Goal: Transaction & Acquisition: Purchase product/service

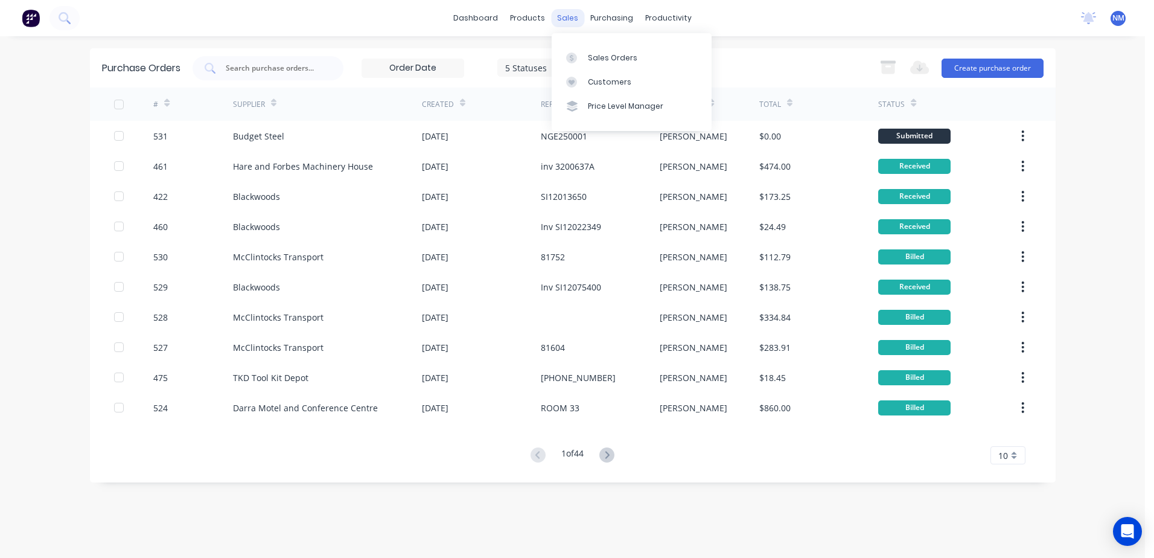
click at [564, 18] on div "sales" at bounding box center [567, 18] width 33 height 18
click at [593, 53] on div "Sales Orders" at bounding box center [612, 58] width 49 height 11
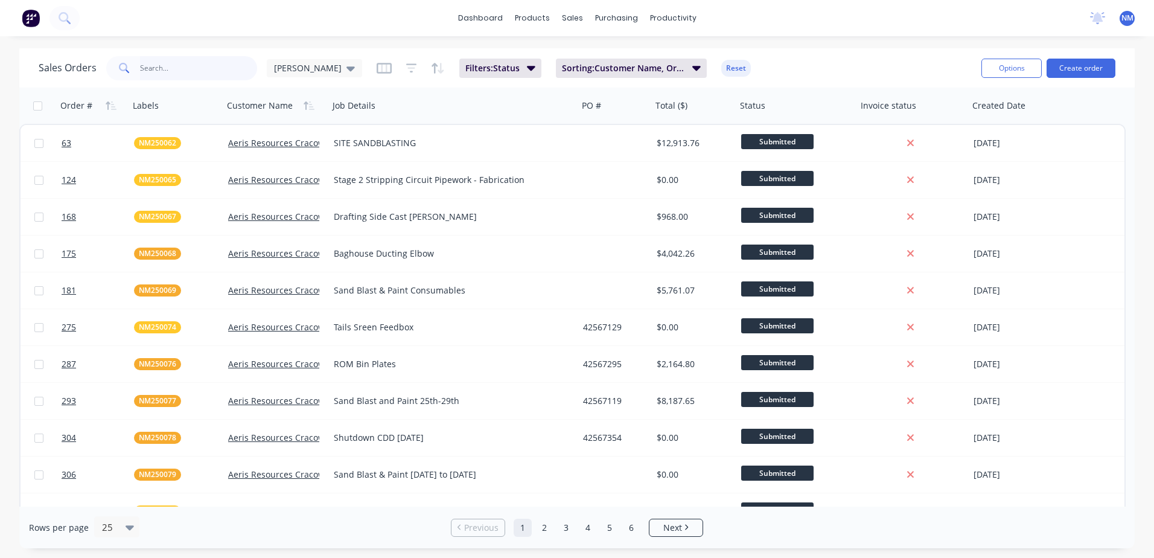
click at [170, 68] on input "text" at bounding box center [199, 68] width 118 height 24
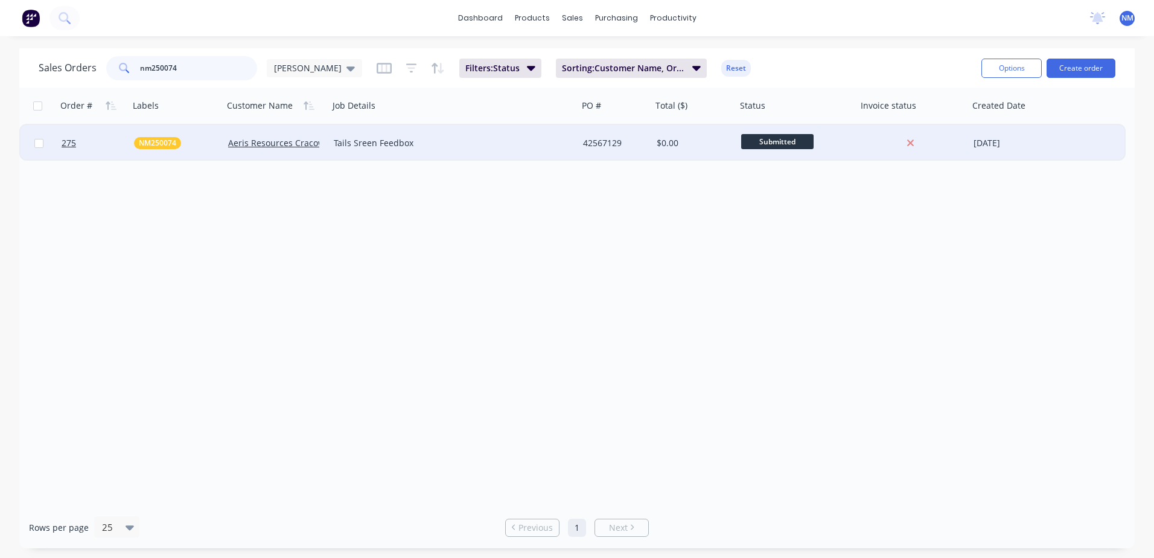
type input "nm250074"
click at [627, 141] on div "42567129" at bounding box center [613, 143] width 61 height 12
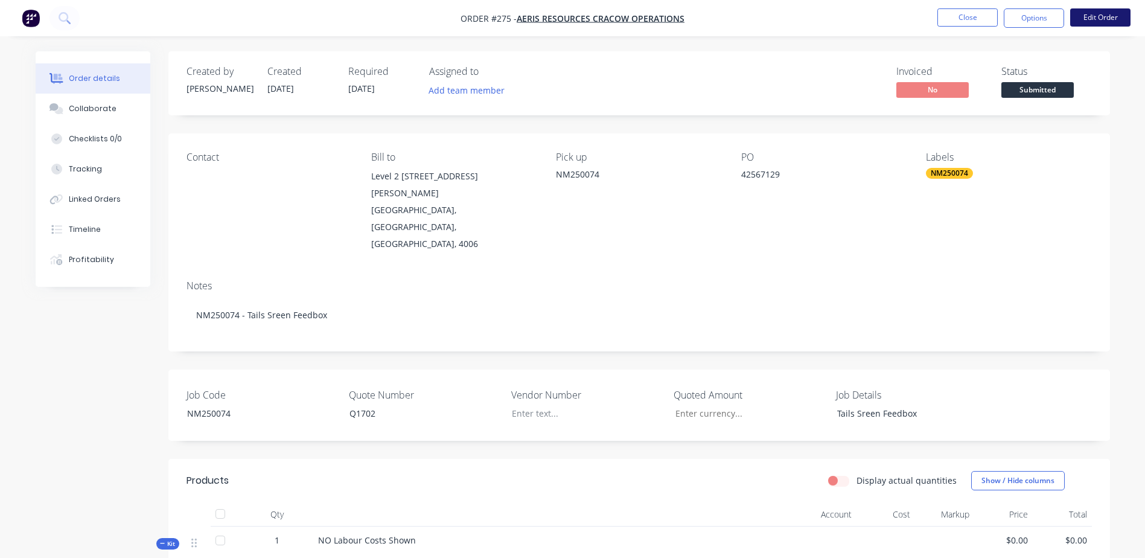
click at [1097, 17] on button "Edit Order" at bounding box center [1100, 17] width 60 height 18
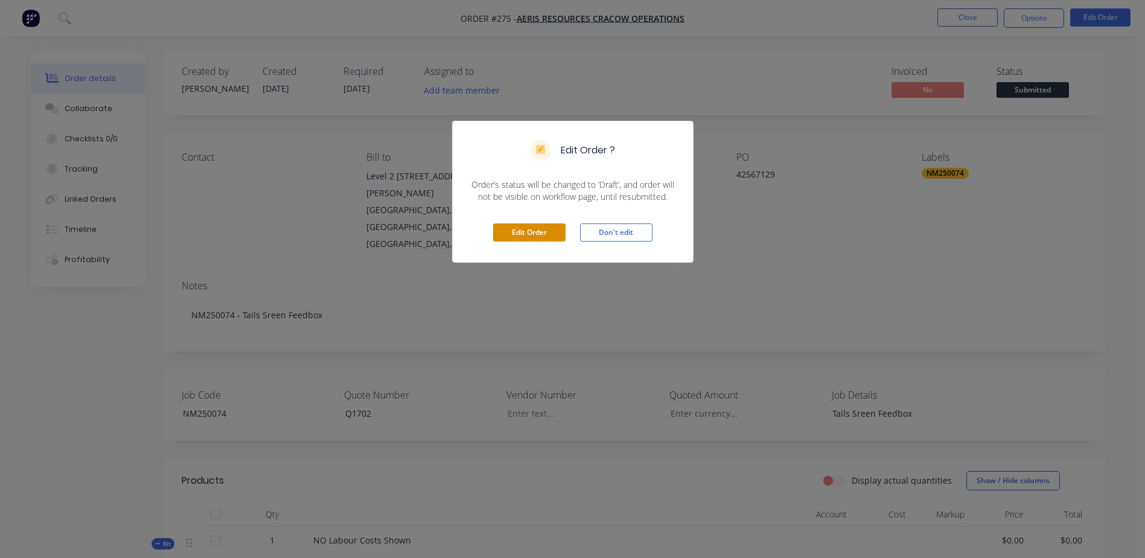
click at [521, 232] on button "Edit Order" at bounding box center [529, 232] width 72 height 18
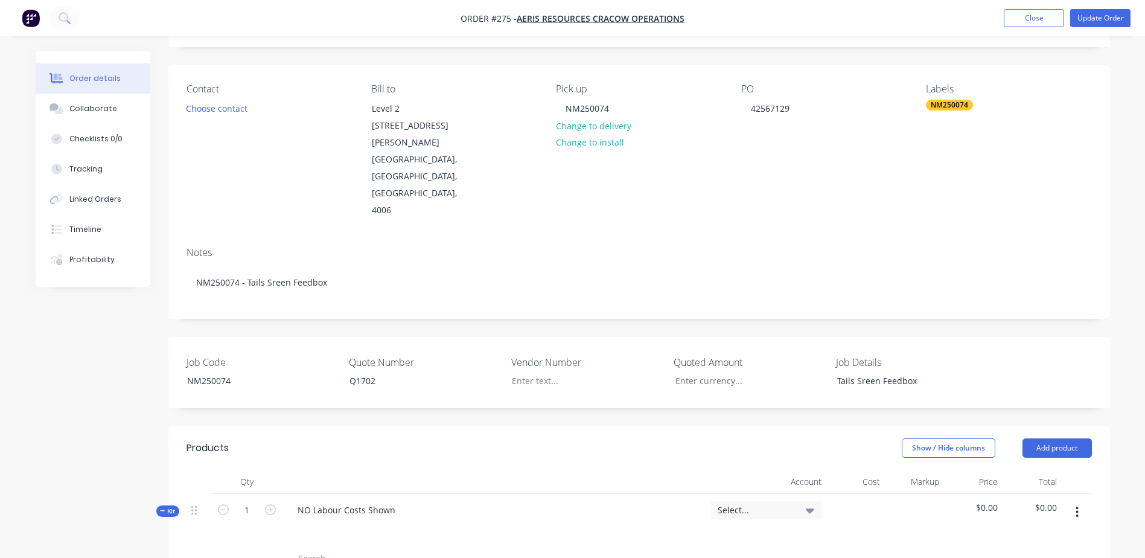
scroll to position [302, 0]
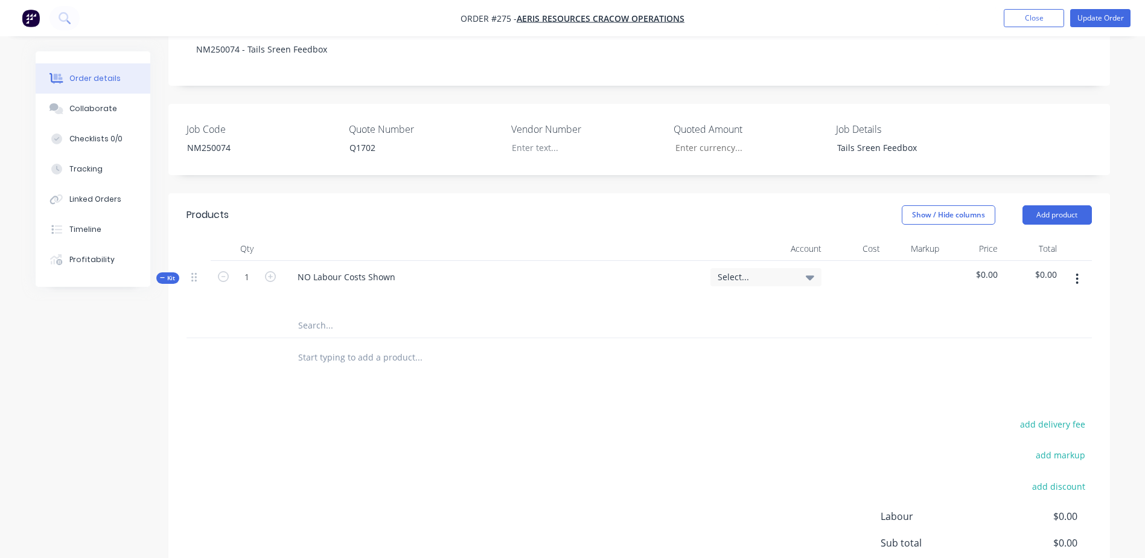
click at [326, 313] on input "text" at bounding box center [418, 325] width 241 height 24
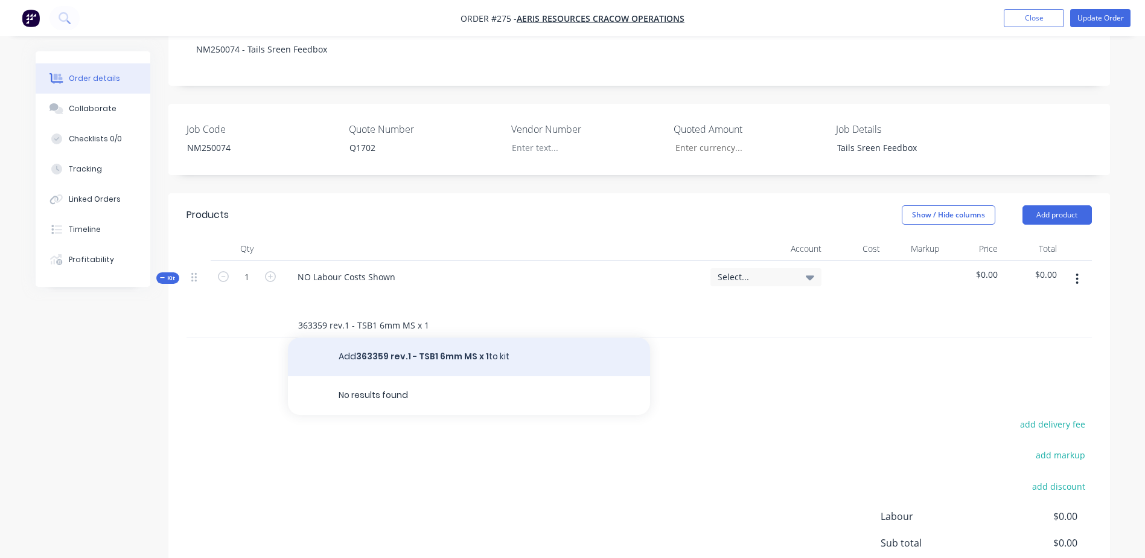
type input "363359 rev.1 - TSB1 6mm MS x 1"
click at [429, 337] on button "Add 363359 rev.1 - TSB1 6mm MS x 1 to kit" at bounding box center [469, 356] width 362 height 39
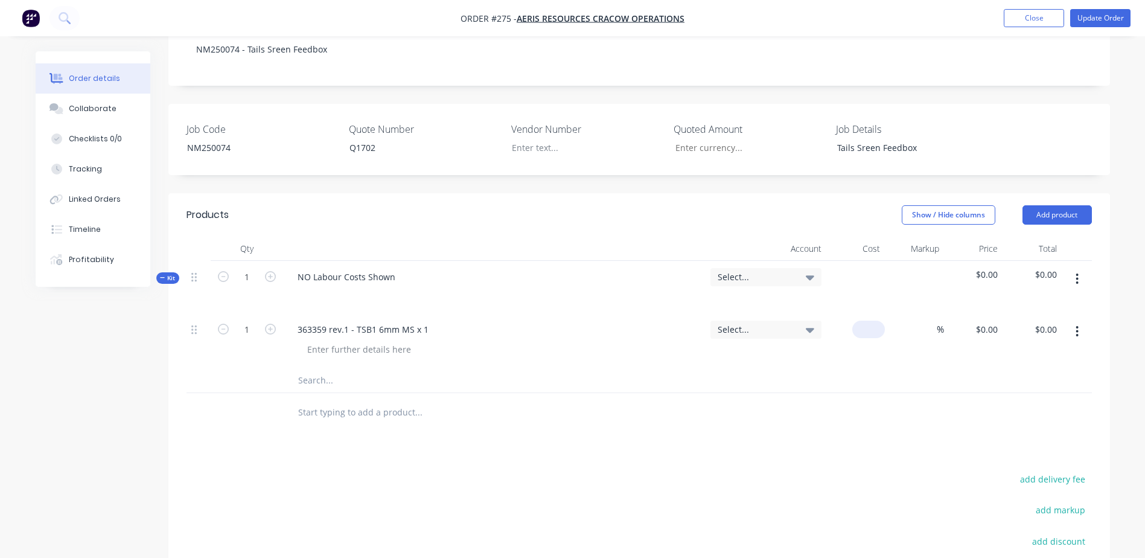
click at [877, 321] on input at bounding box center [871, 330] width 28 height 18
type input "$65.22"
click at [318, 368] on input "text" at bounding box center [418, 380] width 241 height 24
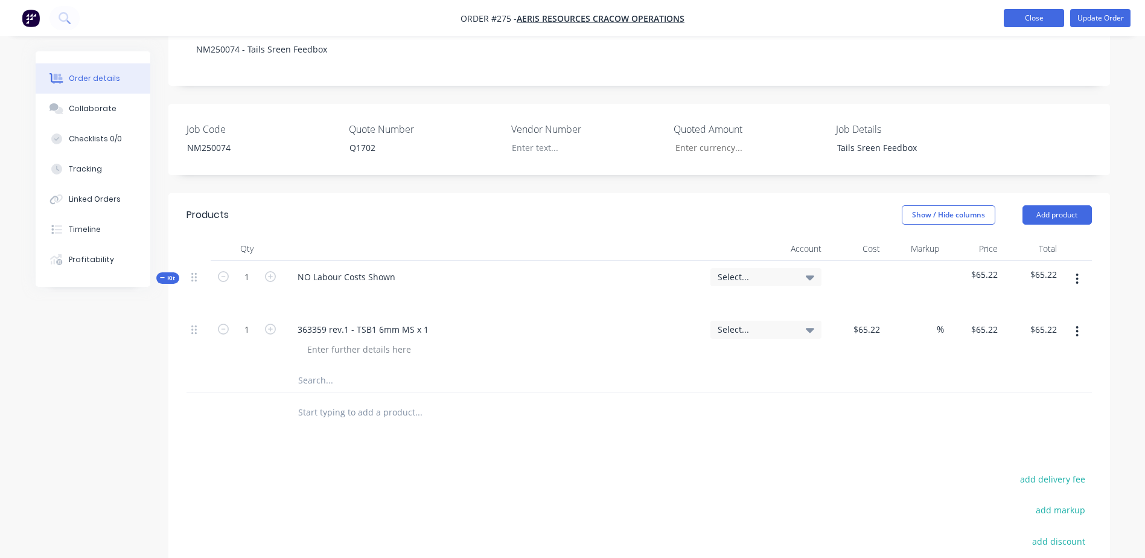
click at [1033, 18] on button "Close" at bounding box center [1034, 18] width 60 height 18
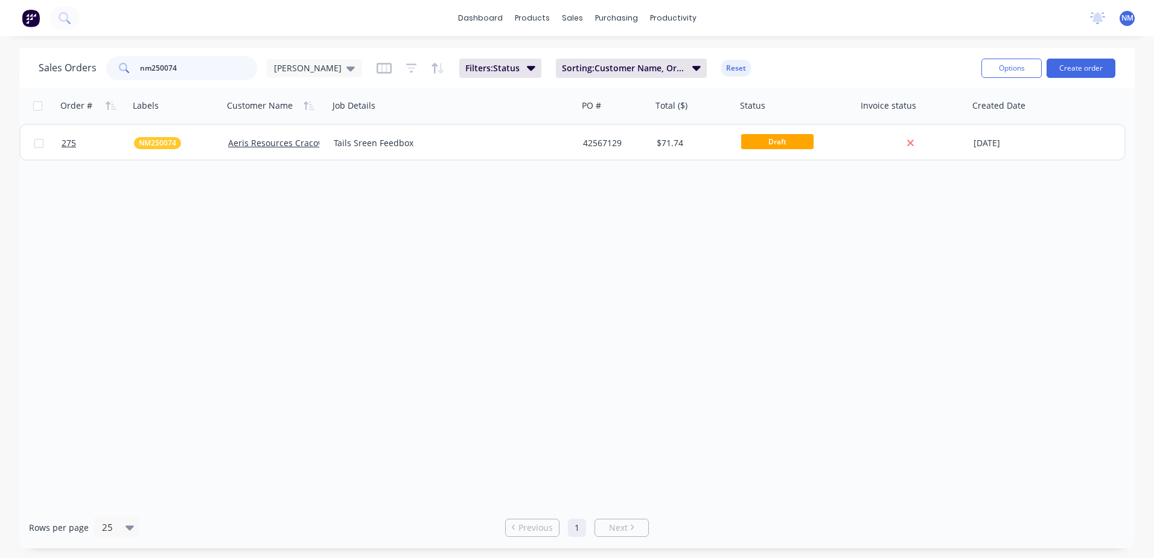
drag, startPoint x: 181, startPoint y: 72, endPoint x: 112, endPoint y: 77, distance: 69.0
click at [112, 77] on div "nm250074" at bounding box center [181, 68] width 151 height 24
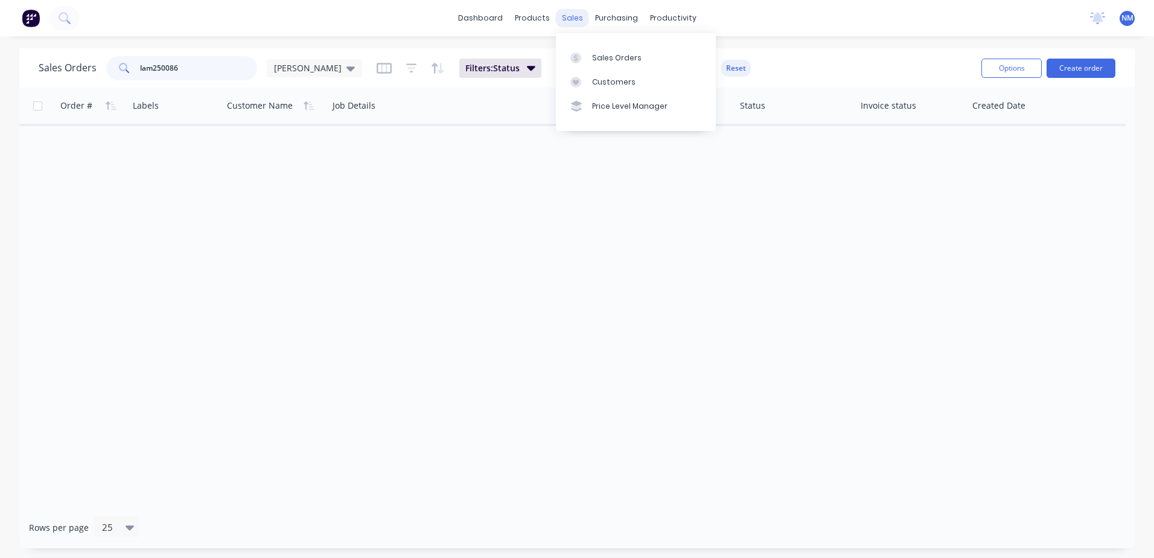
type input "lam250086"
click at [575, 10] on div "sales" at bounding box center [572, 18] width 33 height 18
click at [609, 53] on div "Sales Orders" at bounding box center [616, 58] width 49 height 11
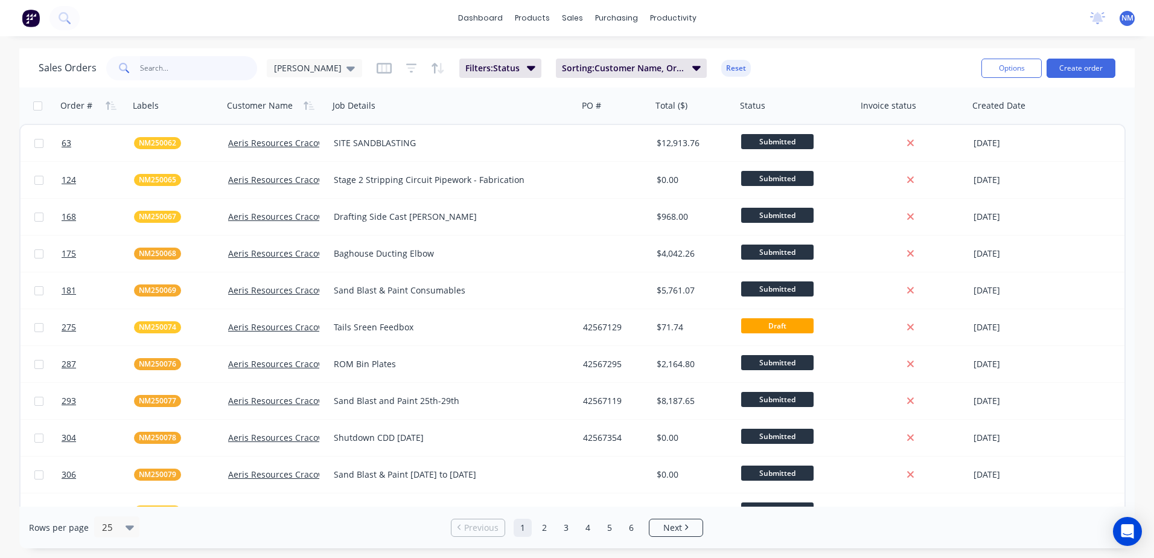
click at [173, 69] on input "text" at bounding box center [199, 68] width 118 height 24
type input "lam250086"
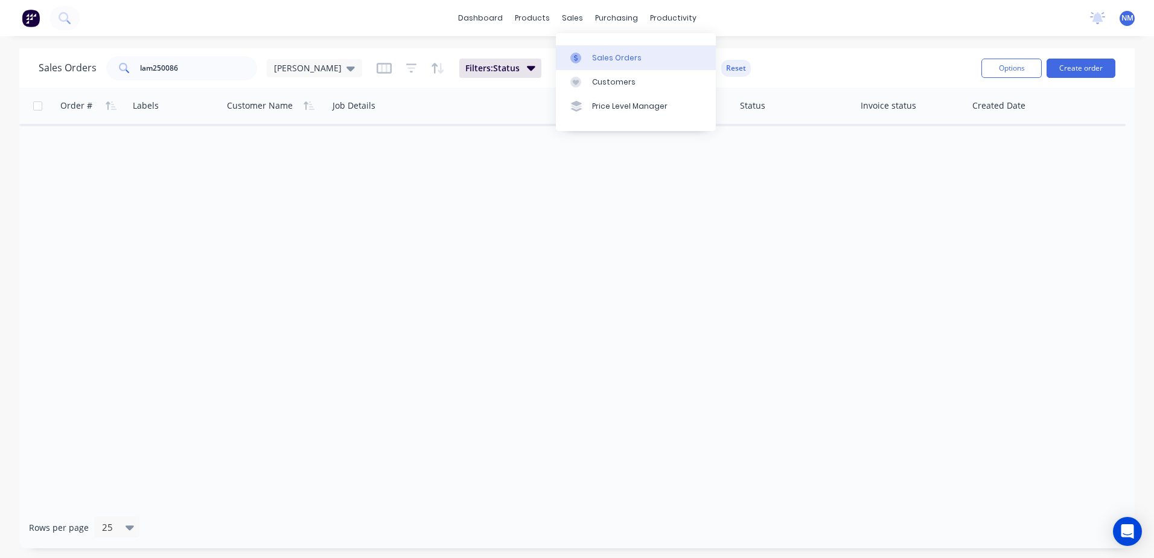
click at [615, 54] on div "Sales Orders" at bounding box center [616, 58] width 49 height 11
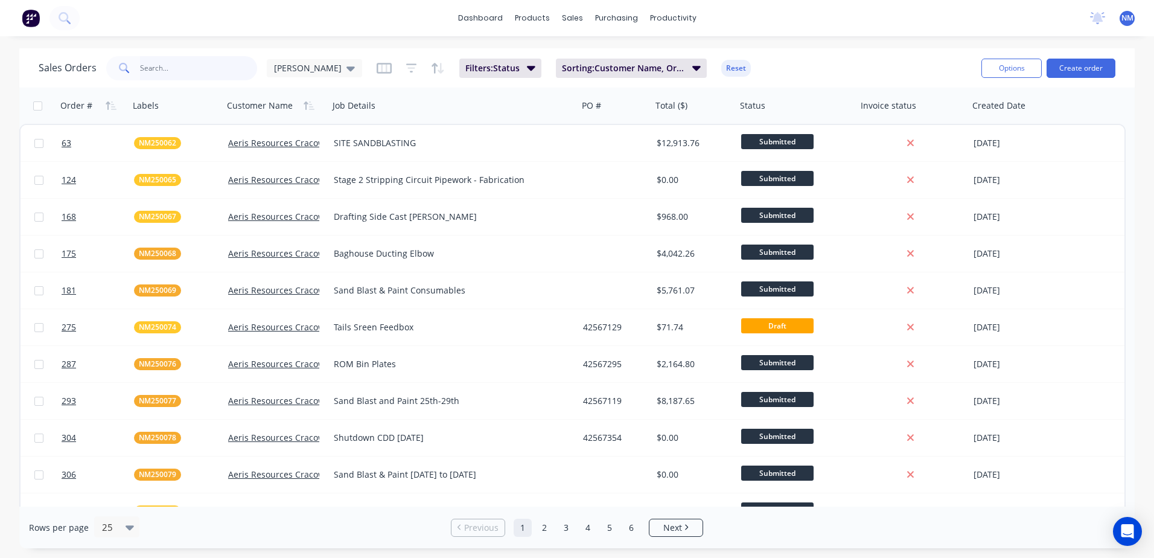
click at [168, 68] on input "text" at bounding box center [199, 68] width 118 height 24
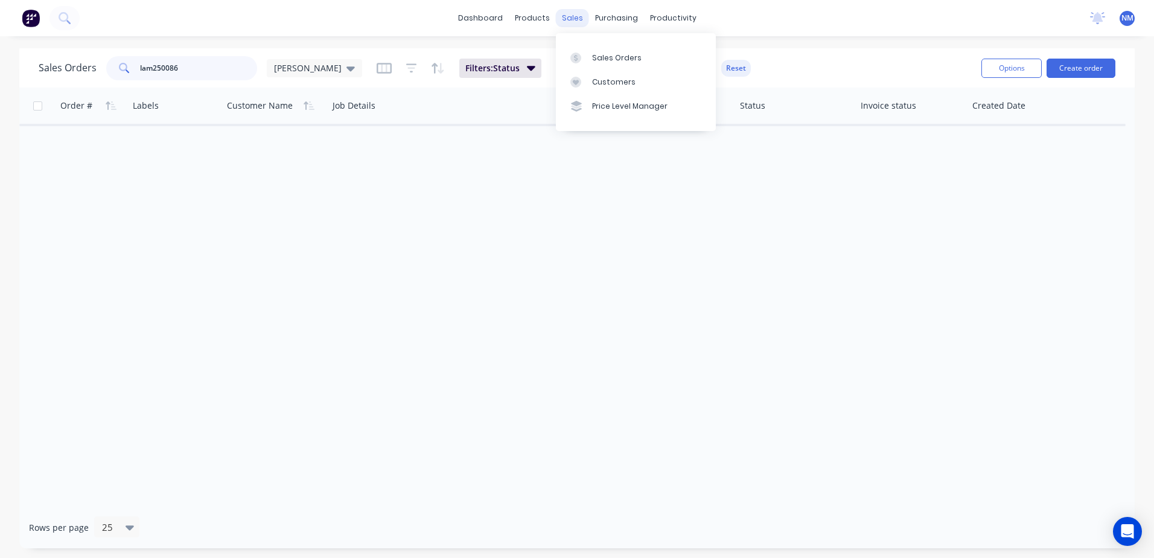
type input "lam250086"
click at [571, 21] on div "sales" at bounding box center [572, 18] width 33 height 18
click at [605, 22] on div "purchasing" at bounding box center [616, 18] width 55 height 18
click at [575, 17] on div "sales" at bounding box center [572, 18] width 33 height 18
click at [179, 68] on input "lam250086" at bounding box center [199, 68] width 118 height 24
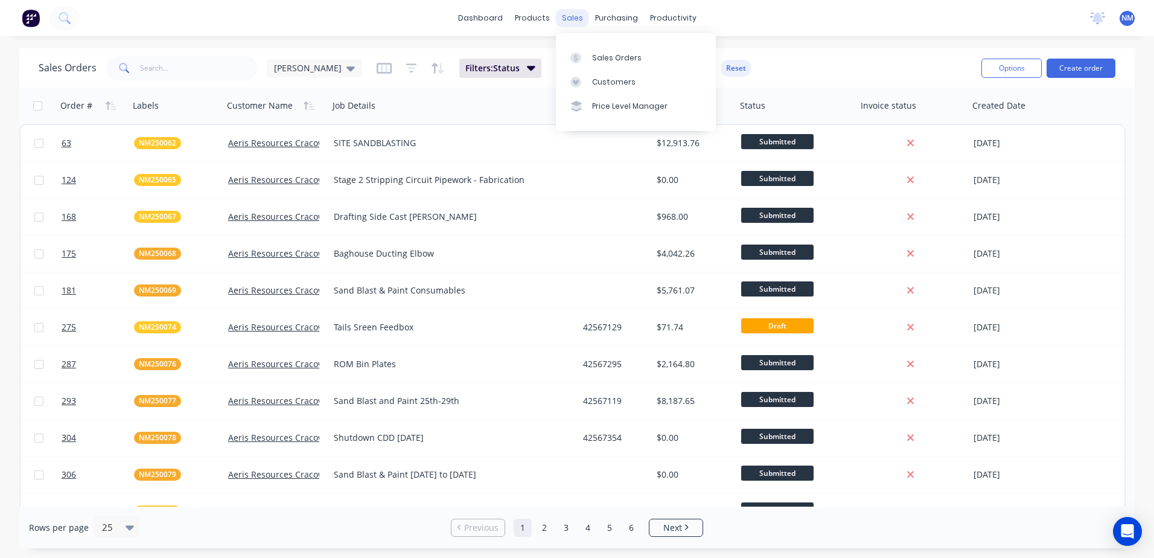
click at [572, 15] on div "sales" at bounding box center [572, 18] width 33 height 18
click at [155, 69] on input "text" at bounding box center [199, 68] width 118 height 24
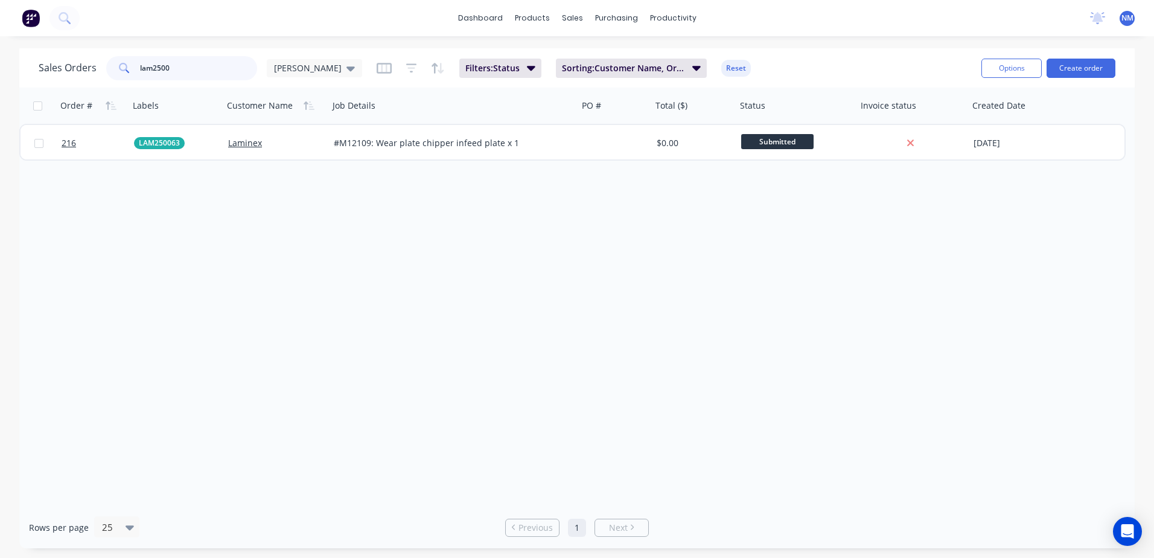
click at [180, 66] on input "lam2500" at bounding box center [199, 68] width 118 height 24
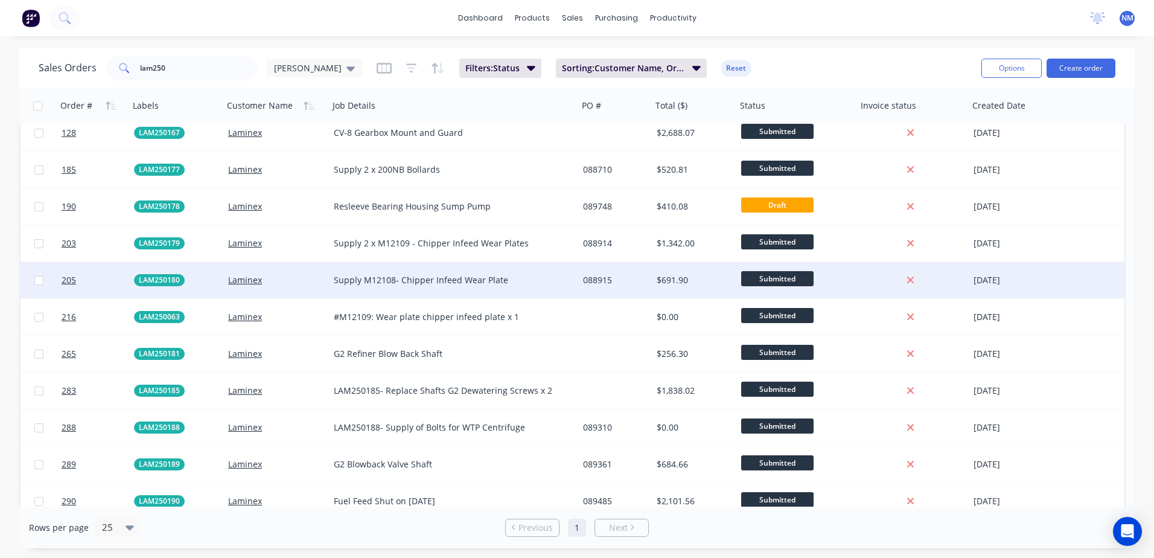
scroll to position [241, 0]
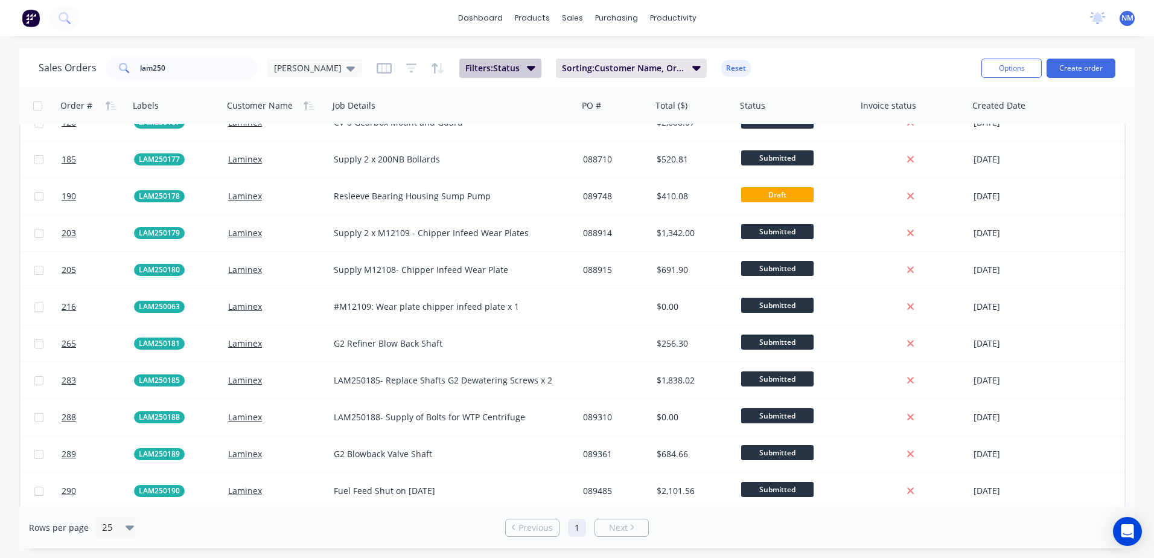
click at [527, 66] on icon "button" at bounding box center [531, 68] width 8 height 5
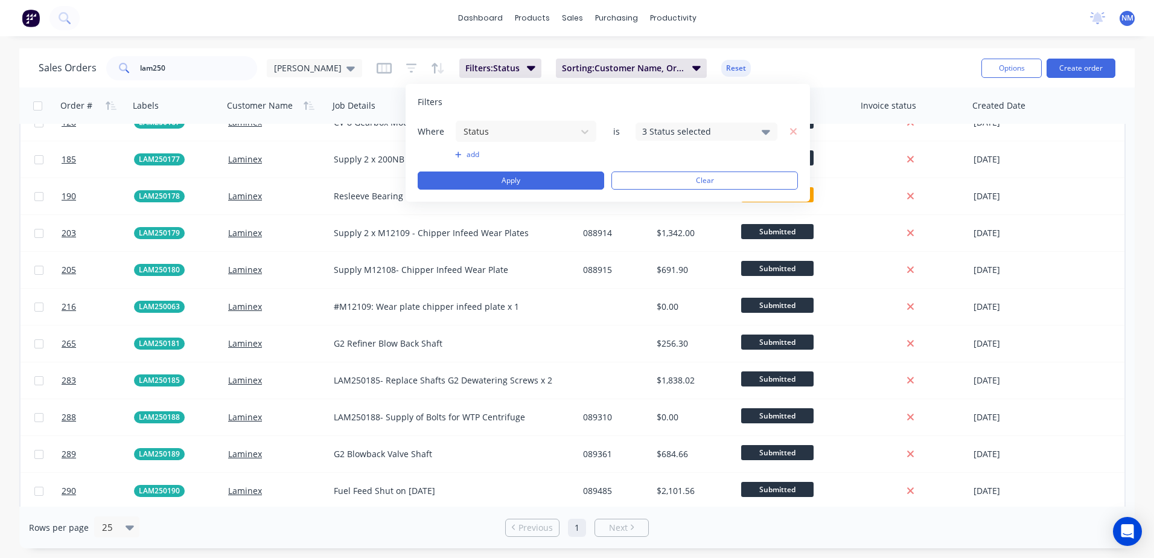
click at [770, 132] on div "3 Status selected" at bounding box center [707, 132] width 142 height 18
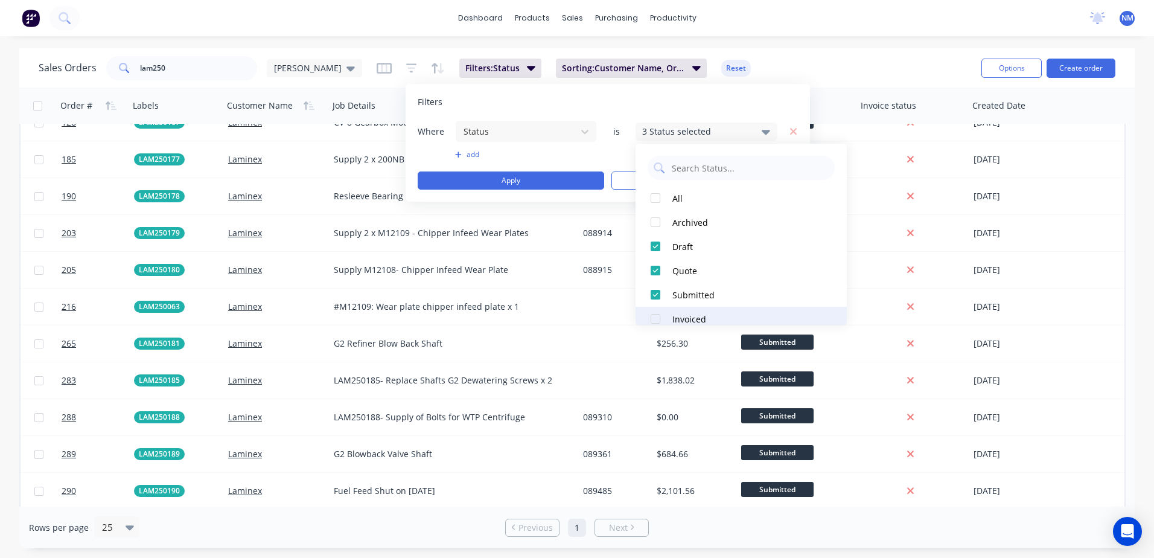
click at [654, 319] on div at bounding box center [655, 319] width 24 height 24
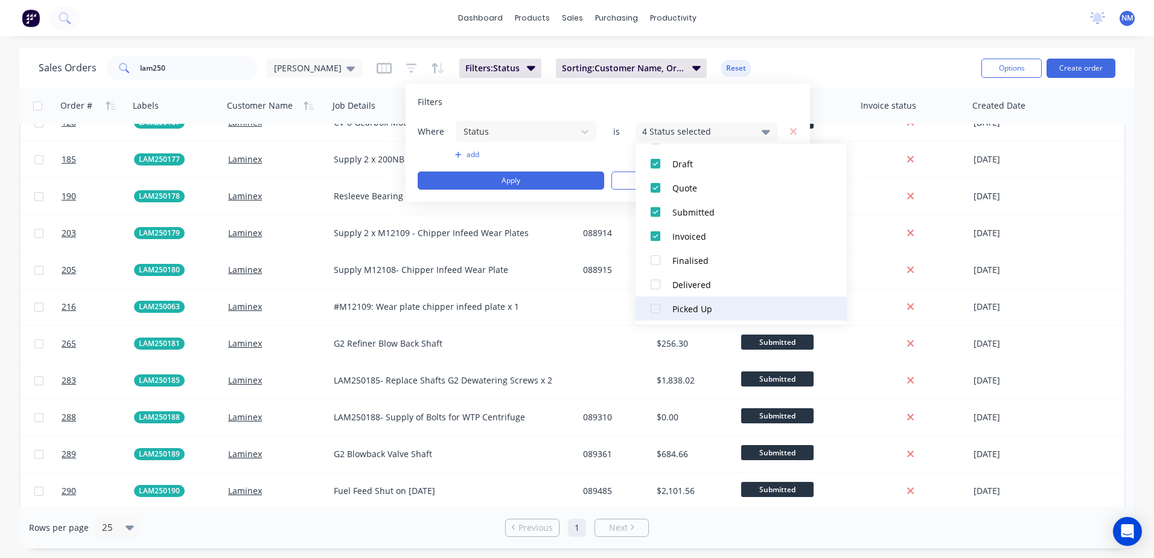
scroll to position [85, 0]
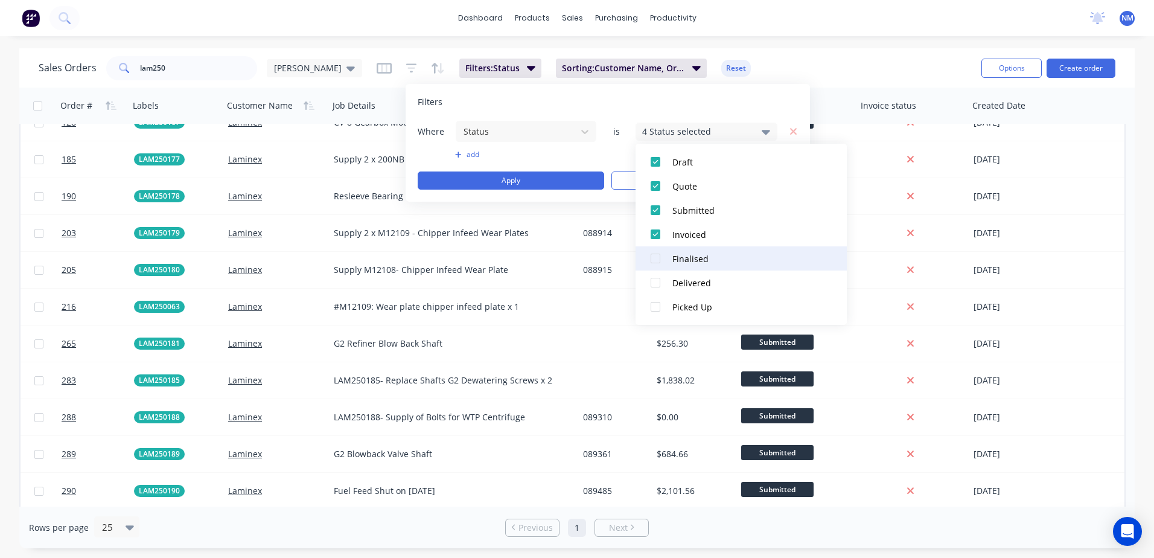
click at [654, 258] on div at bounding box center [655, 258] width 24 height 24
click at [509, 177] on button "Apply" at bounding box center [511, 180] width 187 height 18
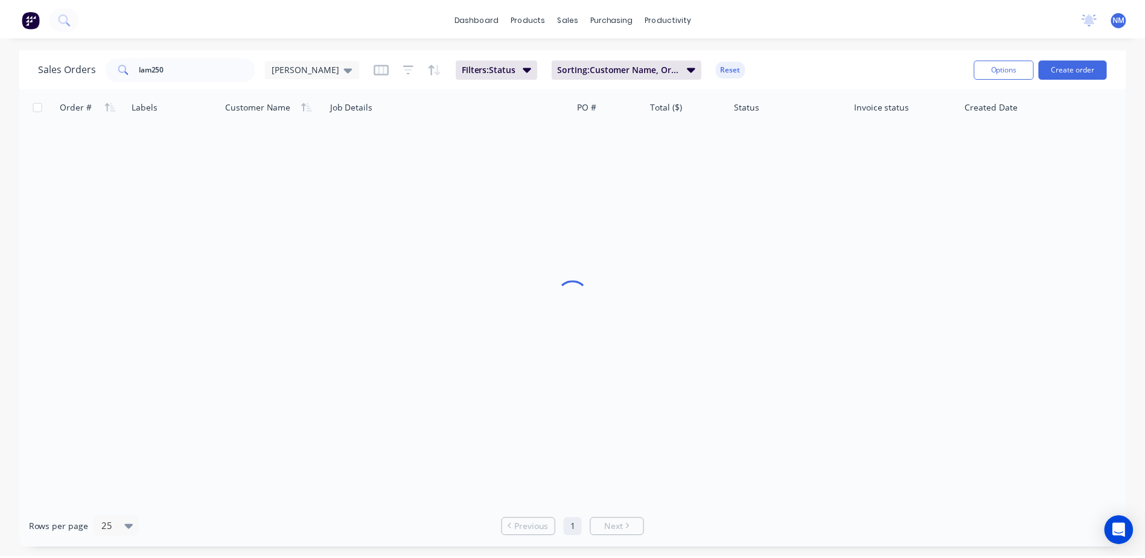
scroll to position [0, 0]
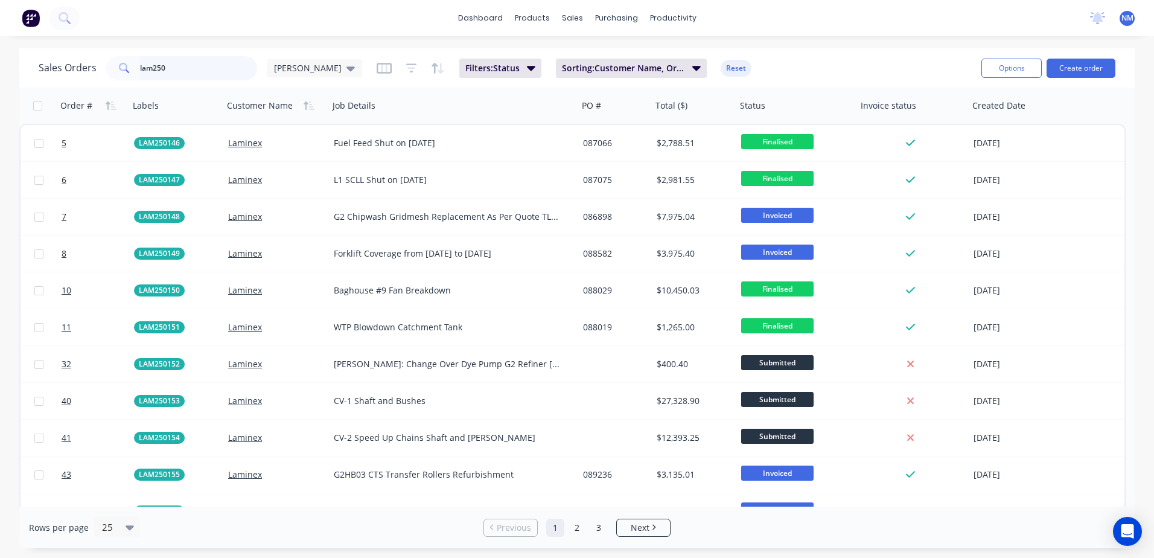
click at [173, 71] on input "lam250" at bounding box center [199, 68] width 118 height 24
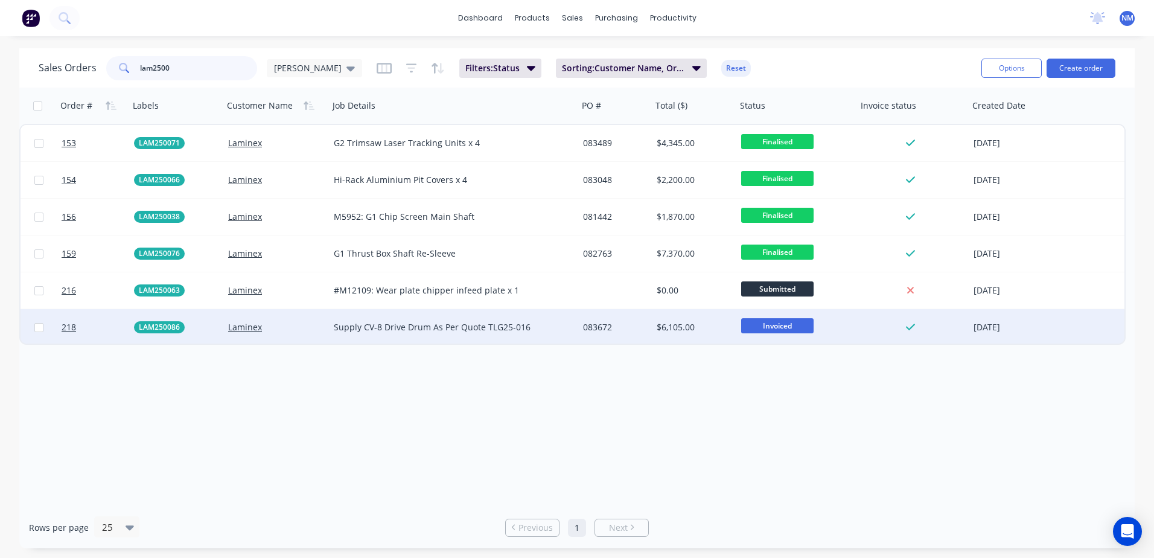
type input "lam2500"
drag, startPoint x: 532, startPoint y: 321, endPoint x: 334, endPoint y: 328, distance: 198.1
click at [334, 328] on div "Supply CV-8 Drive Drum As Per Quote TLG25-016" at bounding box center [448, 327] width 228 height 12
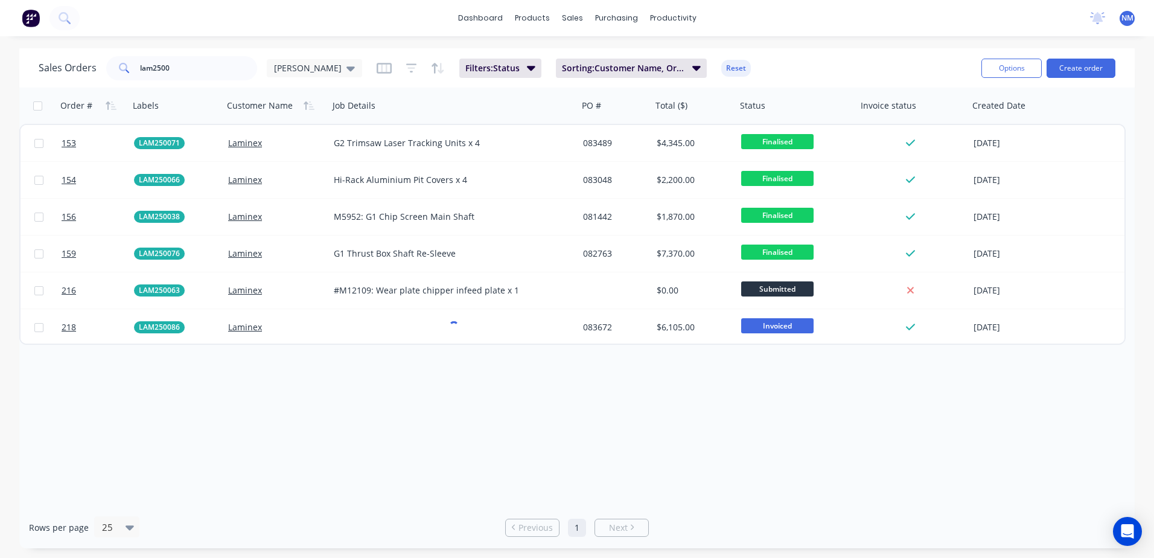
click at [394, 427] on div "Order # Labels Customer Name Job Details PO # Total ($) Status Invoice status C…" at bounding box center [577, 297] width 1116 height 419
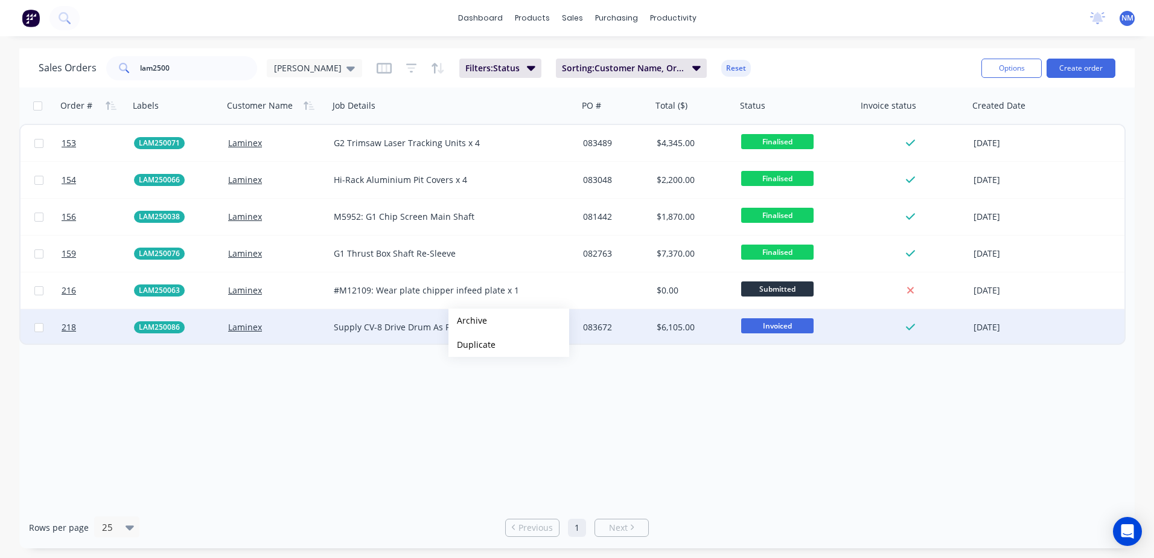
click at [348, 329] on div "Supply CV-8 Drive Drum As Per Quote TLG25-016" at bounding box center [448, 327] width 228 height 12
click at [386, 473] on div "Order # Labels Customer Name Job Details PO # Total ($) Status Invoice status C…" at bounding box center [577, 297] width 1116 height 419
drag, startPoint x: 530, startPoint y: 327, endPoint x: 331, endPoint y: 328, distance: 198.6
click at [331, 328] on div "Supply CV-8 Drive Drum As Per Quote TLG25-016" at bounding box center [453, 327] width 249 height 36
drag, startPoint x: 332, startPoint y: 318, endPoint x: 529, endPoint y: 319, distance: 197.4
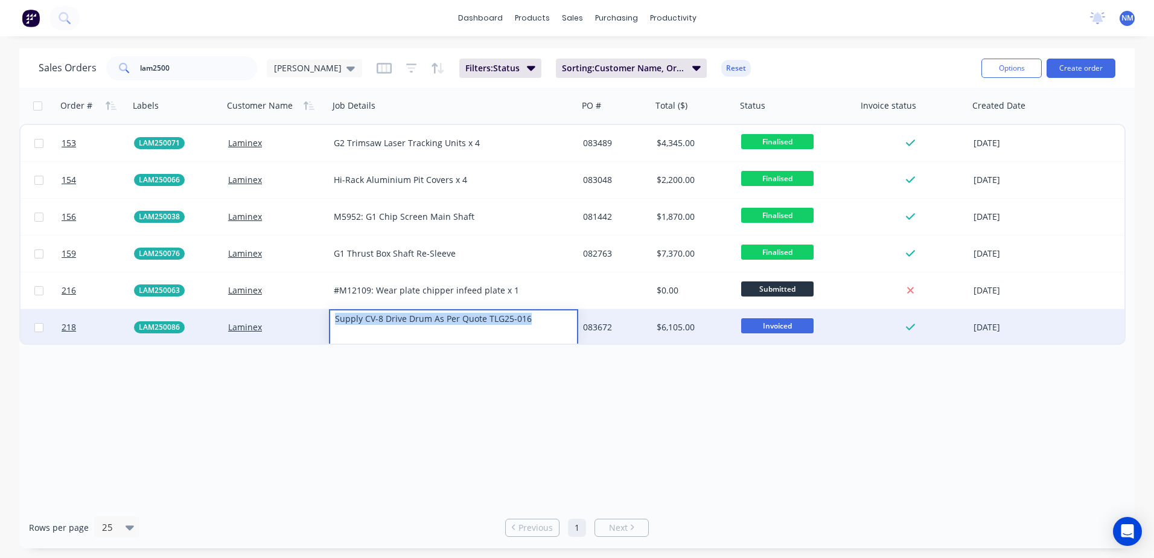
click at [529, 319] on div "Supply CV-8 Drive Drum As Per Quote TLG25-016" at bounding box center [450, 318] width 241 height 17
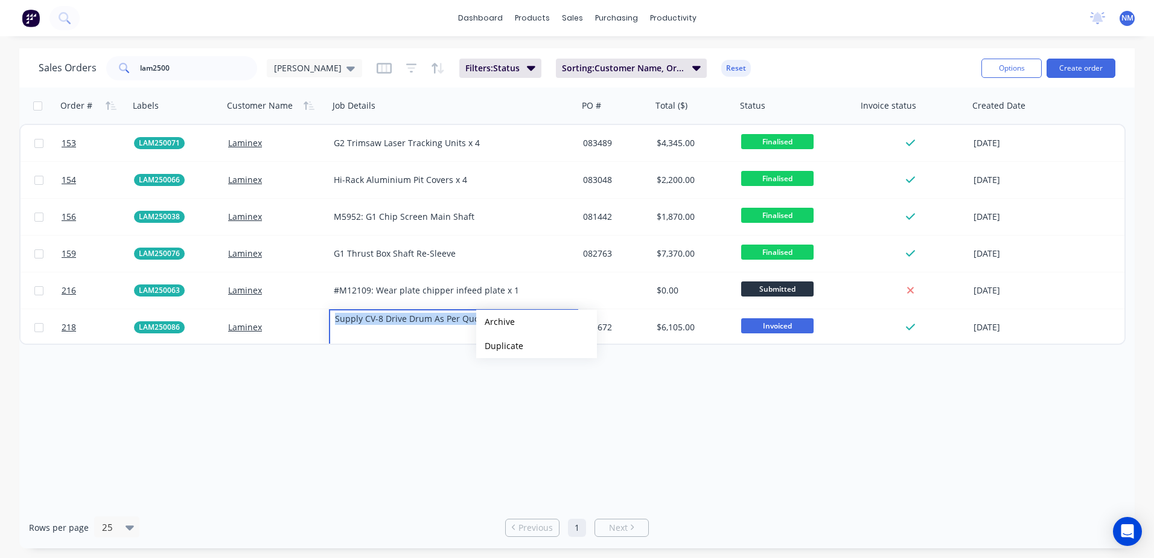
copy div "Supply CV-8 Drive Drum As Per Quote TLG25-016"
click at [332, 420] on div "Order # Labels Customer Name Job Details PO # Total ($) Status Invoice status C…" at bounding box center [577, 297] width 1116 height 419
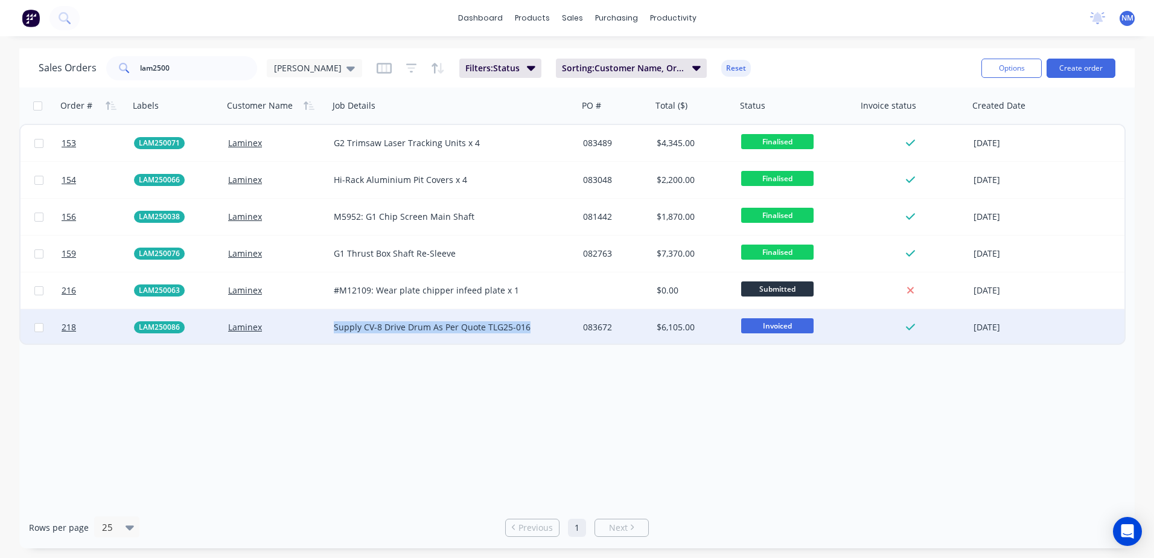
drag, startPoint x: 335, startPoint y: 325, endPoint x: 528, endPoint y: 334, distance: 192.8
click at [528, 334] on div "Supply CV-8 Drive Drum As Per Quote TLG25-016" at bounding box center [453, 327] width 249 height 36
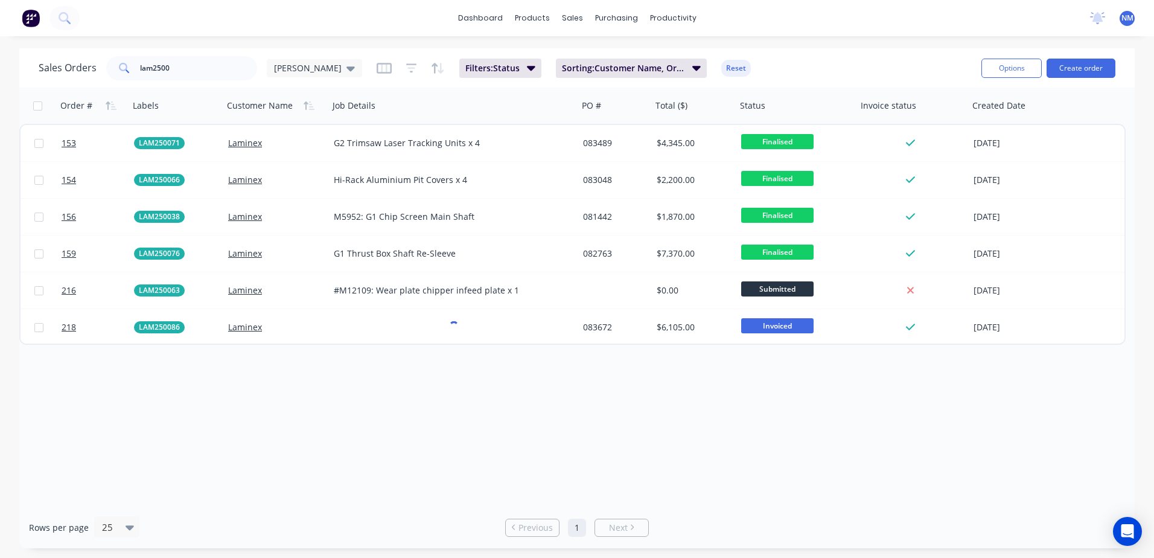
click at [267, 383] on div "Order # Labels Customer Name Job Details PO # Total ($) Status Invoice status C…" at bounding box center [577, 297] width 1116 height 419
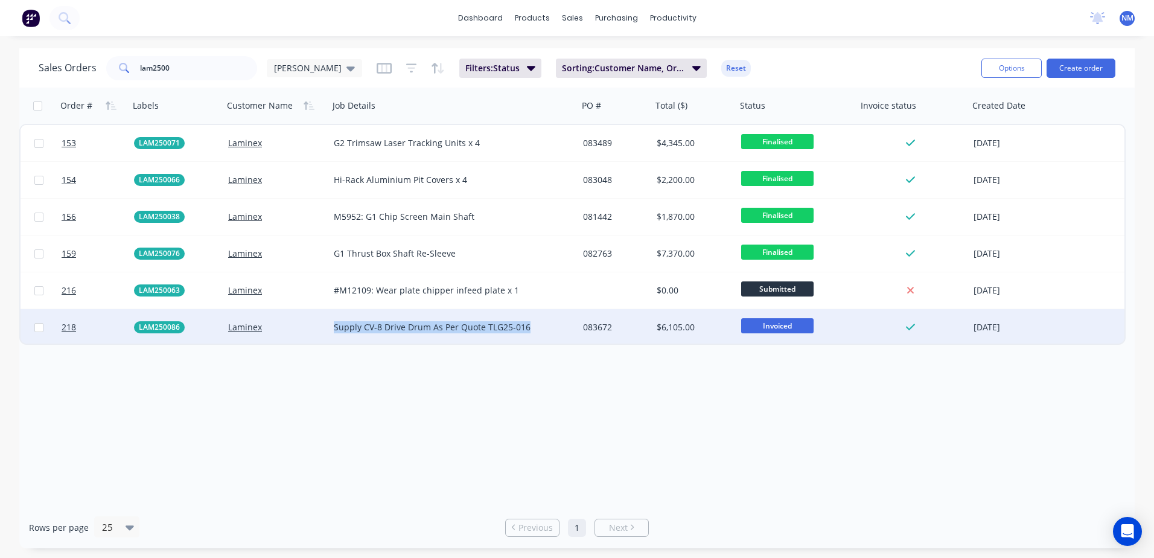
drag, startPoint x: 334, startPoint y: 324, endPoint x: 525, endPoint y: 330, distance: 190.2
click at [525, 330] on div "Supply CV-8 Drive Drum As Per Quote TLG25-016" at bounding box center [448, 327] width 228 height 12
drag, startPoint x: 532, startPoint y: 319, endPoint x: 330, endPoint y: 319, distance: 202.2
click at [330, 319] on div "Supply CV-8 Drive Drum As Per Quote TLG25-016" at bounding box center [453, 327] width 249 height 36
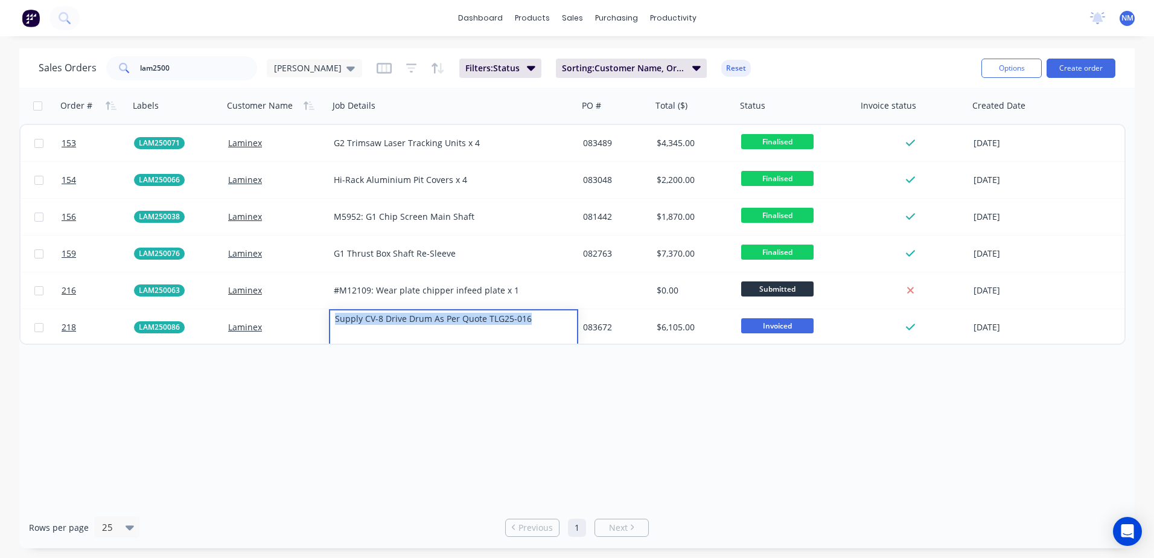
copy div "Supply CV-8 Drive Drum As Per Quote TLG25-016"
click at [223, 382] on div "Order # Labels Customer Name Job Details PO # Total ($) Status Invoice status C…" at bounding box center [577, 297] width 1116 height 419
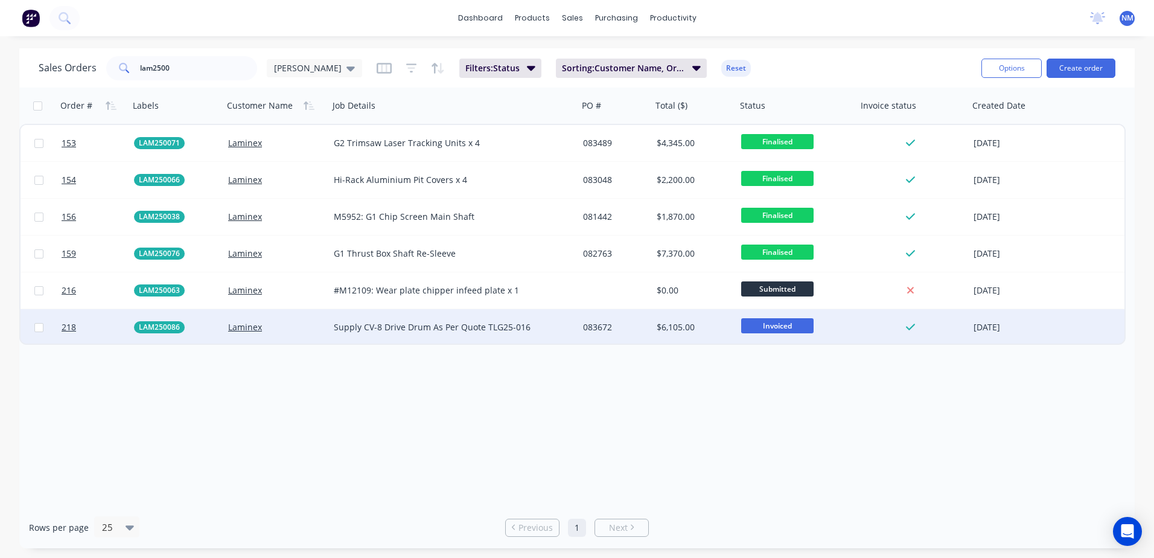
click at [848, 324] on div "Invoiced" at bounding box center [796, 327] width 111 height 18
click at [620, 315] on div "083672" at bounding box center [615, 327] width 74 height 36
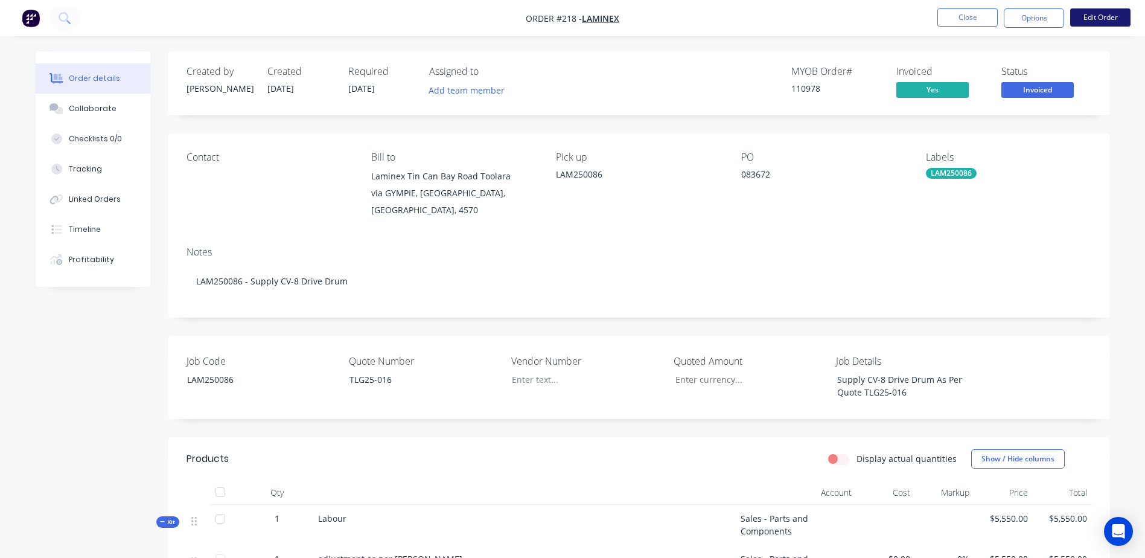
click at [1105, 21] on button "Edit Order" at bounding box center [1100, 17] width 60 height 18
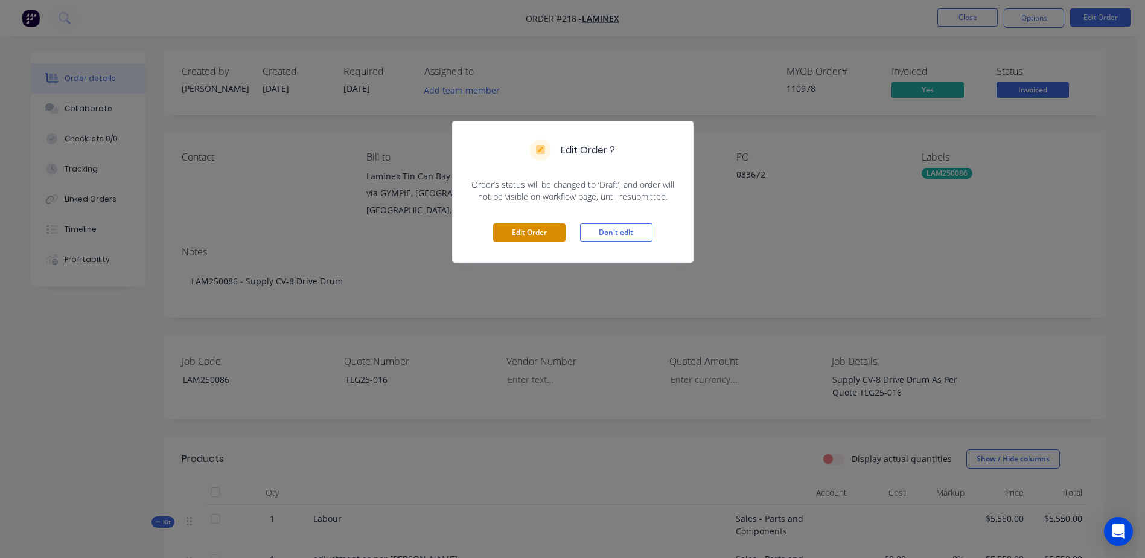
click at [503, 226] on button "Edit Order" at bounding box center [529, 232] width 72 height 18
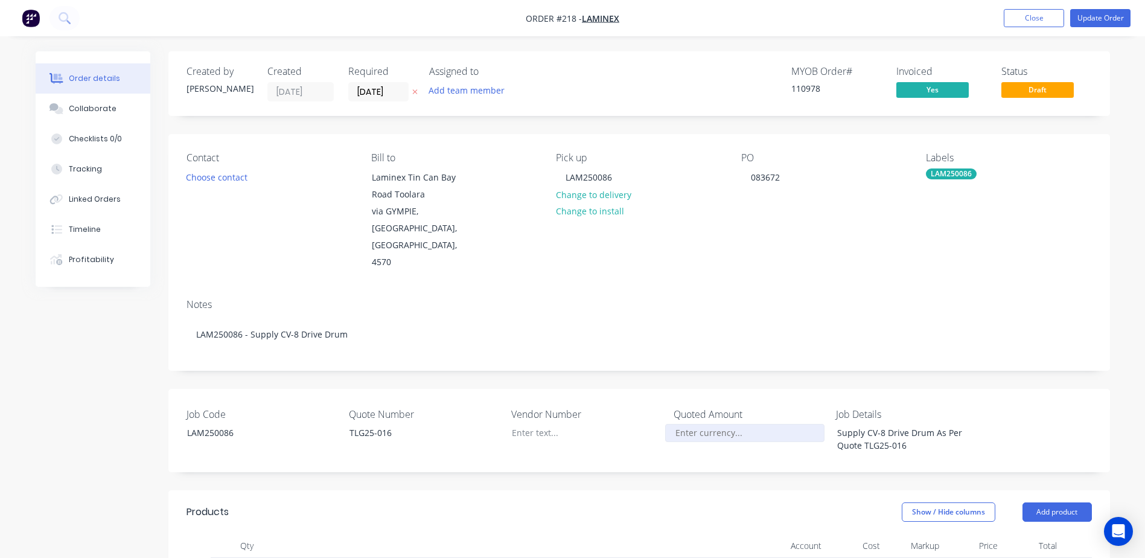
click at [703, 424] on input "Job Code" at bounding box center [744, 433] width 159 height 18
click at [698, 502] on div "Show / Hide columns Add product" at bounding box center [734, 511] width 713 height 19
click at [779, 414] on div "Quoted Amount $5,550.00" at bounding box center [749, 430] width 151 height 47
click at [735, 424] on input "$5550" at bounding box center [744, 433] width 159 height 18
type input "$5,550.00"
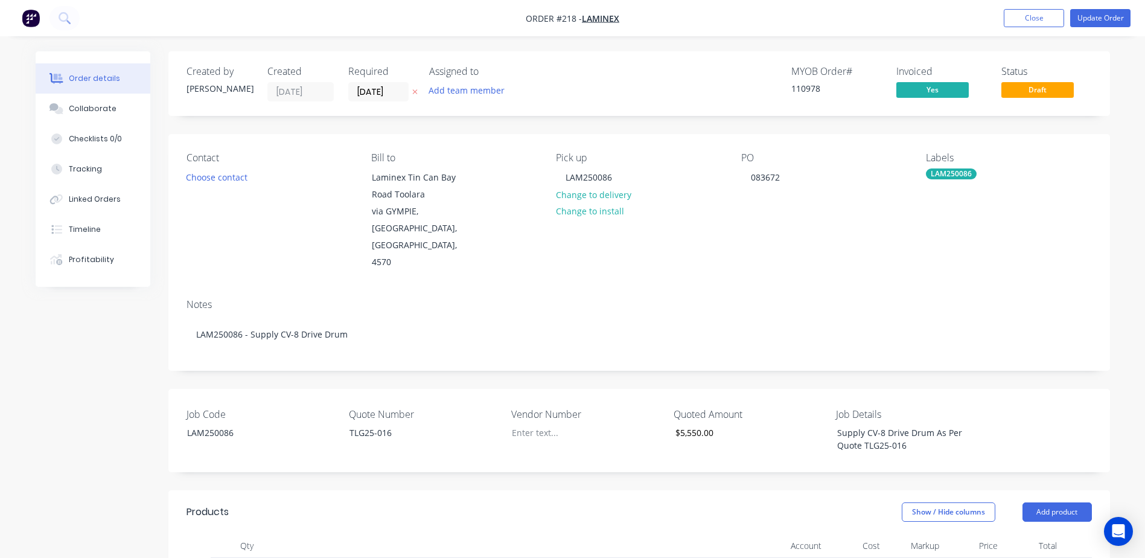
click at [1034, 299] on div "Notes" at bounding box center [639, 304] width 905 height 11
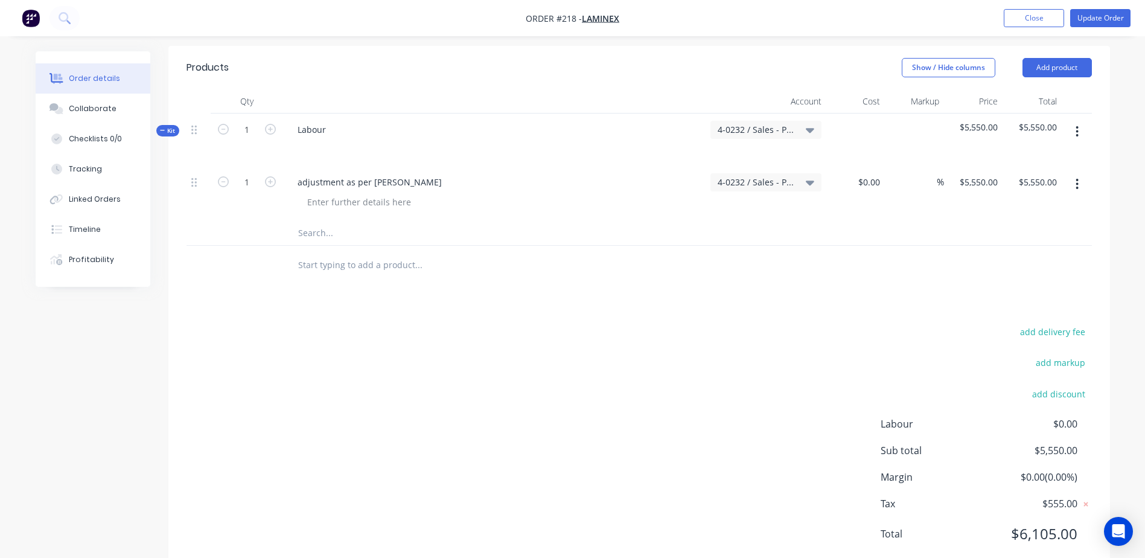
scroll to position [445, 0]
click at [316, 220] on input "text" at bounding box center [418, 232] width 241 height 24
click at [310, 220] on input "text" at bounding box center [418, 232] width 241 height 24
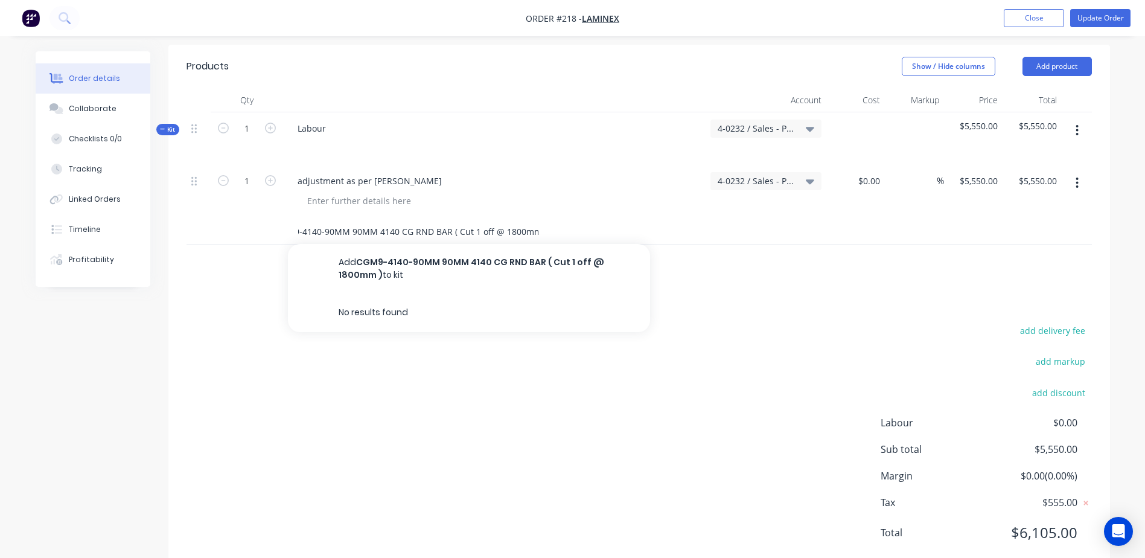
scroll to position [0, 25]
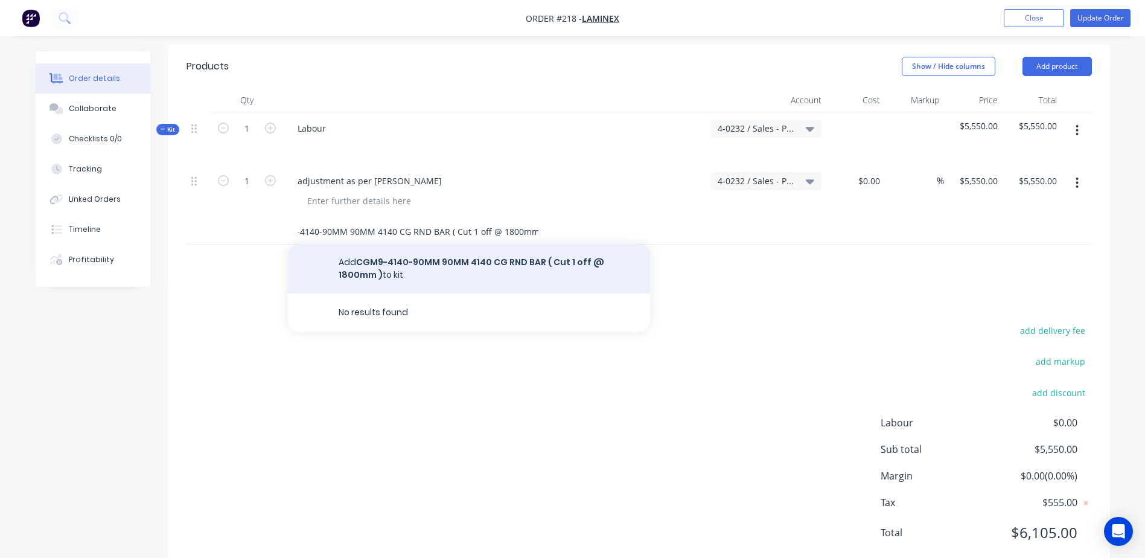
type input "CGM9-4140-90MM 90MM 4140 CG RND BAR ( Cut 1 off @ 1800mm )"
click at [436, 244] on button "Add CGM9-4140-90MM 90MM 4140 CG RND BAR ( Cut 1 off @ 1800mm ) to kit" at bounding box center [469, 268] width 362 height 49
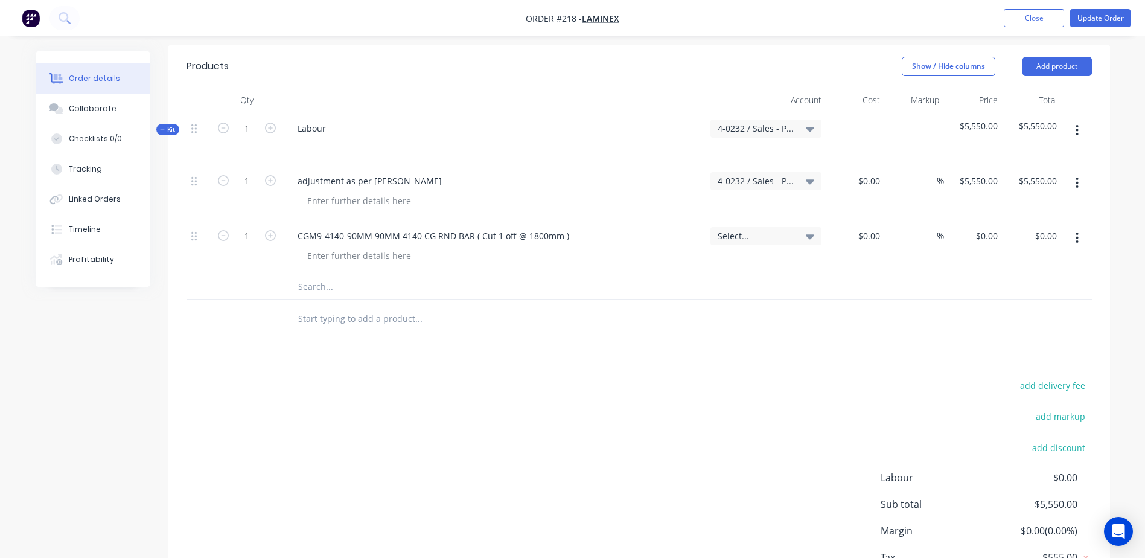
click at [852, 220] on div "$0.00 $0.00" at bounding box center [855, 247] width 59 height 55
click at [861, 220] on div at bounding box center [855, 247] width 59 height 55
type input "$522.78"
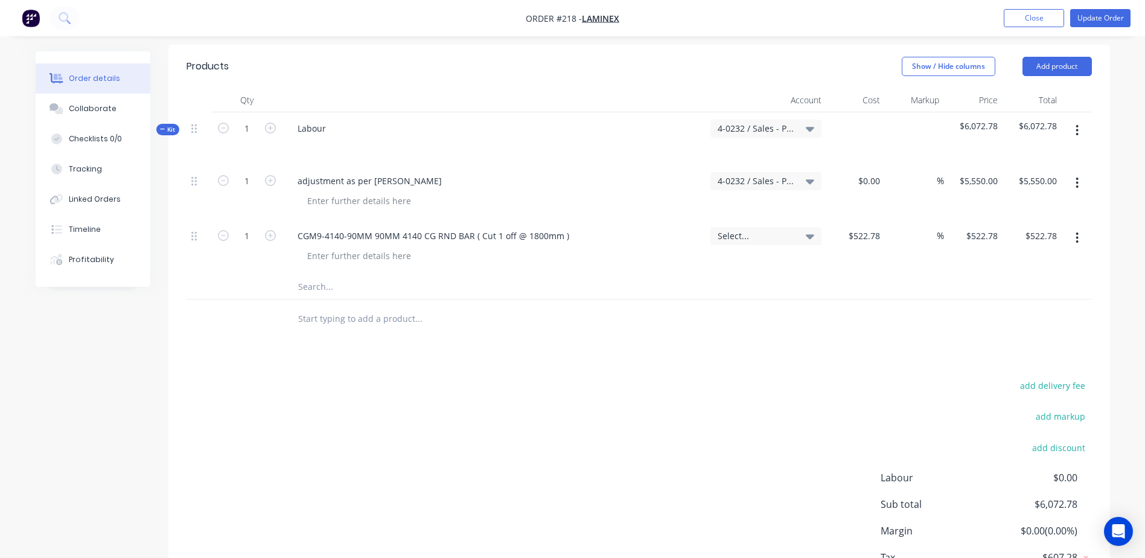
click at [318, 275] on input "text" at bounding box center [418, 287] width 241 height 24
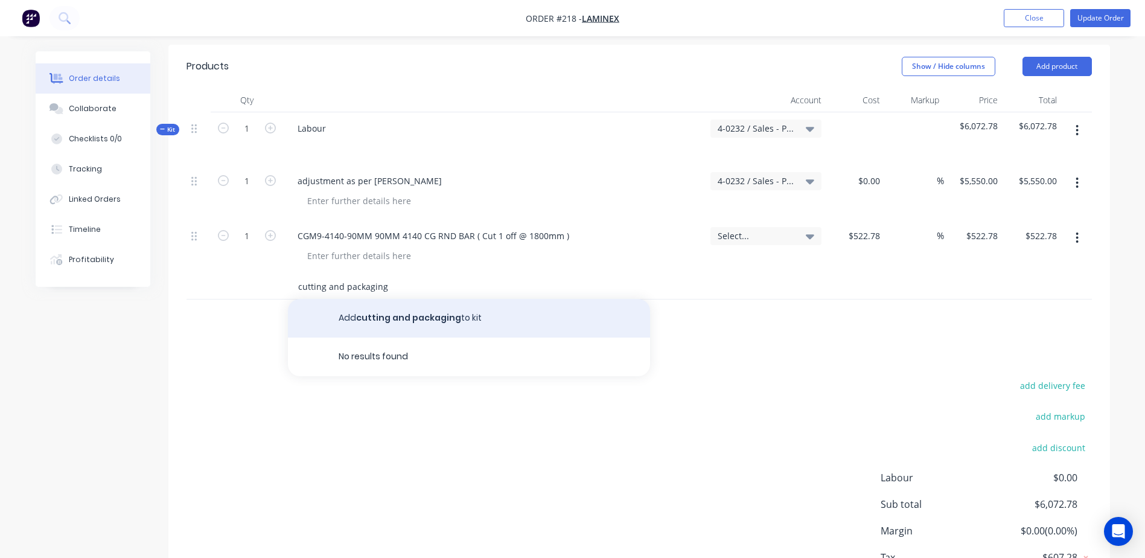
type input "cutting and packaging"
click at [405, 299] on button "Add cutting and packaging to kit" at bounding box center [469, 318] width 362 height 39
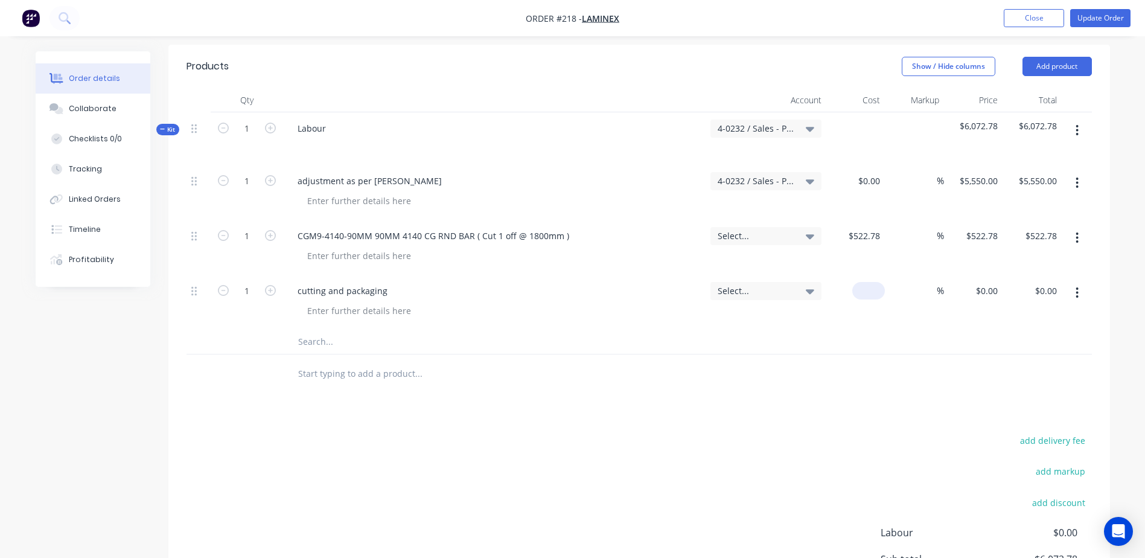
click at [862, 275] on div "$0.00" at bounding box center [855, 302] width 59 height 55
type input "$7.50"
click at [359, 330] on input "text" at bounding box center [418, 342] width 241 height 24
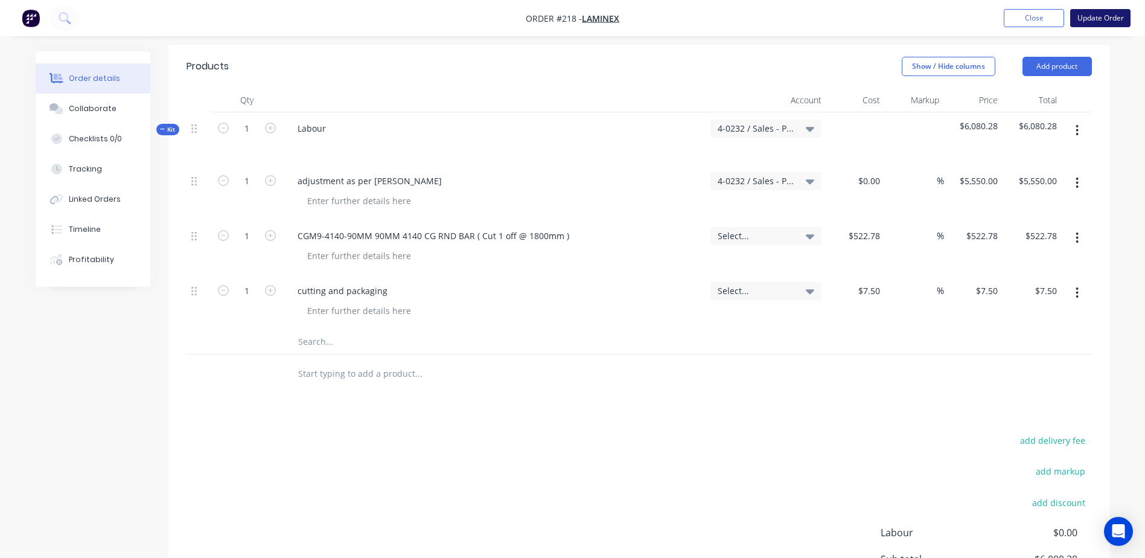
click at [1108, 18] on button "Update Order" at bounding box center [1100, 18] width 60 height 18
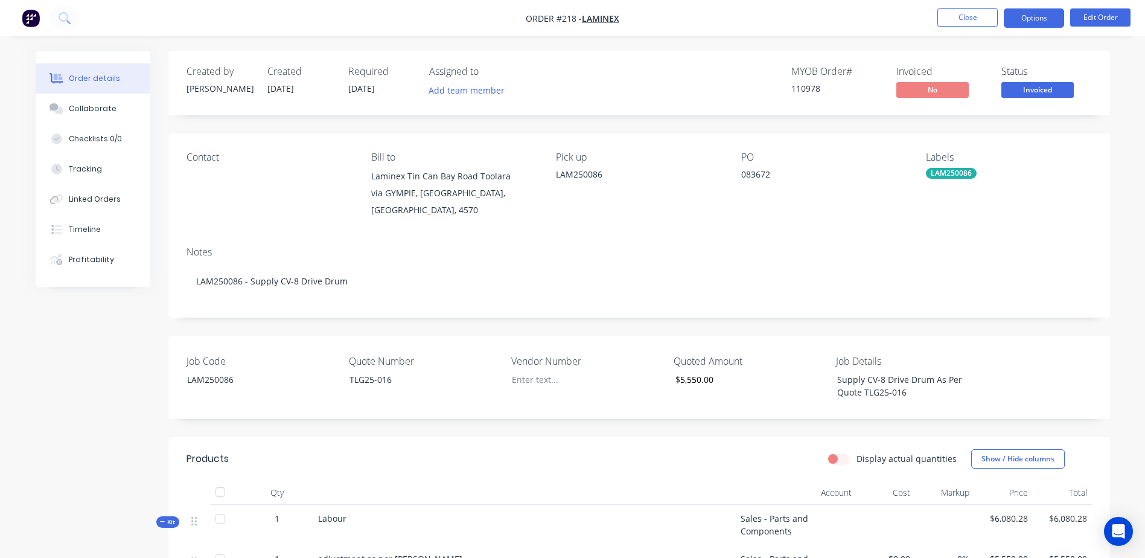
click at [1033, 18] on button "Options" at bounding box center [1034, 17] width 60 height 19
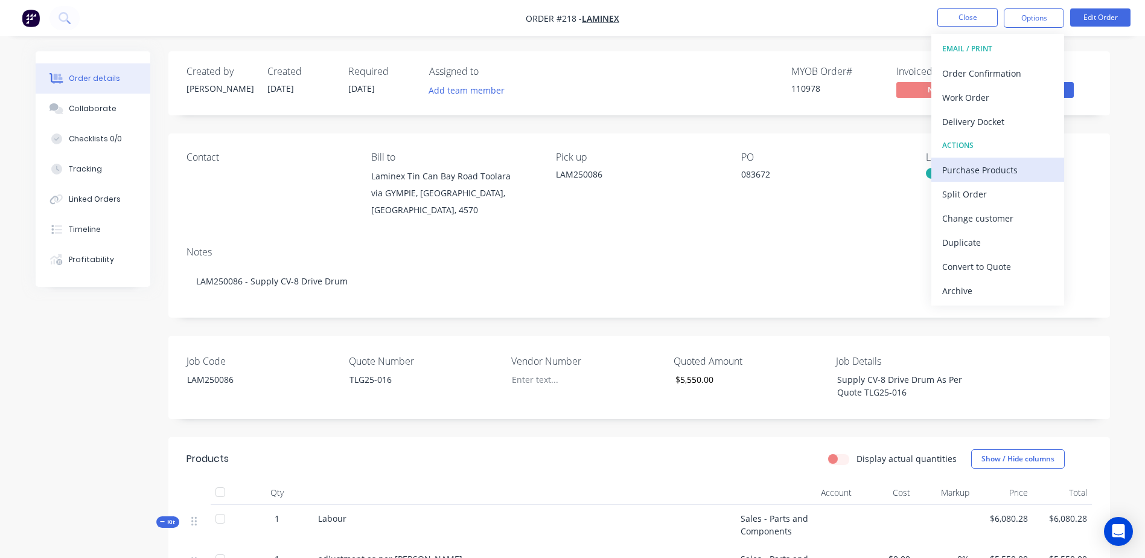
click at [1030, 167] on div "Purchase Products" at bounding box center [997, 170] width 111 height 18
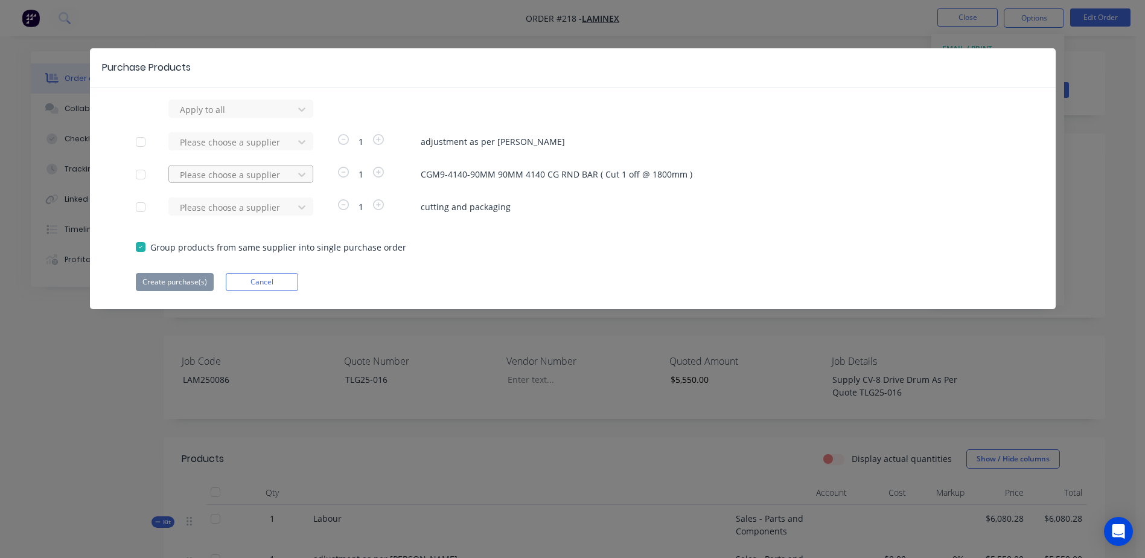
click at [211, 117] on div at bounding box center [233, 109] width 109 height 15
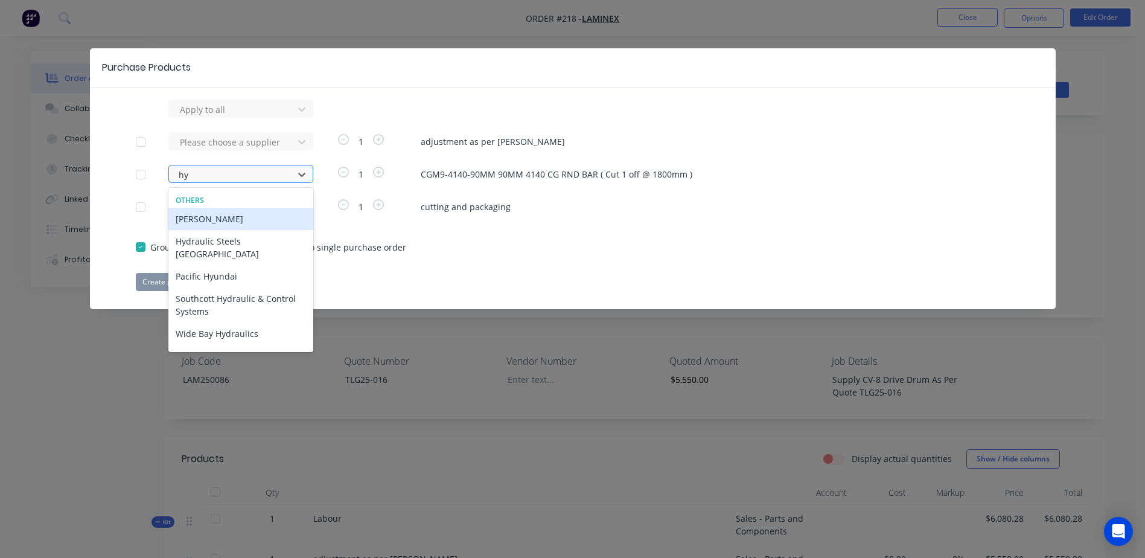
type input "hyd"
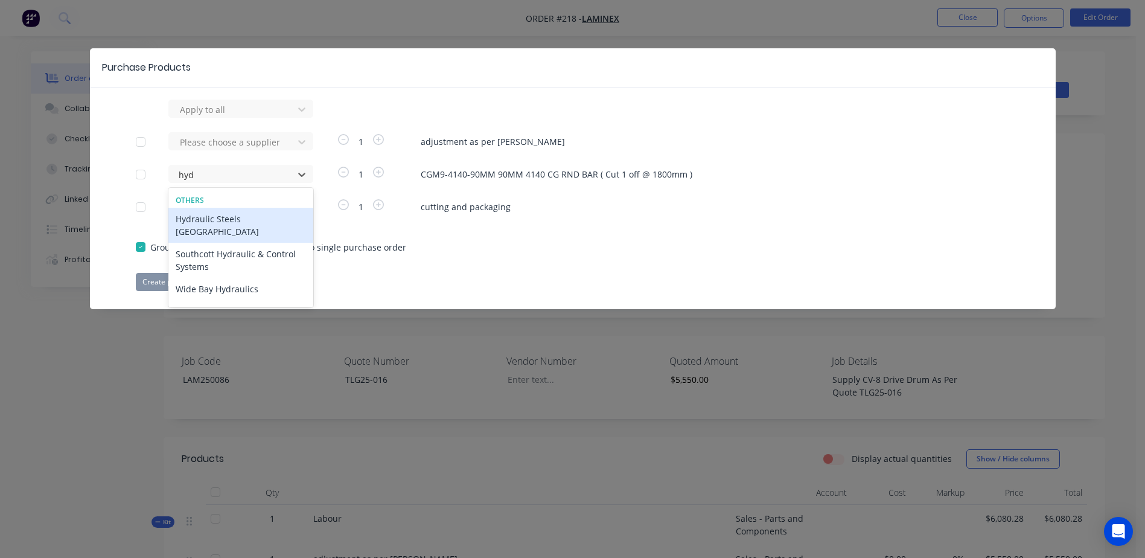
click at [238, 216] on div "Hydraulic Steels Australia" at bounding box center [240, 225] width 145 height 35
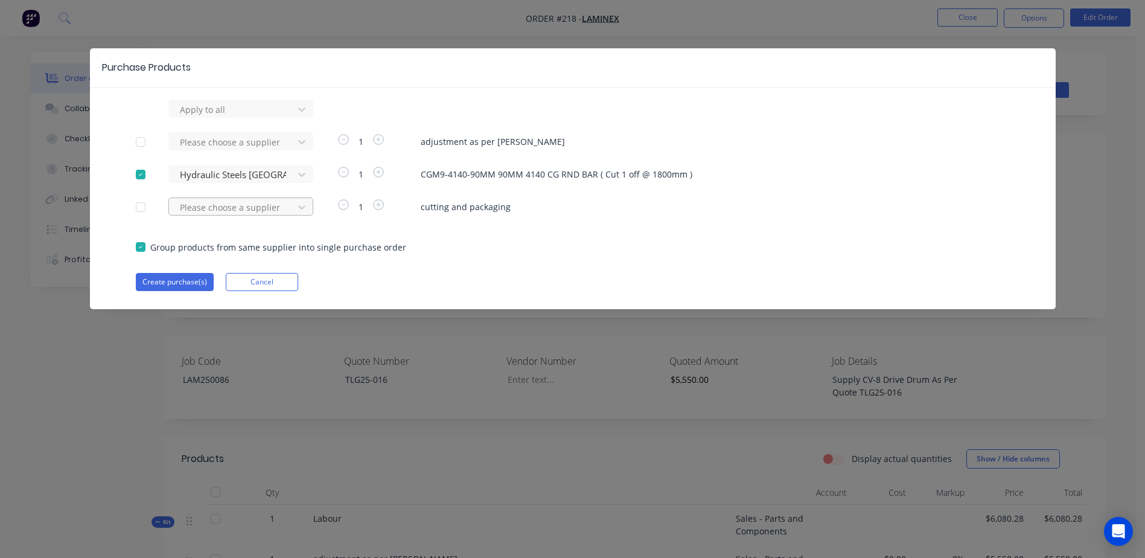
click at [193, 117] on div at bounding box center [233, 109] width 109 height 15
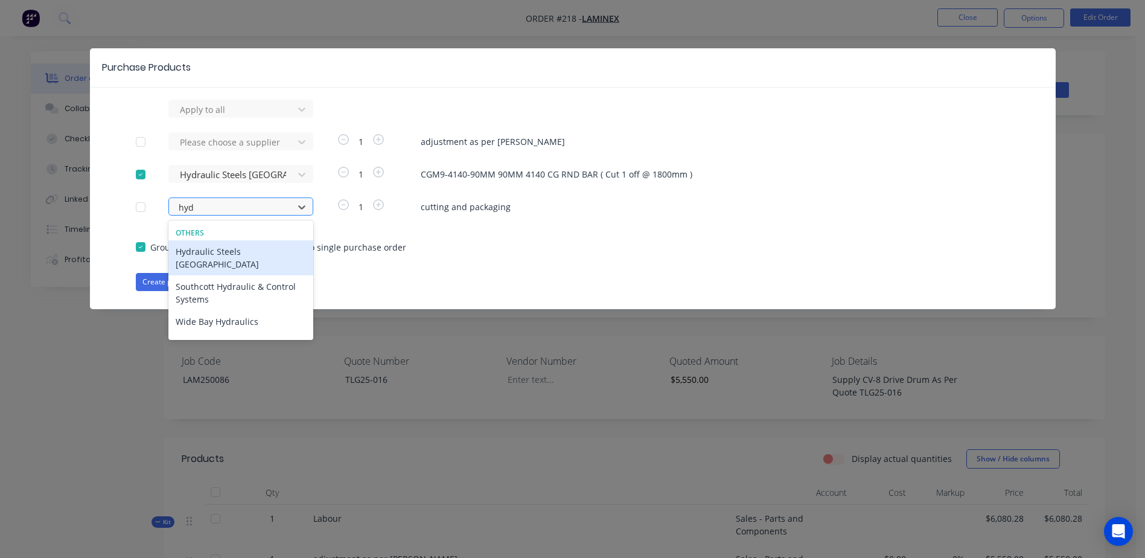
type input "hydr"
click at [223, 251] on div "Hydraulic Steels Australia" at bounding box center [240, 257] width 145 height 35
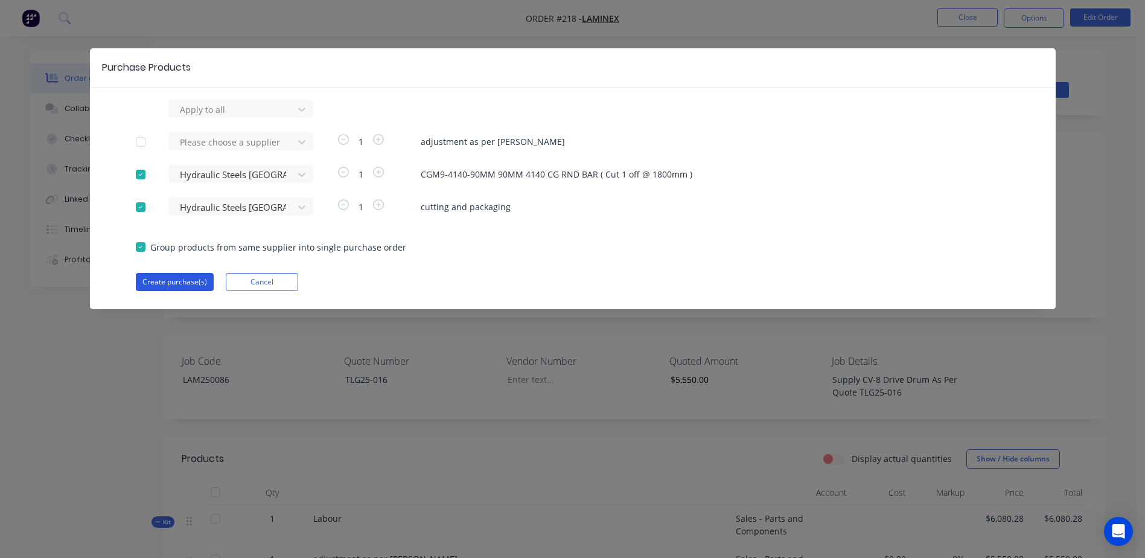
click at [156, 282] on button "Create purchase(s)" at bounding box center [175, 282] width 78 height 18
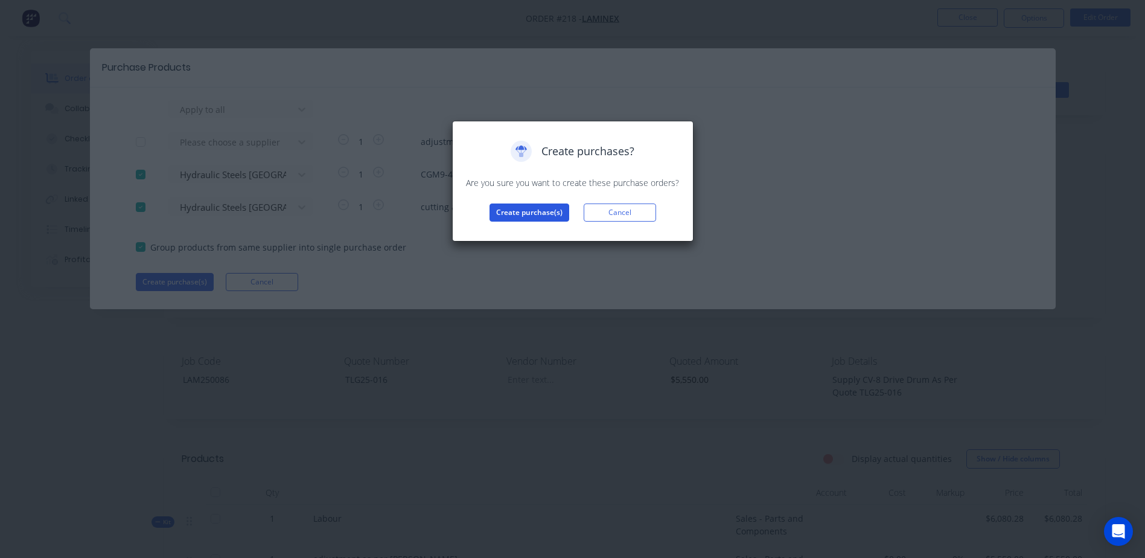
click at [509, 212] on button "Create purchase(s)" at bounding box center [530, 212] width 80 height 18
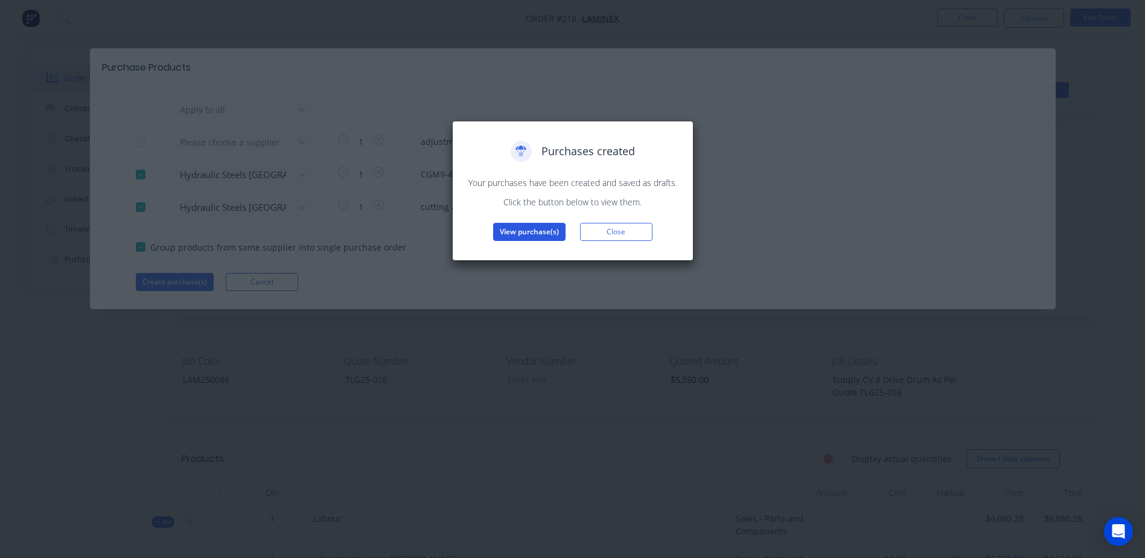
click at [538, 231] on button "View purchase(s)" at bounding box center [529, 232] width 72 height 18
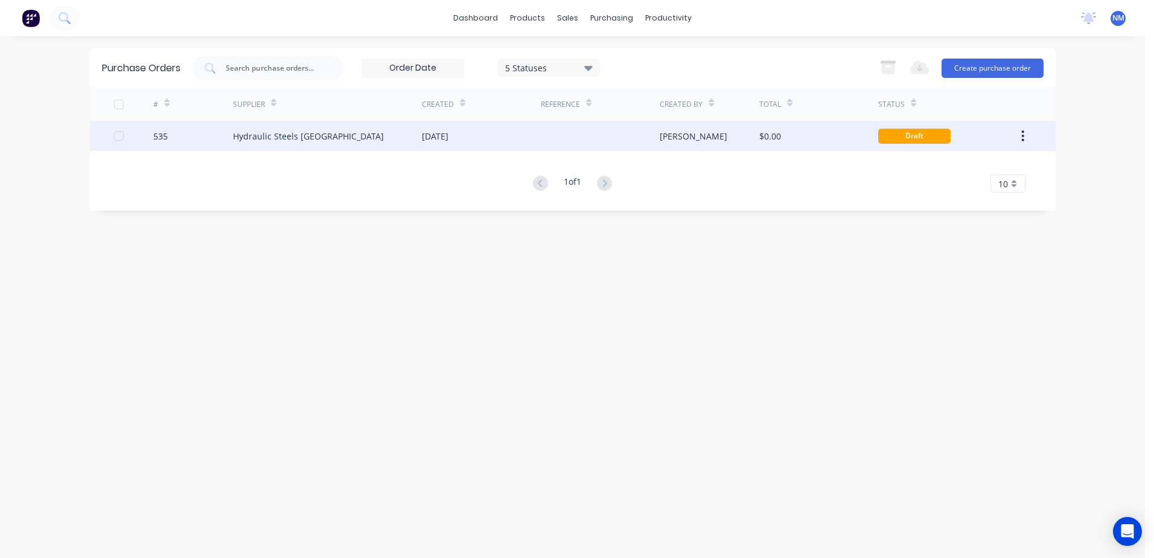
click at [841, 139] on div "$0.00" at bounding box center [818, 136] width 119 height 30
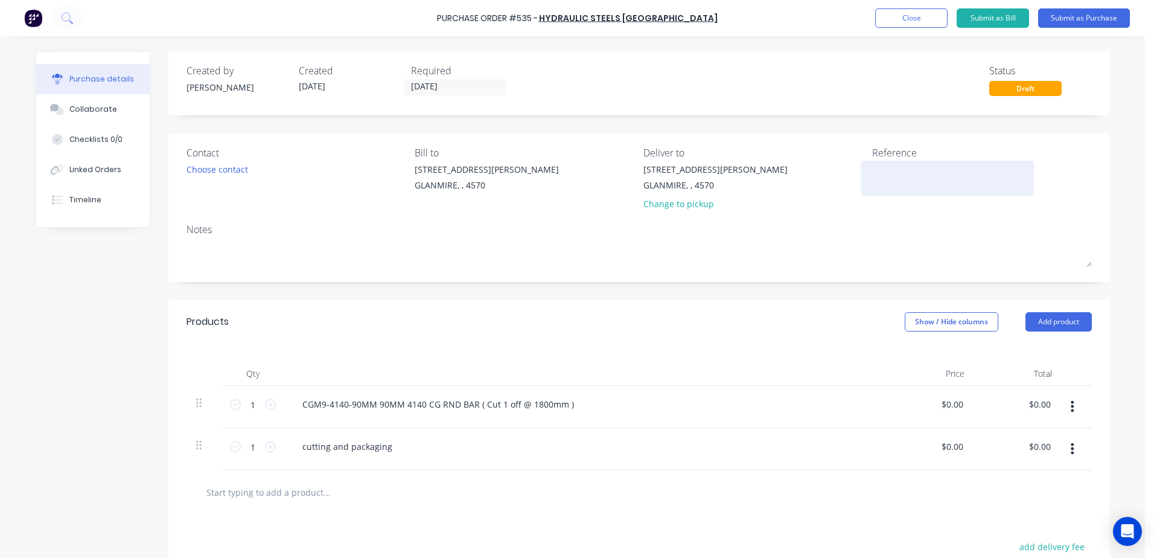
click at [904, 179] on textarea at bounding box center [947, 176] width 151 height 27
type textarea "x"
type textarea "L"
type textarea "x"
type textarea "LA"
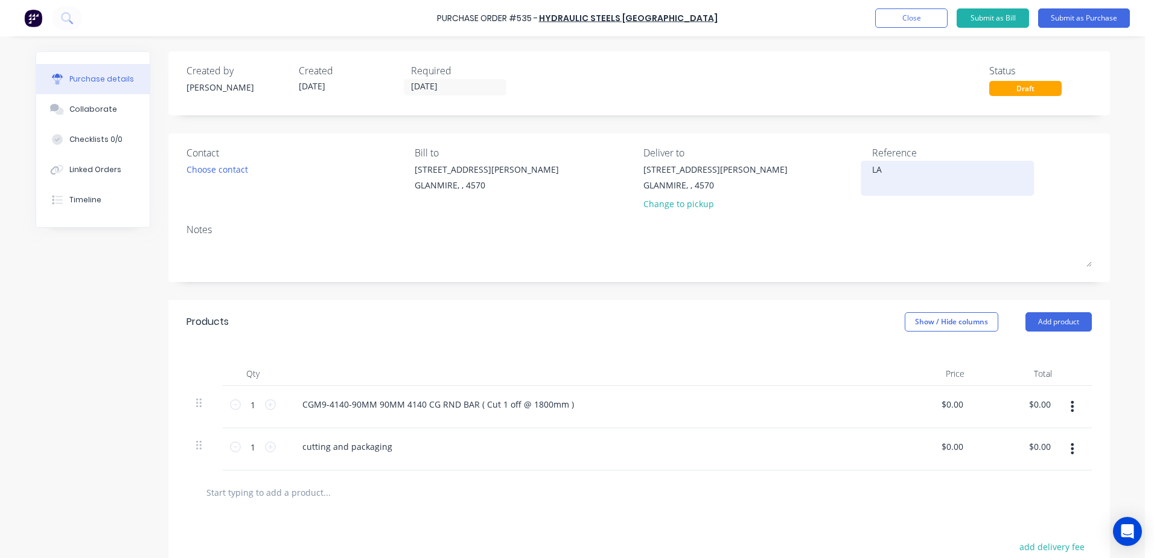
type textarea "x"
type textarea "LAM"
type textarea "x"
type textarea "LAM2"
type textarea "x"
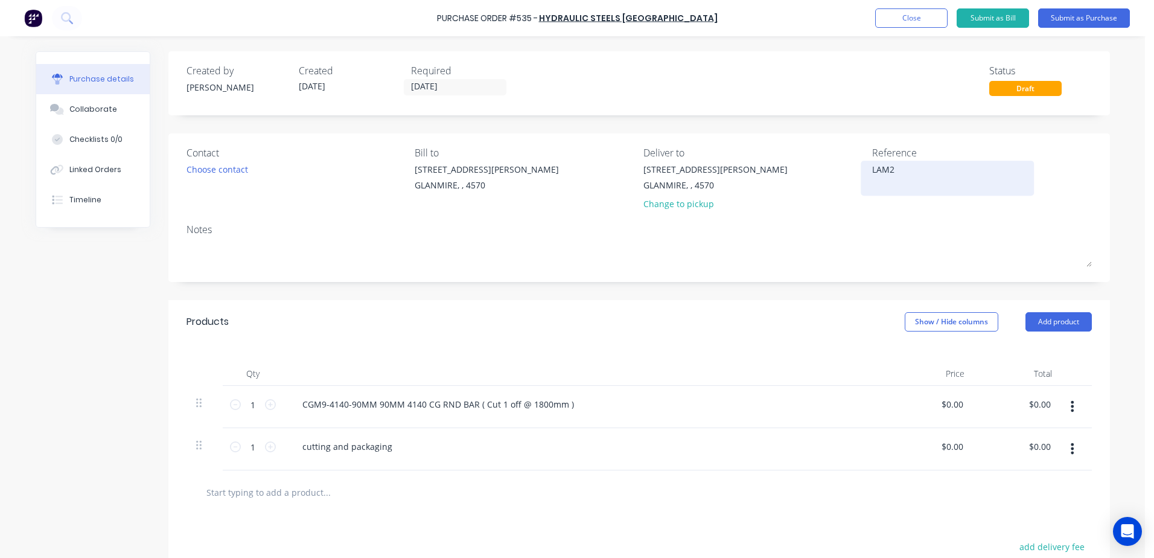
type textarea "LAM25"
type textarea "x"
type textarea "LAM250"
type textarea "x"
type textarea "LAM2500"
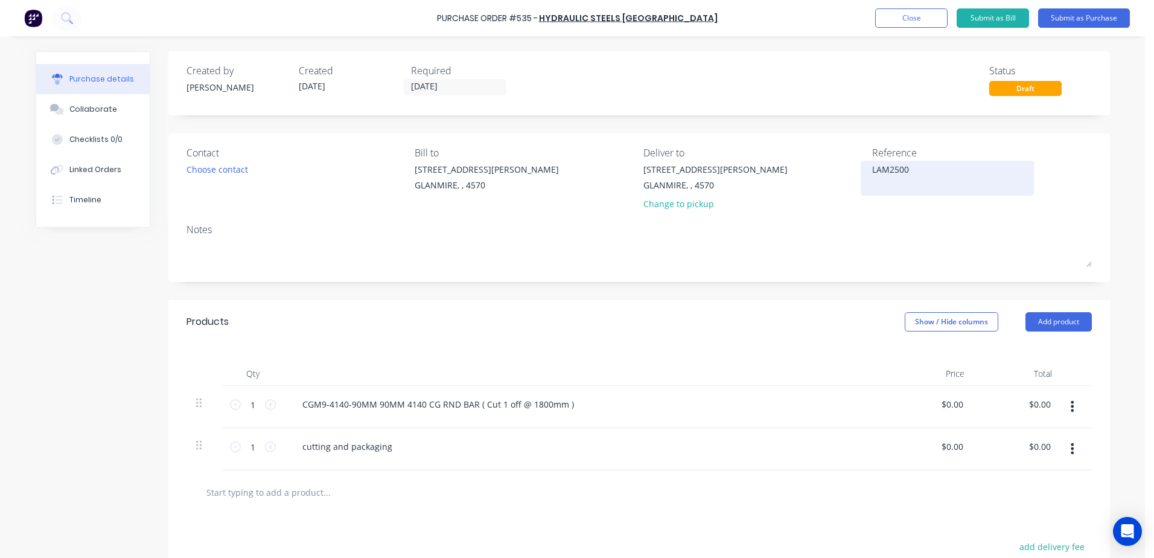
type textarea "x"
type textarea "LAM25008"
type textarea "x"
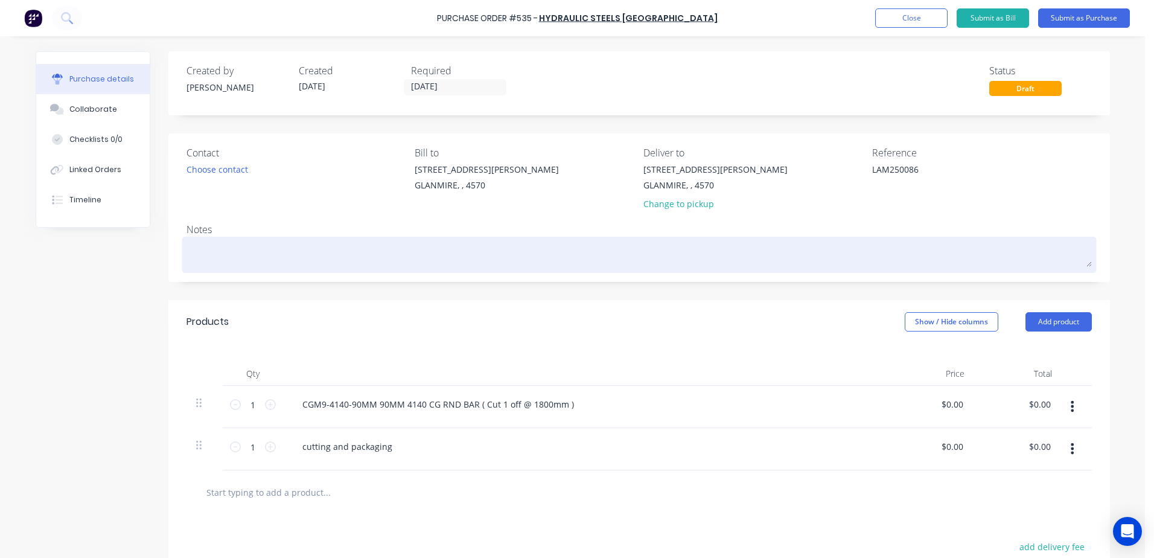
type textarea "LAM250086"
type textarea "x"
type textarea "LAM250086"
click at [197, 247] on textarea at bounding box center [639, 253] width 905 height 27
type textarea "x"
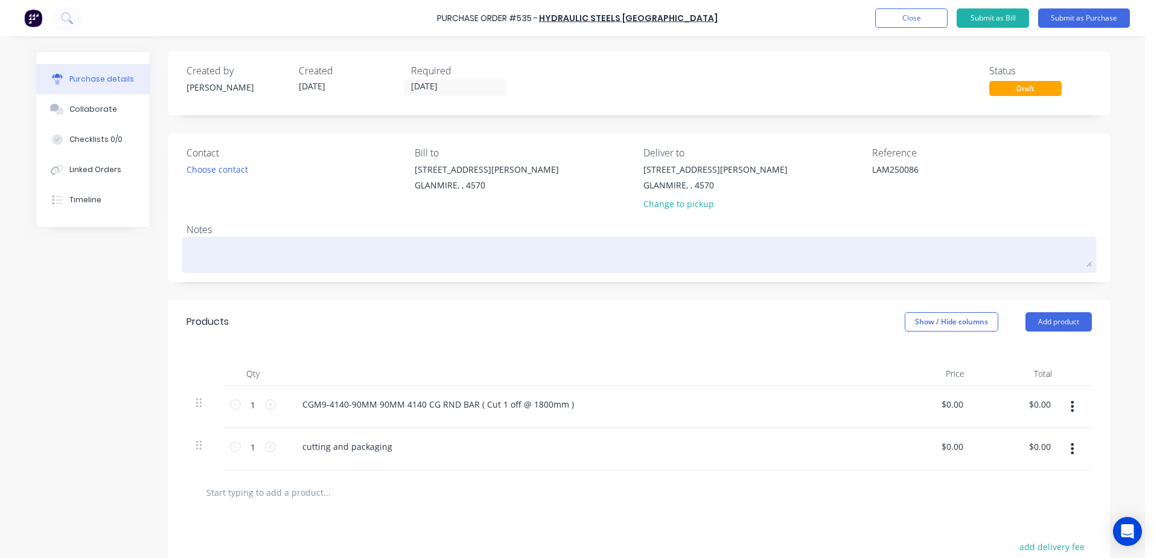
type textarea "L"
type textarea "x"
type textarea "LA"
type textarea "x"
type textarea "LAM"
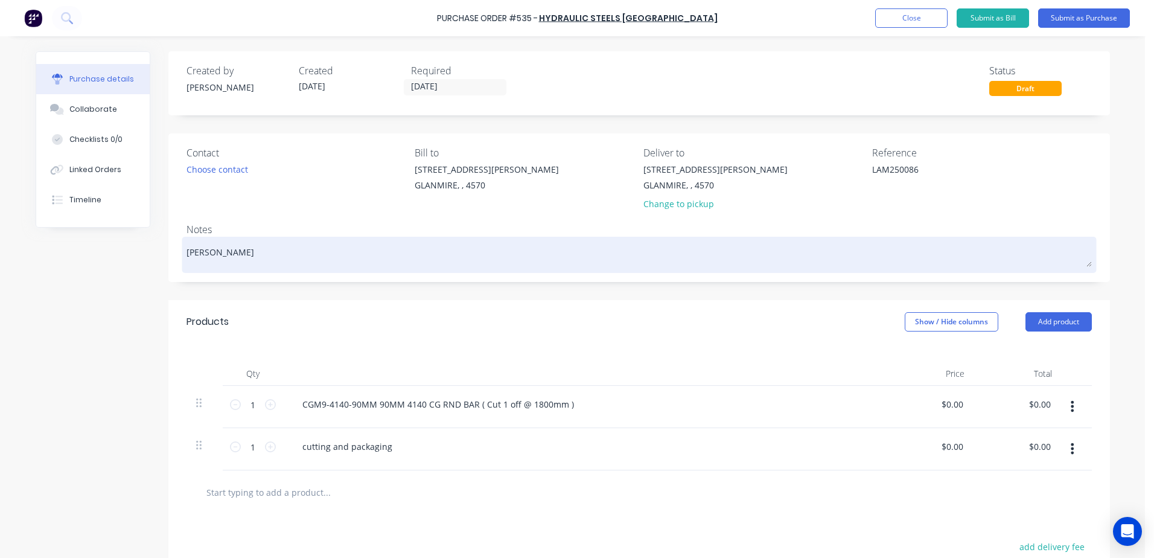
type textarea "x"
type textarea "LAM2"
type textarea "x"
type textarea "LAM25"
type textarea "x"
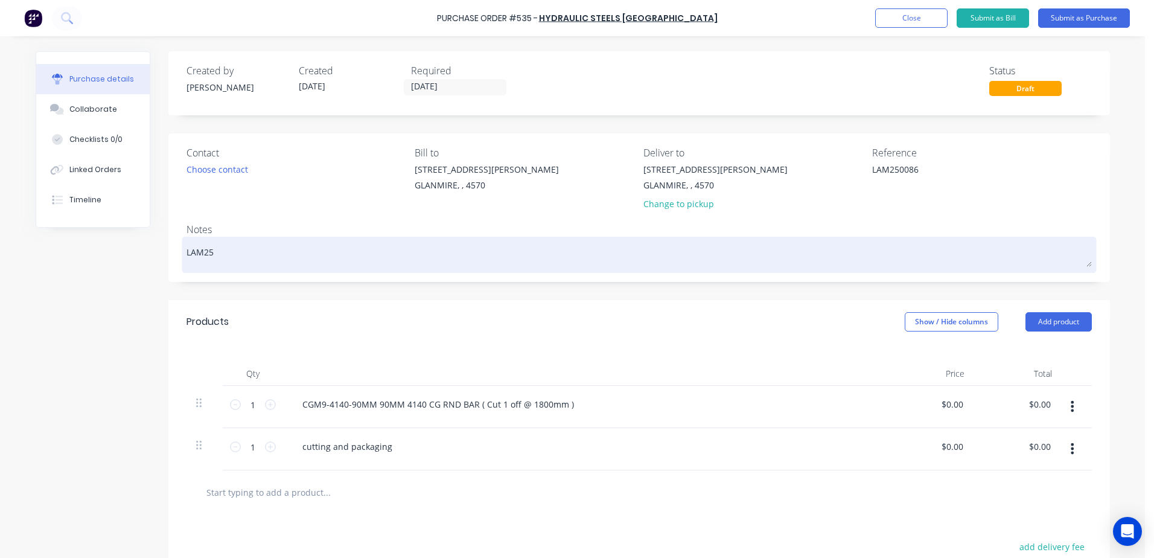
type textarea "LAM250"
type textarea "x"
type textarea "LAM2500"
type textarea "x"
type textarea "LAM25008"
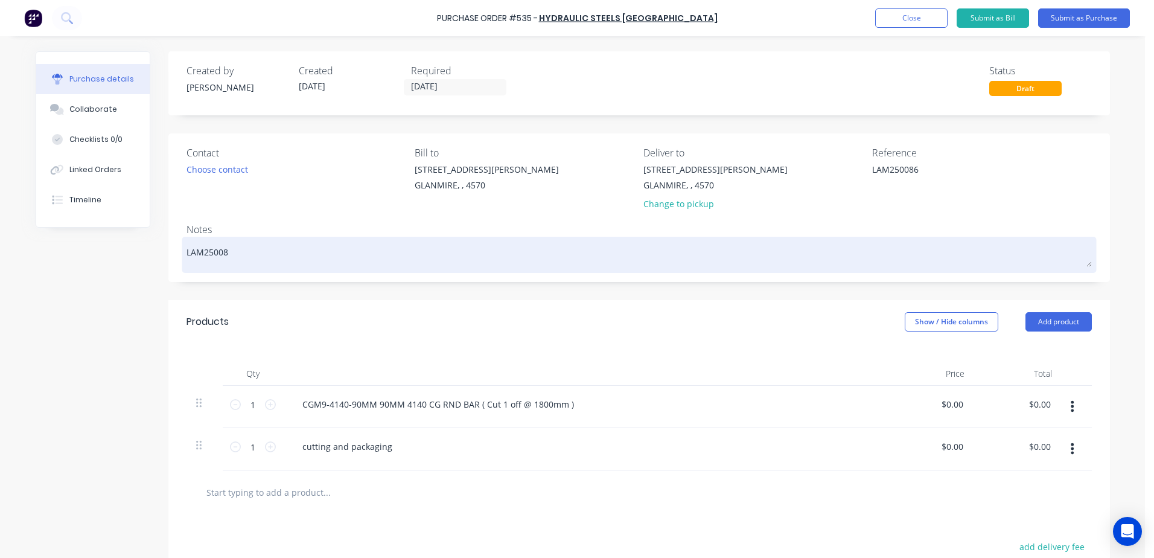
type textarea "x"
type textarea "LAM250086"
type textarea "x"
type textarea "LAM250086"
type textarea "x"
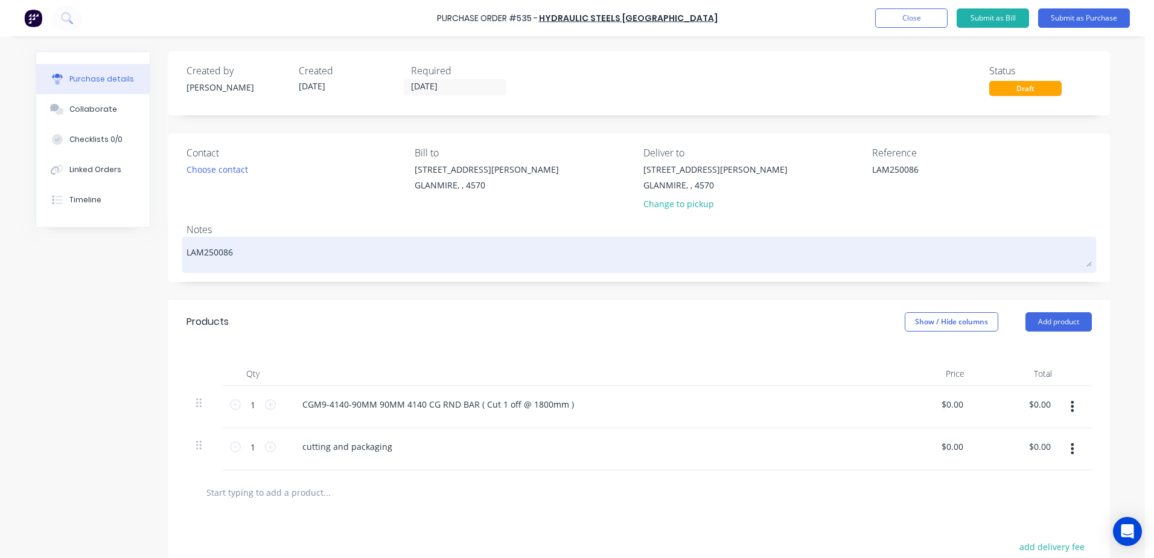
type textarea "LAM250086 -"
type textarea "x"
type textarea "LAM250086 -"
type textarea "x"
type textarea "LAM250086 - J"
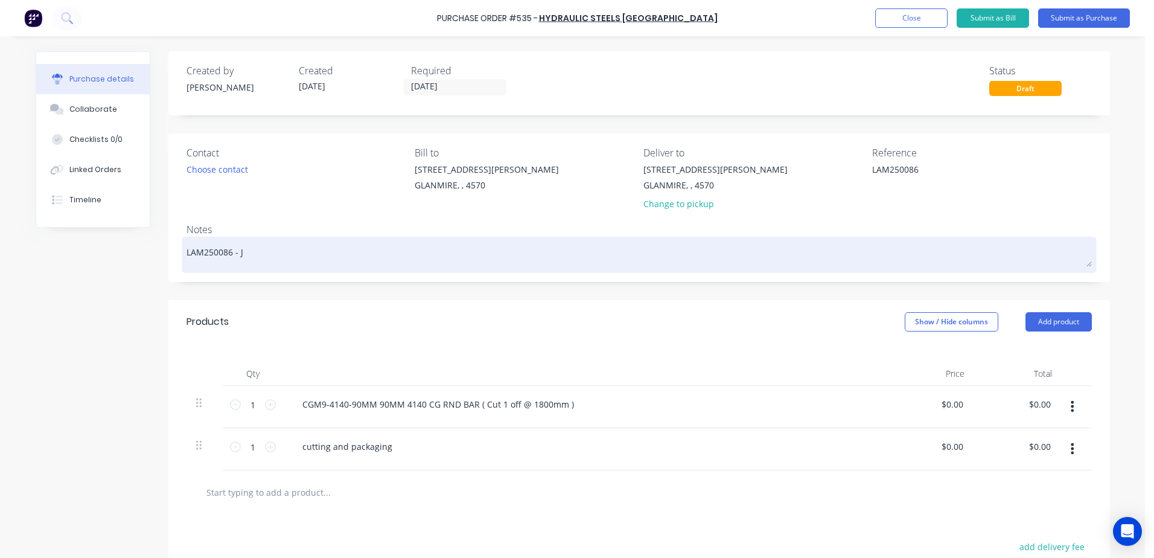
type textarea "x"
type textarea "LAM250086 - JA"
type textarea "x"
type textarea "LAM250086 - JAS"
type textarea "x"
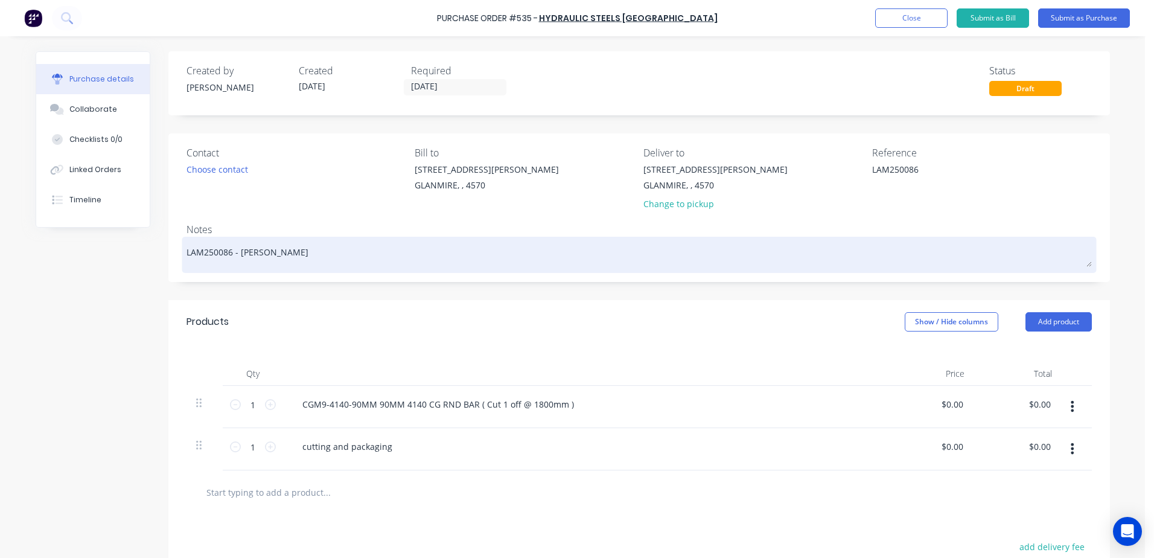
type textarea "LAM250086 - JA"
type textarea "x"
type textarea "LAM250086 - J"
type textarea "x"
type textarea "LAM250086 -"
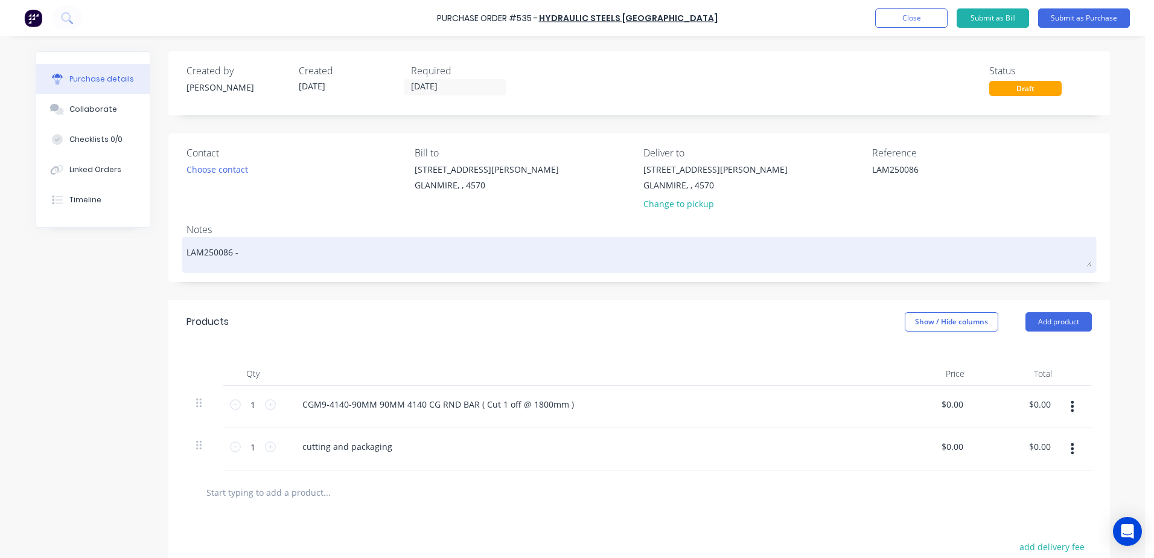
type textarea "x"
type textarea "LAM250086 - J"
type textarea "x"
type textarea "LAM250086 -"
type textarea "x"
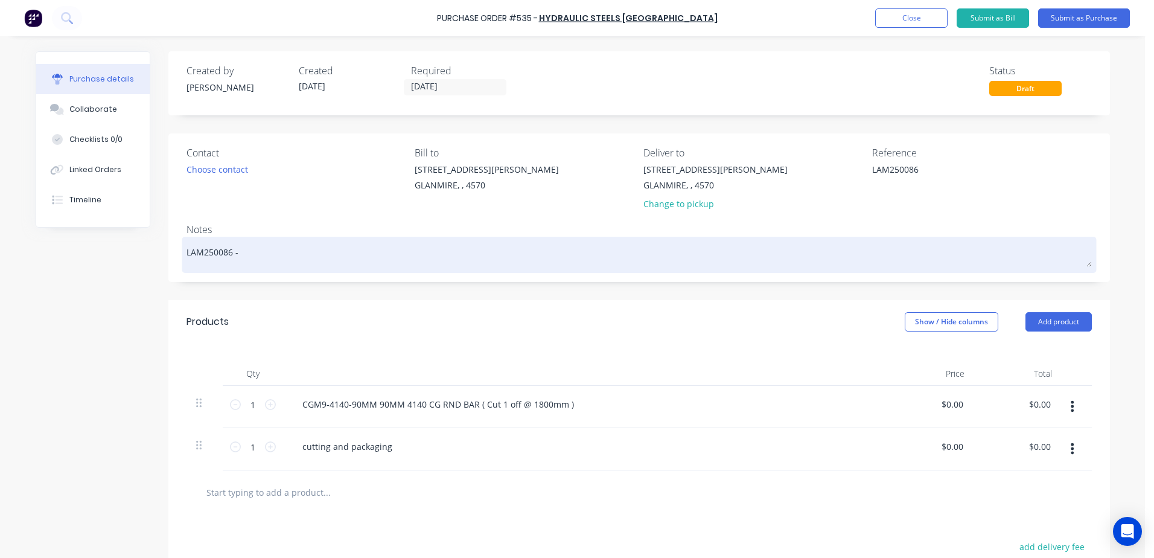
type textarea "LAM250086 - j"
type textarea "x"
type textarea "LAM250086 - ja"
type textarea "x"
type textarea "LAM250086 - jas"
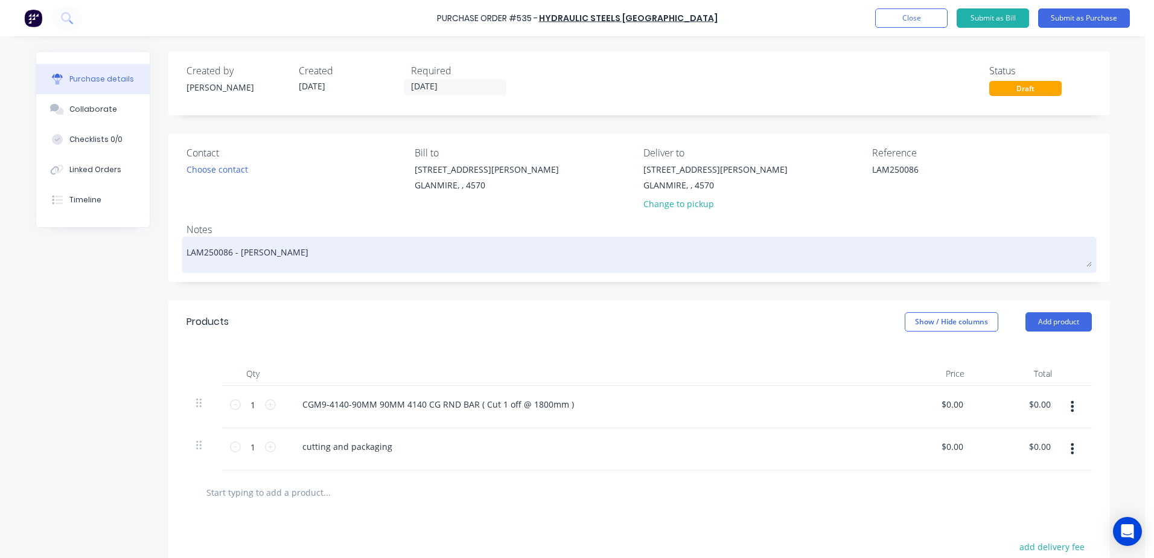
type textarea "x"
type textarea "LAM250086 - jaso"
type textarea "x"
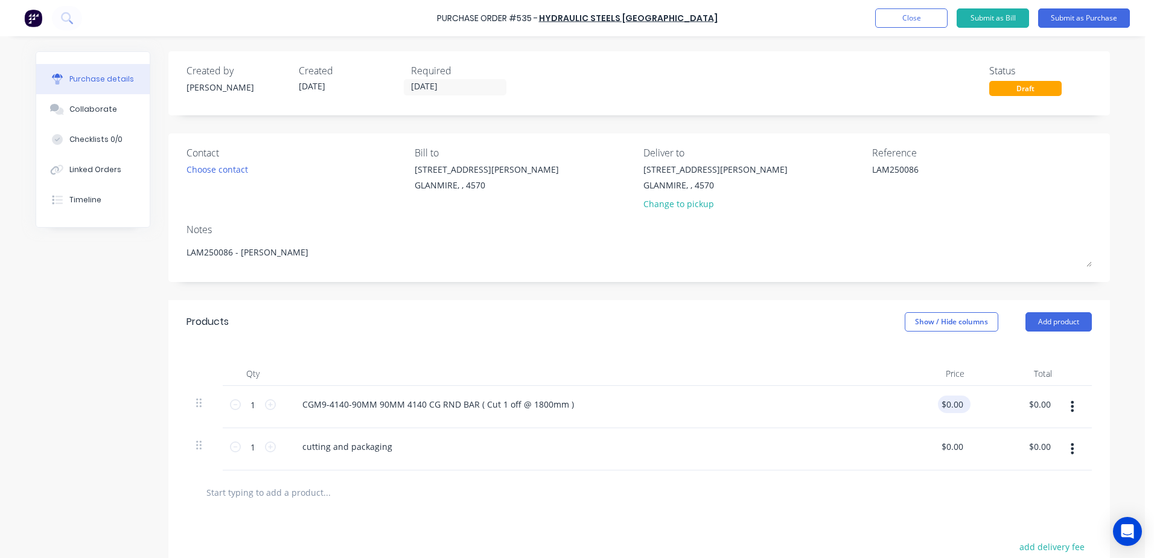
type textarea "LAM250086 - jason"
type textarea "x"
type textarea "LAM250086 - jason"
click at [938, 412] on div "$0.00 $0.00" at bounding box center [952, 404] width 28 height 18
type textarea "x"
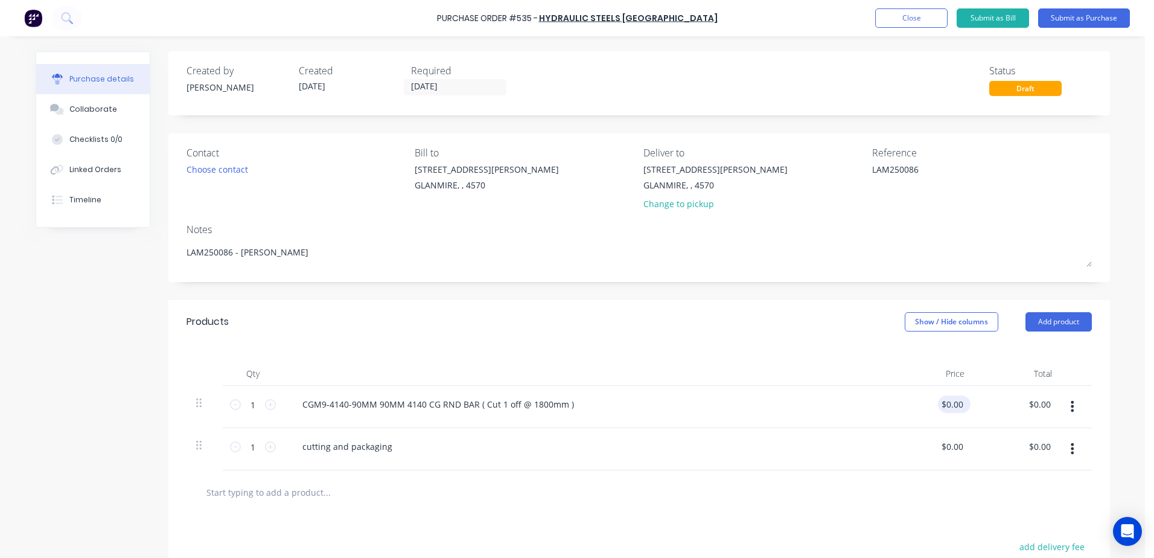
type input "0.0000"
click at [945, 411] on input "0.0000" at bounding box center [949, 404] width 33 height 18
type textarea "x"
type input "$0.00"
drag, startPoint x: 961, startPoint y: 402, endPoint x: 890, endPoint y: 404, distance: 71.3
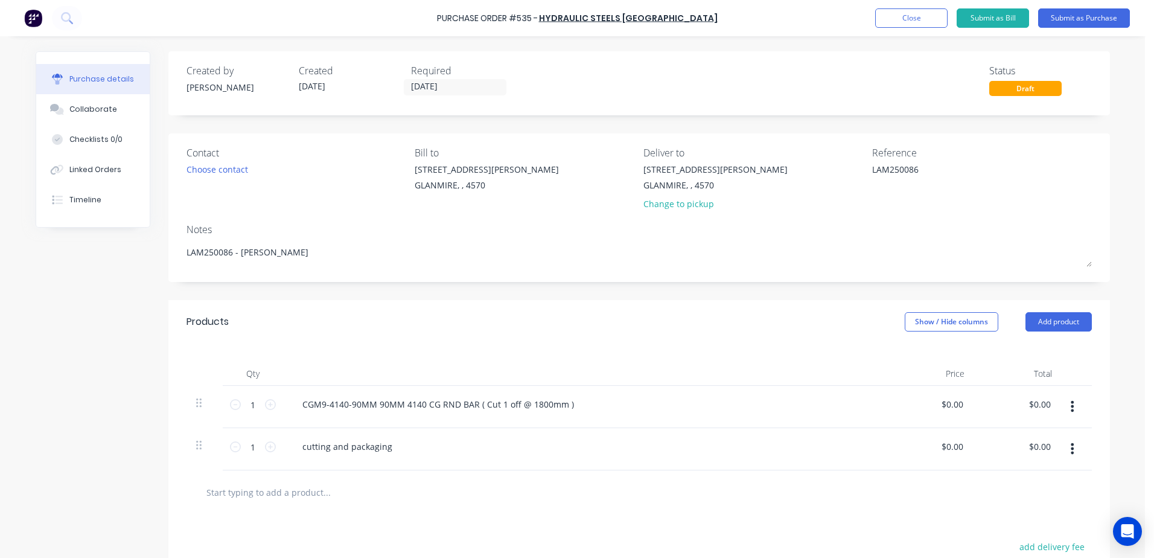
click at [890, 404] on div "$0.00 $0.00" at bounding box center [931, 407] width 88 height 42
type textarea "x"
type input "0"
drag, startPoint x: 890, startPoint y: 404, endPoint x: 952, endPoint y: 403, distance: 62.2
click at [952, 403] on input "0" at bounding box center [957, 404] width 17 height 18
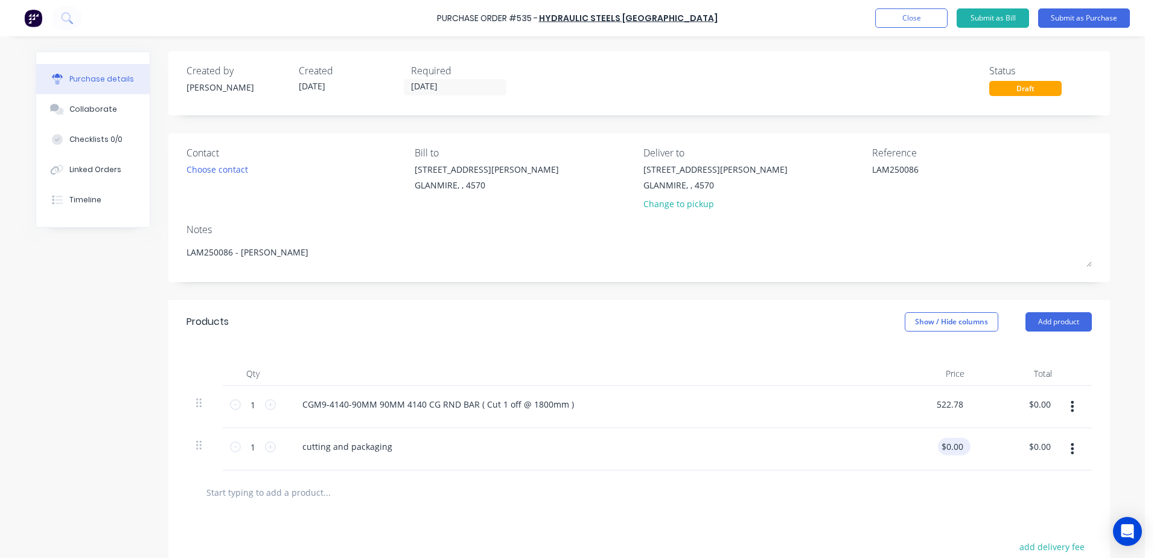
type input "522.78"
type textarea "x"
type input "$522.78"
drag, startPoint x: 934, startPoint y: 444, endPoint x: 1001, endPoint y: 449, distance: 66.6
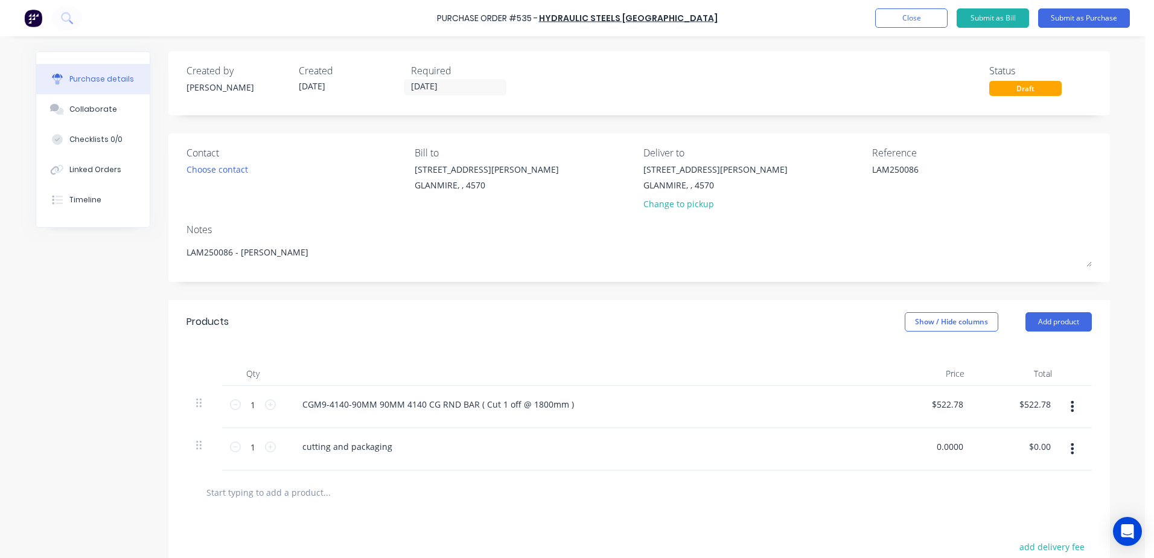
click at [1001, 449] on div "1 1 cutting and packaging 0.0000 0.0000 $0.00 $0.00" at bounding box center [639, 449] width 905 height 42
type input "7.5"
type textarea "x"
type input "$7.50"
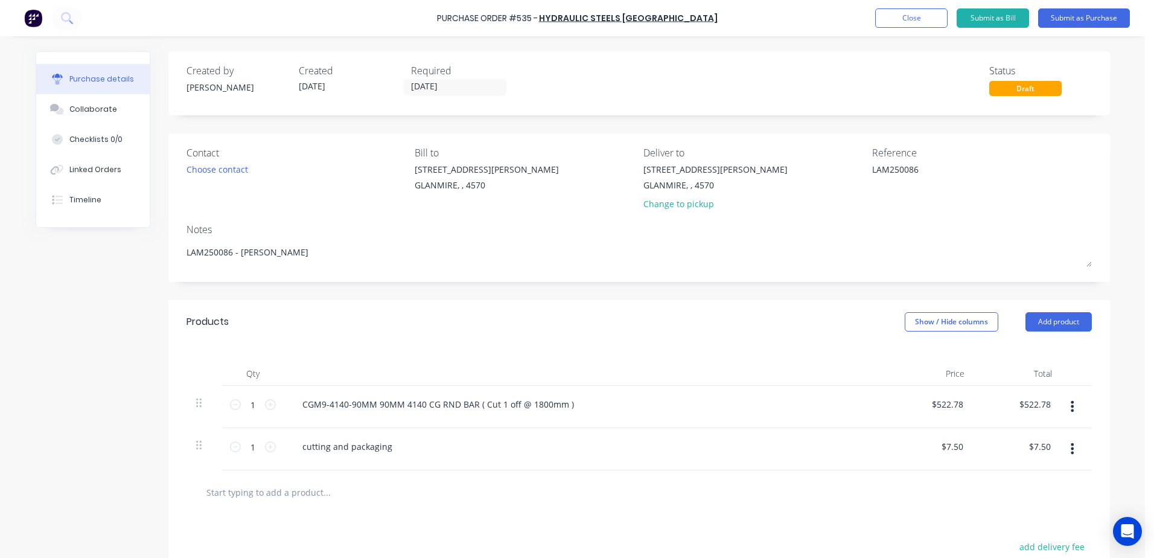
click at [603, 437] on div "cutting and packaging" at bounding box center [585, 449] width 604 height 42
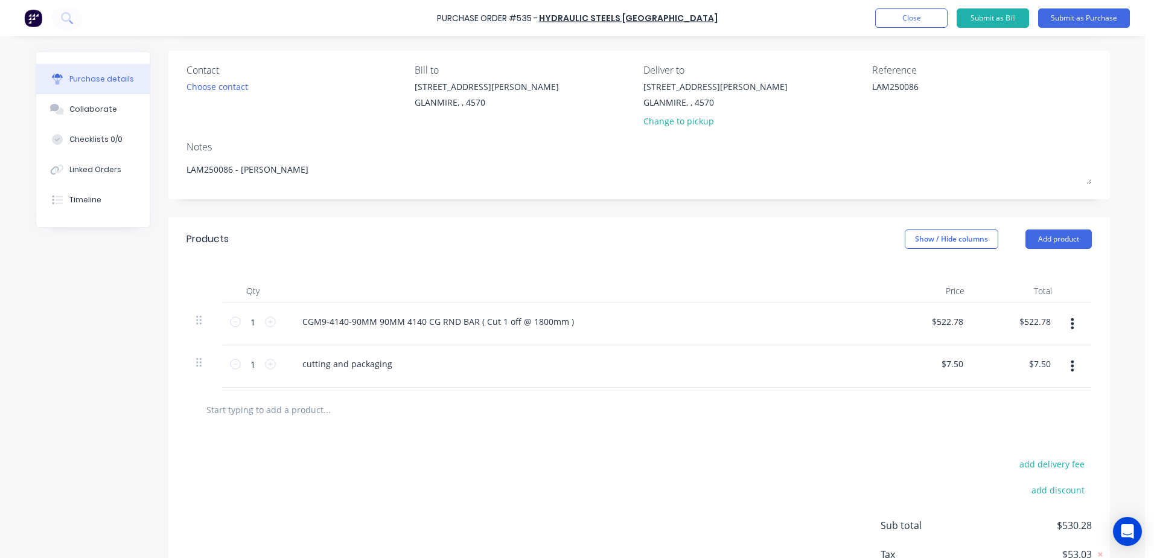
scroll to position [167, 0]
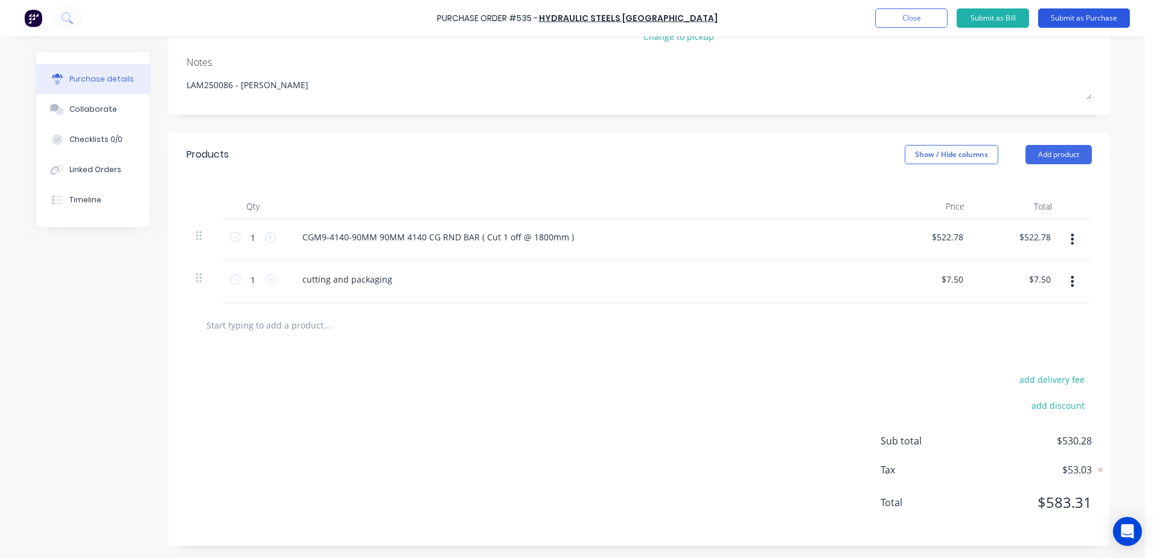
click at [1088, 19] on button "Submit as Purchase" at bounding box center [1084, 17] width 92 height 19
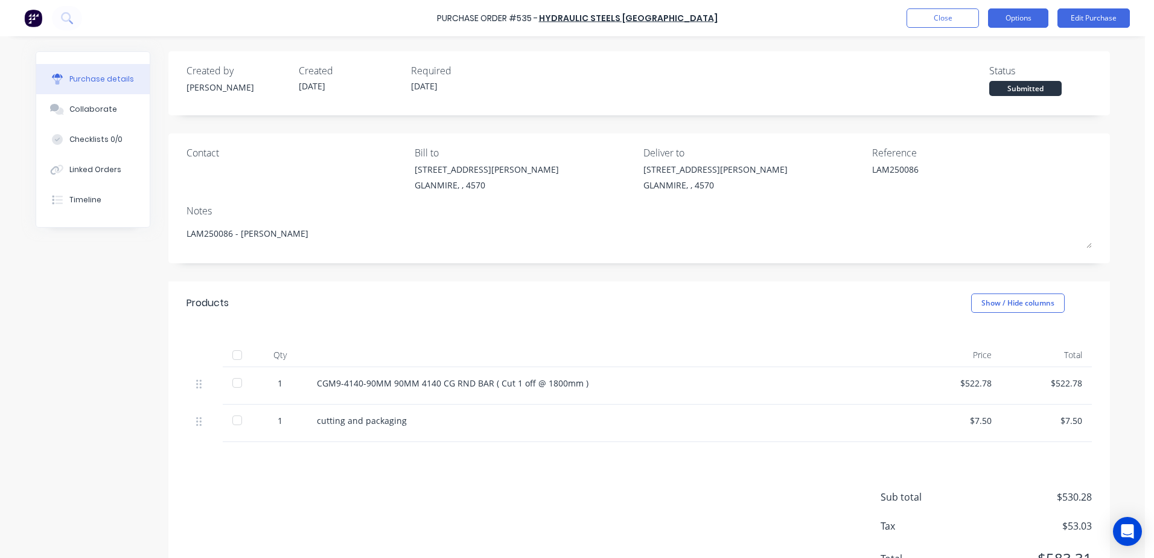
click at [1029, 19] on button "Options" at bounding box center [1018, 17] width 60 height 19
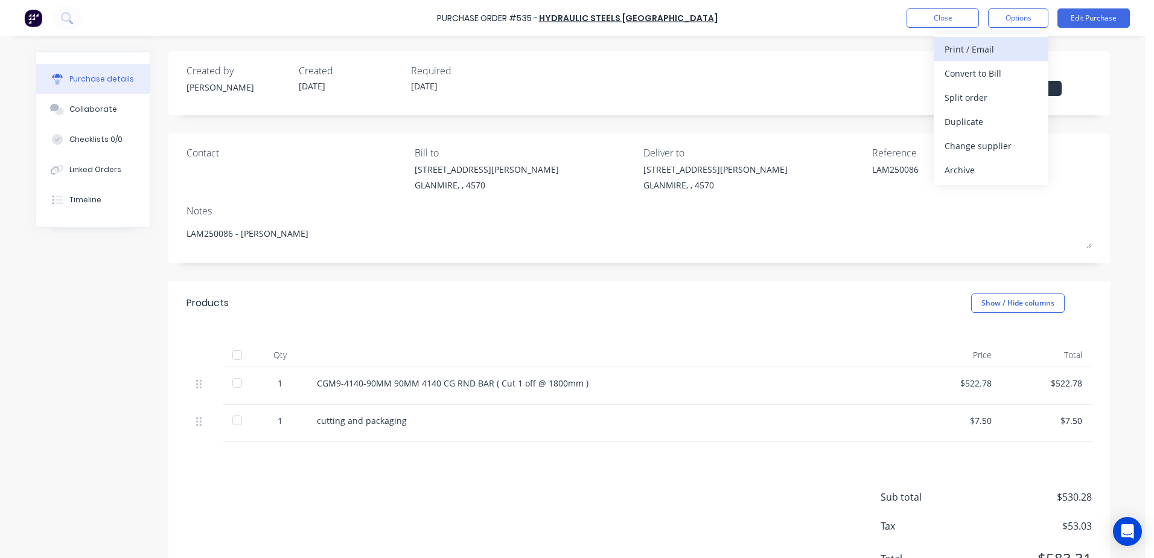
click at [1013, 51] on div "Print / Email" at bounding box center [991, 49] width 93 height 18
click at [997, 71] on div "With pricing" at bounding box center [991, 74] width 93 height 18
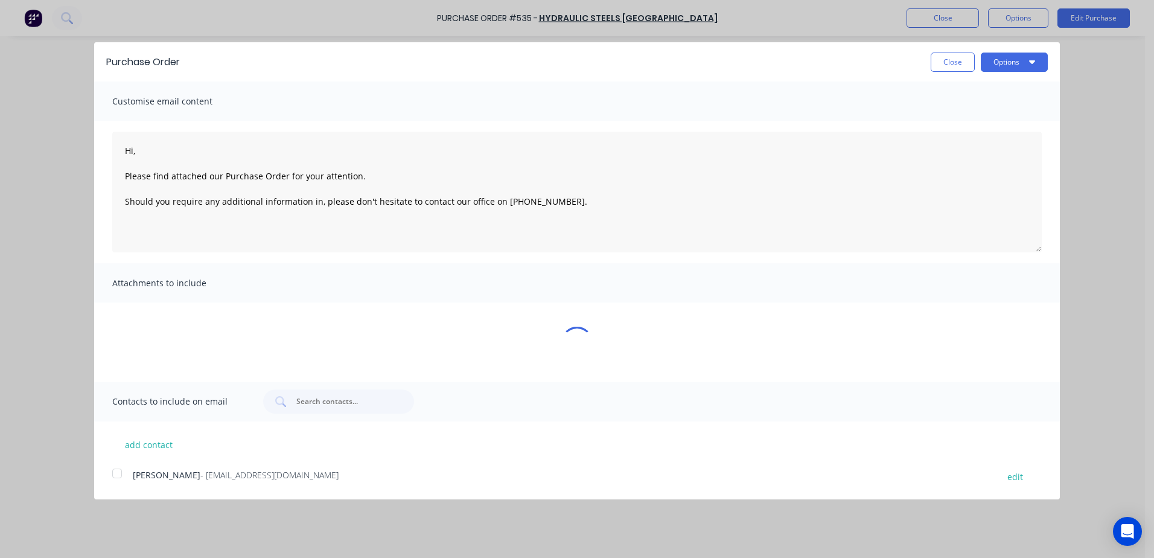
type textarea "x"
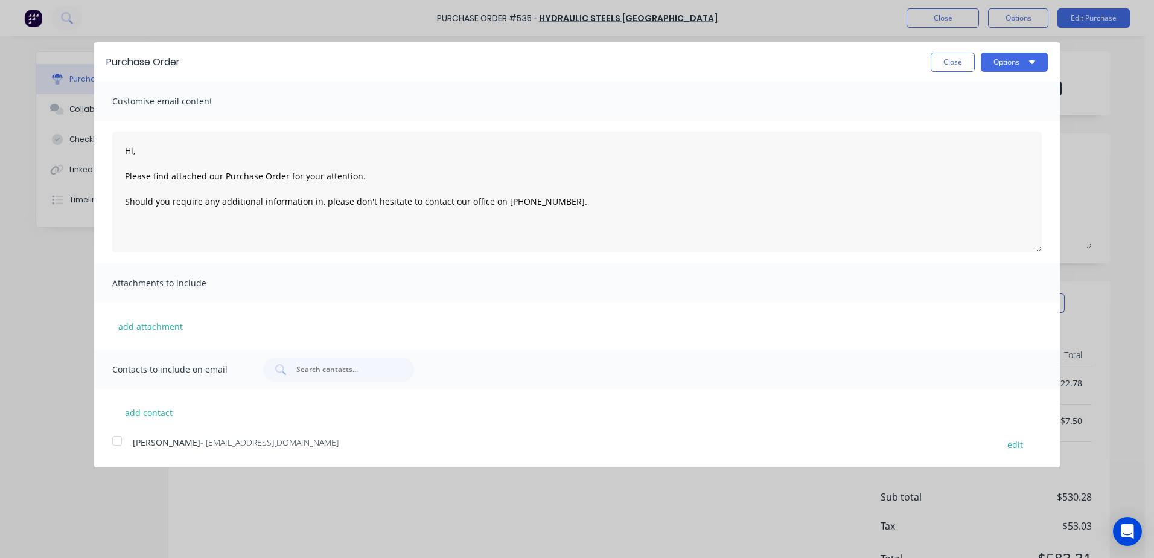
click at [122, 448] on div at bounding box center [117, 441] width 24 height 24
type textarea "Hi, Please find attached our Purchase Order for your attention. Should you requ…"
click at [1011, 62] on button "Options" at bounding box center [1014, 62] width 67 height 19
click at [984, 136] on textarea "Hi, Please find attached our Purchase Order for your attention. Should you requ…" at bounding box center [577, 192] width 930 height 121
click at [1012, 65] on button "Options" at bounding box center [1014, 62] width 67 height 19
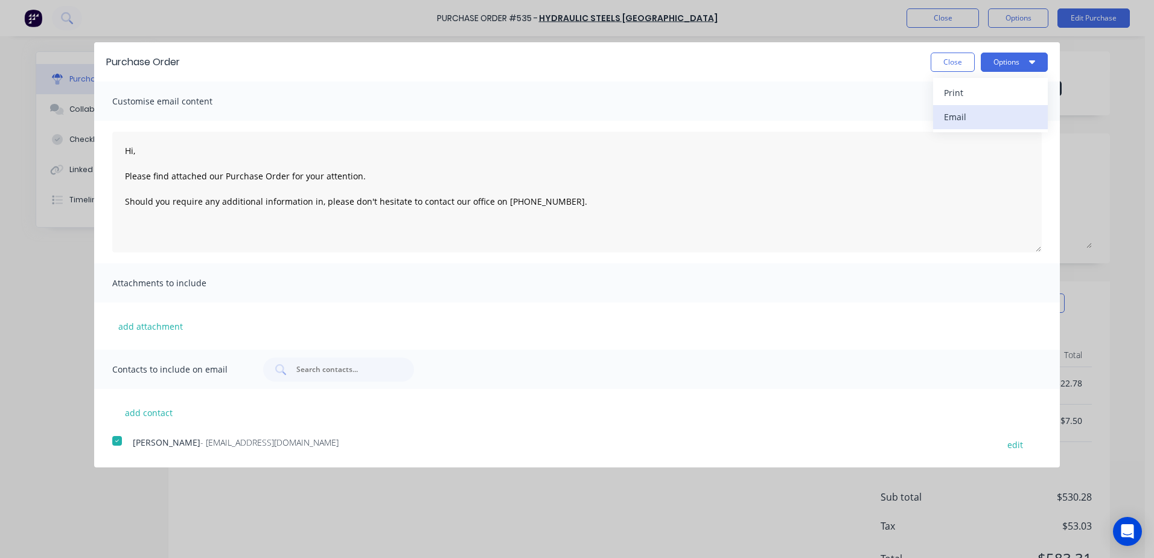
click at [954, 118] on div "Email" at bounding box center [990, 117] width 93 height 18
type textarea "x"
type textarea "Hi, Please find attached our Purchase Order for your attention. Should you requ…"
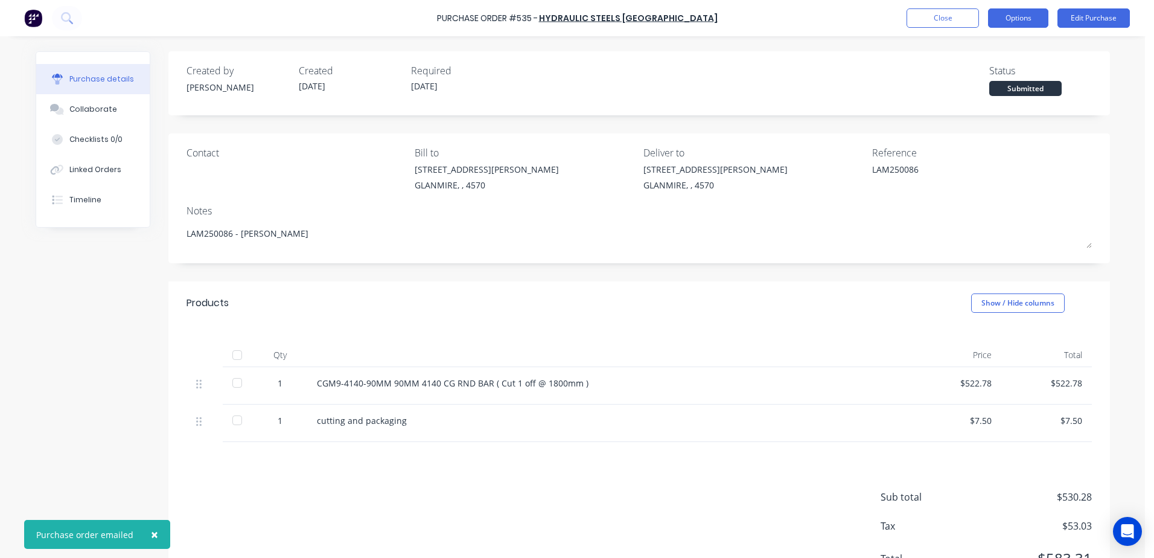
click at [1010, 16] on button "Options" at bounding box center [1018, 17] width 60 height 19
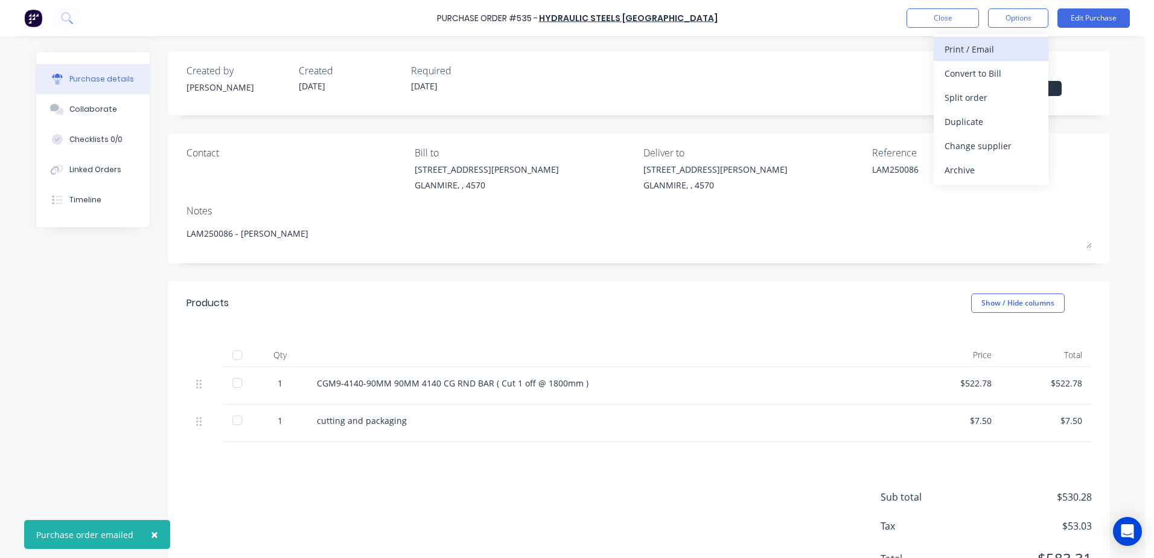
click at [948, 49] on div "Print / Email" at bounding box center [991, 49] width 93 height 18
click at [971, 74] on div "With pricing" at bounding box center [991, 74] width 93 height 18
type textarea "x"
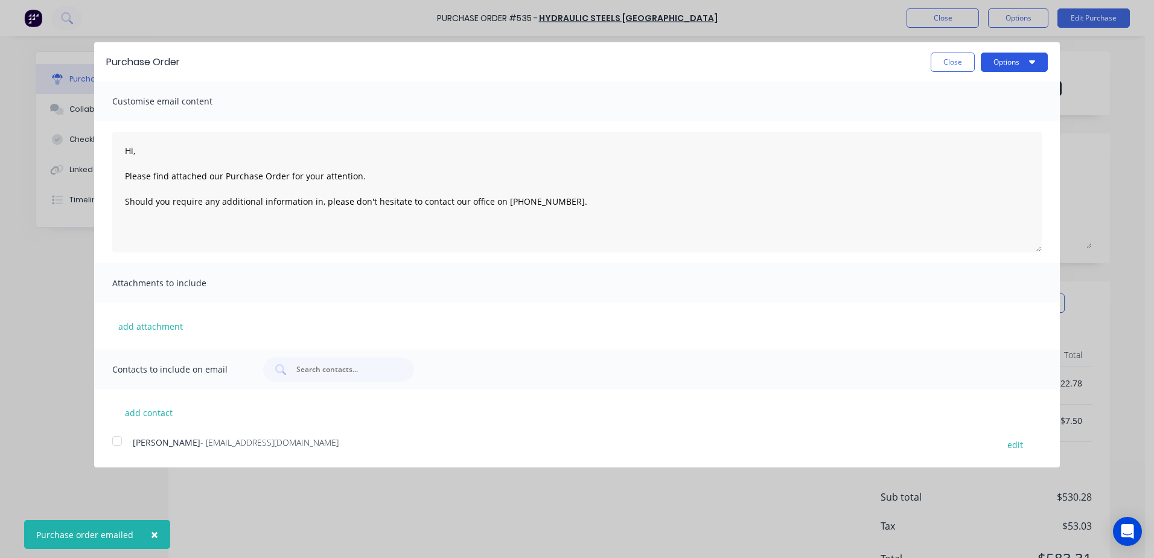
click at [995, 66] on button "Options" at bounding box center [1014, 62] width 67 height 19
click at [942, 94] on button "Print" at bounding box center [990, 93] width 115 height 24
type textarea "Hi, Please find attached our Purchase Order for your attention. Should you requ…"
type textarea "x"
type textarea "Hi, Please find attached our Purchase Order for your attention. Should you requ…"
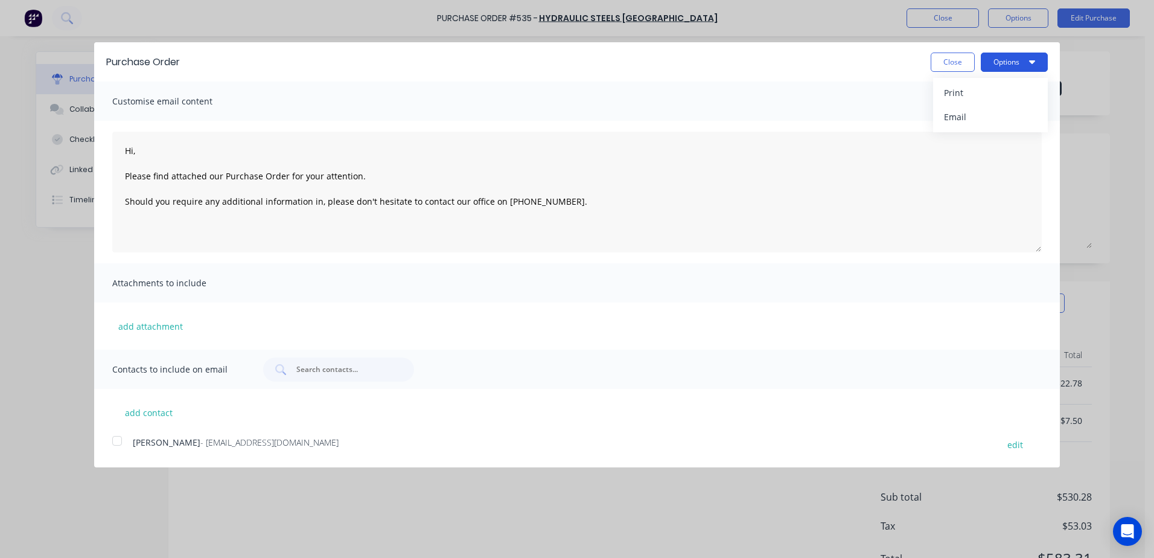
type textarea "x"
type textarea "Hi, Please find attached our Purchase Order for your attention. Should you requ…"
type textarea "x"
type textarea "Hi, Please find attached our Purchase Order for your attention. Should you requ…"
type textarea "x"
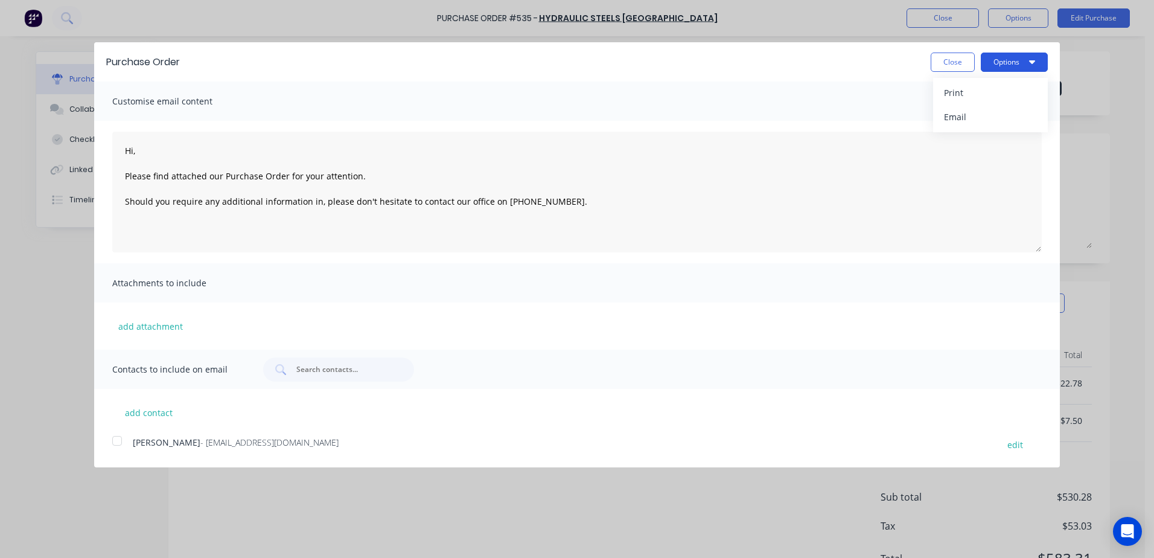
type textarea "Hi, Please find attached our Purchase Order for your attention. Should you requ…"
type textarea "x"
type textarea "Hi, Please find attached our Purchase Order for your attention. Should you requ…"
click at [960, 63] on button "Close" at bounding box center [953, 62] width 44 height 19
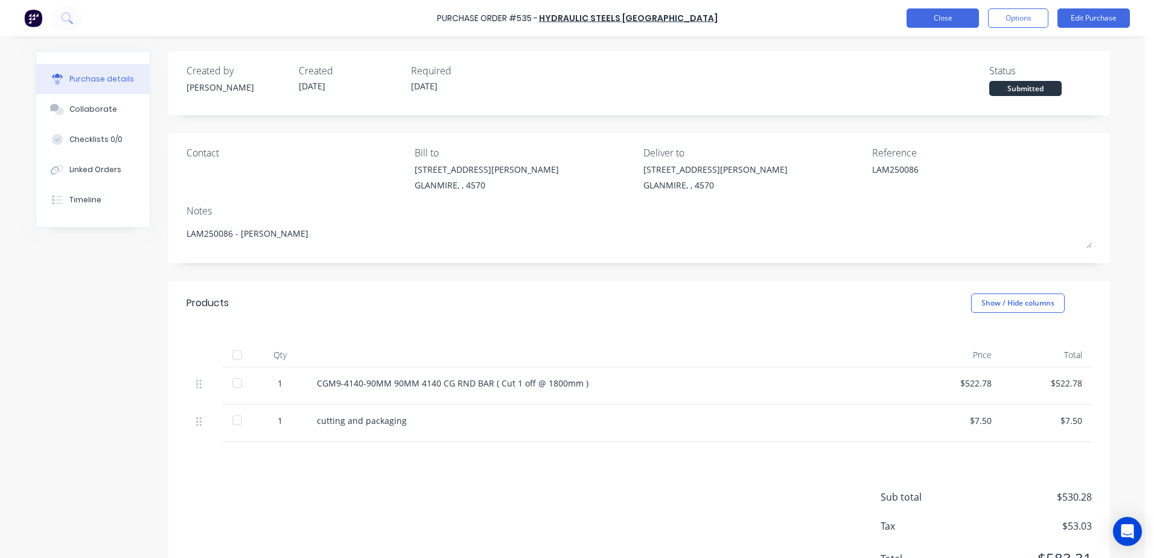
click at [930, 24] on button "Close" at bounding box center [943, 17] width 72 height 19
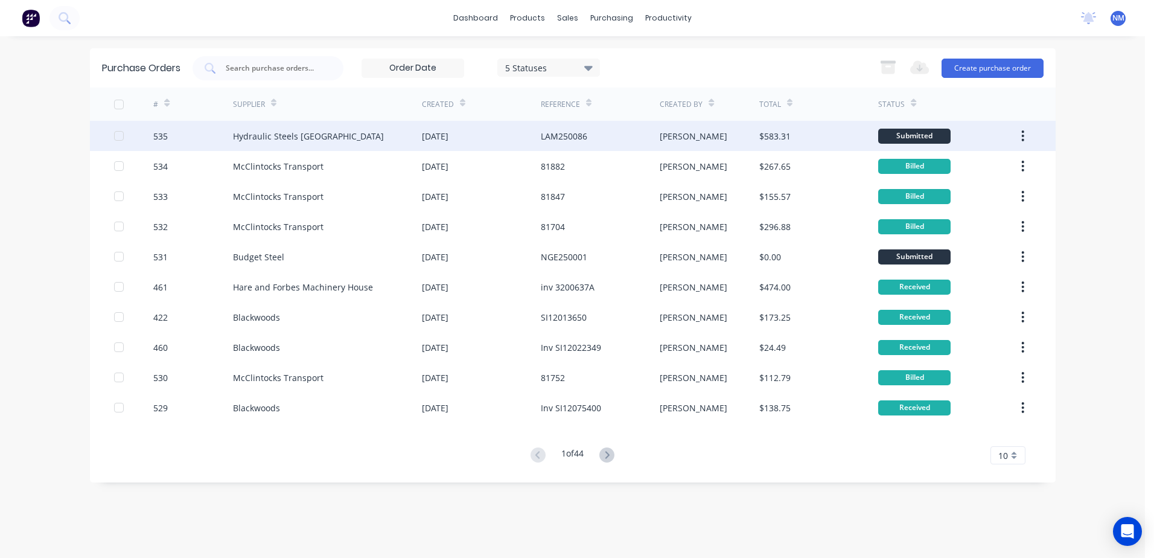
click at [706, 136] on div "neil" at bounding box center [710, 136] width 100 height 30
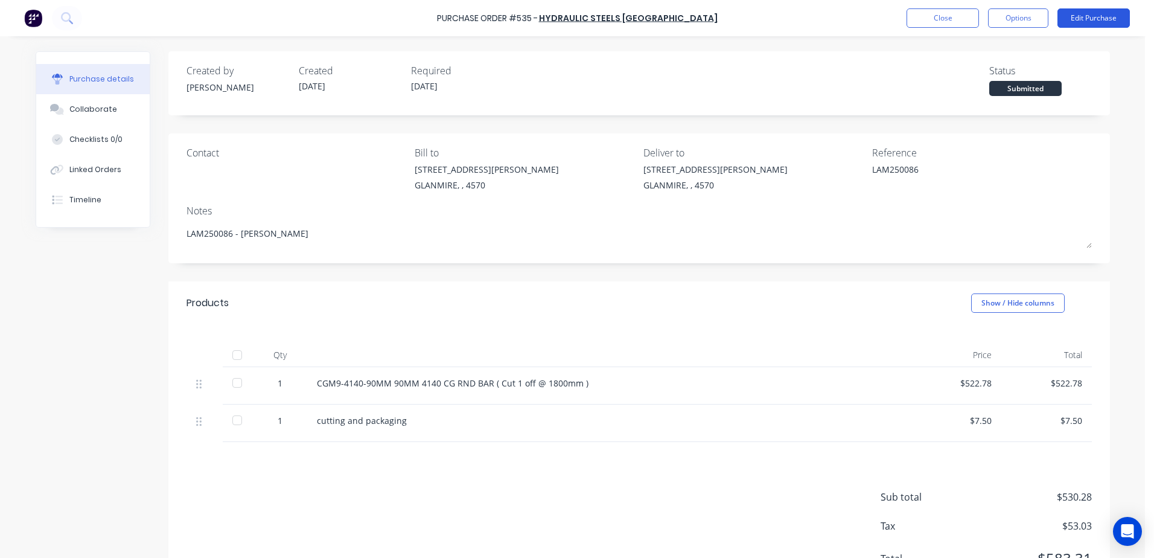
click at [1078, 19] on button "Edit Purchase" at bounding box center [1094, 17] width 72 height 19
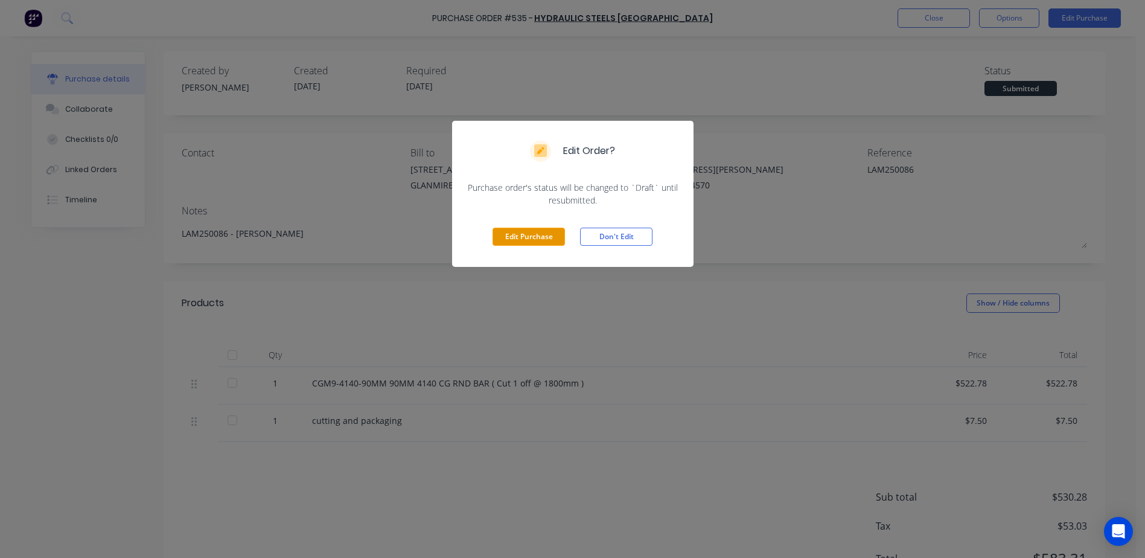
click at [533, 231] on button "Edit Purchase" at bounding box center [529, 237] width 72 height 18
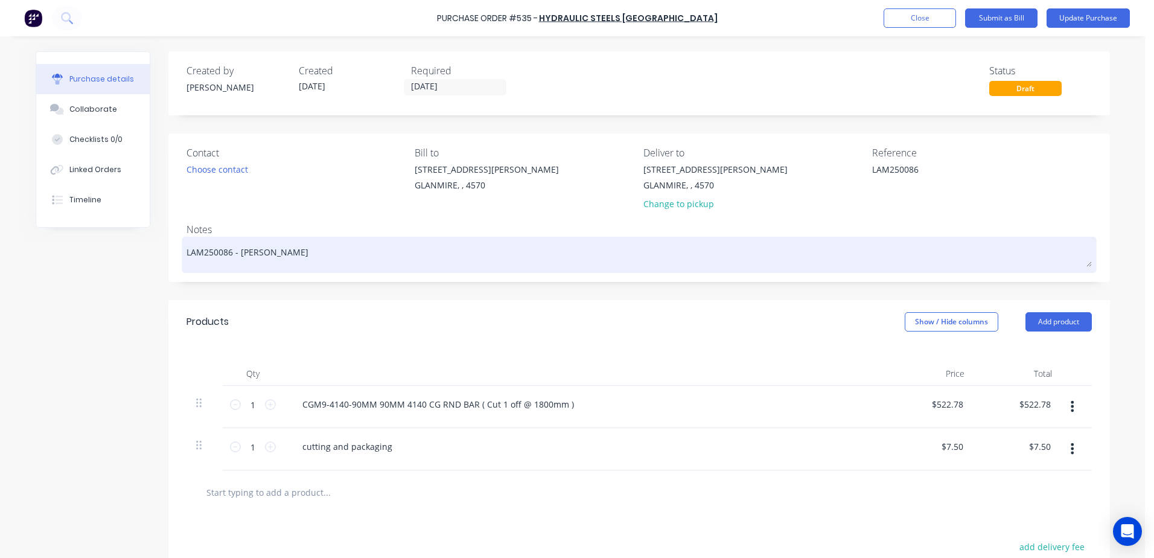
click at [259, 255] on textarea "LAM250086 - jason" at bounding box center [639, 253] width 905 height 27
type textarea "x"
type textarea "LAM250086 - jason"
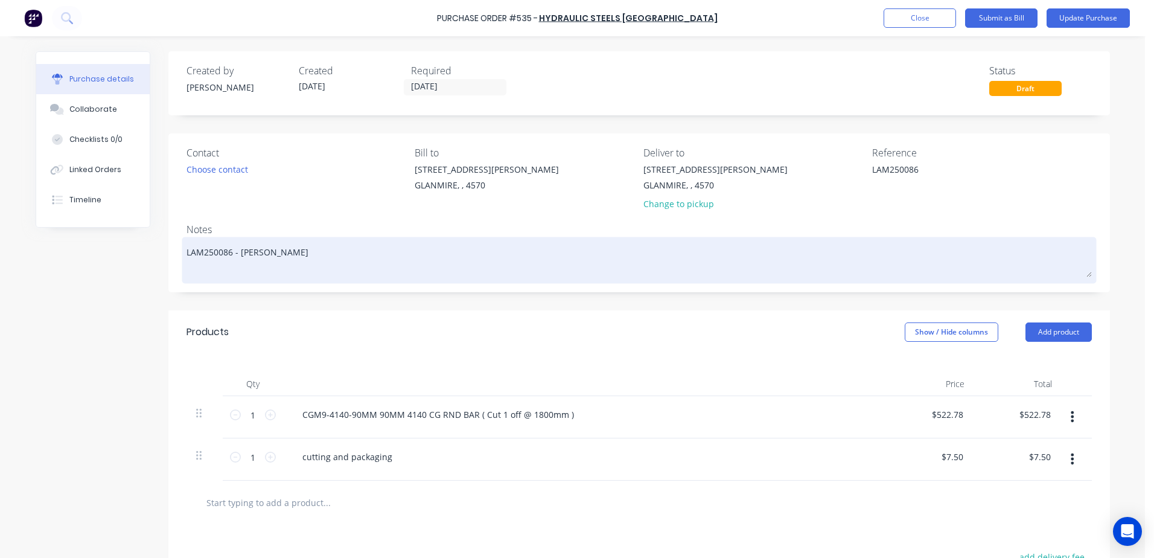
type textarea "x"
type textarea "LAM250086 - jason Q"
type textarea "x"
type textarea "LAM250086 - jason Qu"
type textarea "x"
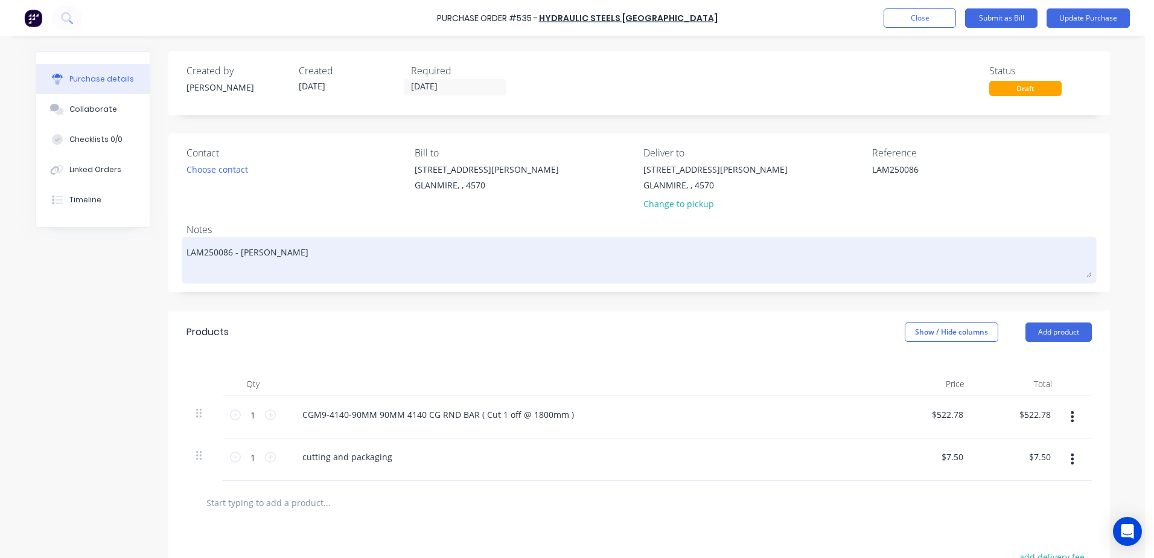
type textarea "LAM250086 - jason Quo"
type textarea "x"
type textarea "LAM250086 - jason Quot"
type textarea "x"
type textarea "LAM250086 - jason Quote"
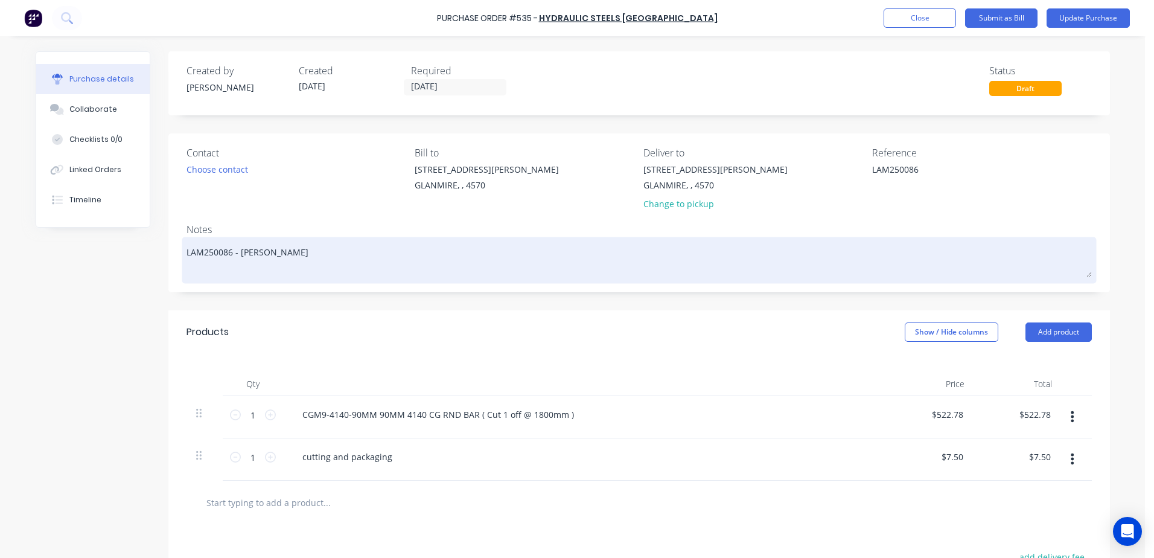
type textarea "x"
type textarea "LAM250086 - jason Quote"
type textarea "x"
type textarea "LAM250086 - jason Quote 0"
type textarea "x"
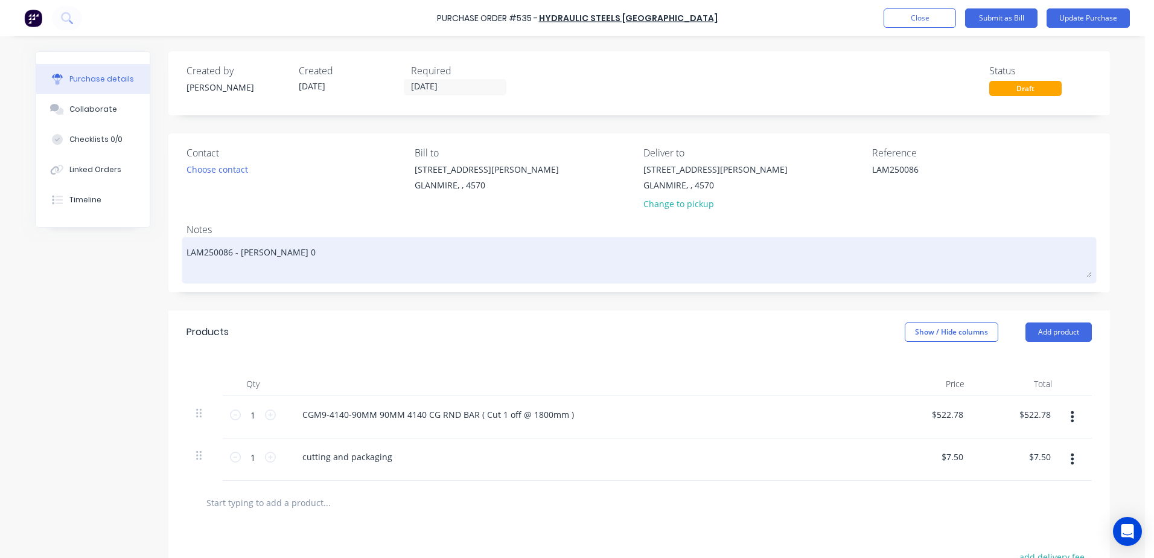
type textarea "LAM250086 - jason Quote 01"
type textarea "x"
type textarea "LAM250086 - jason Quote 015"
type textarea "x"
type textarea "LAM250086 - jason Quote 0158"
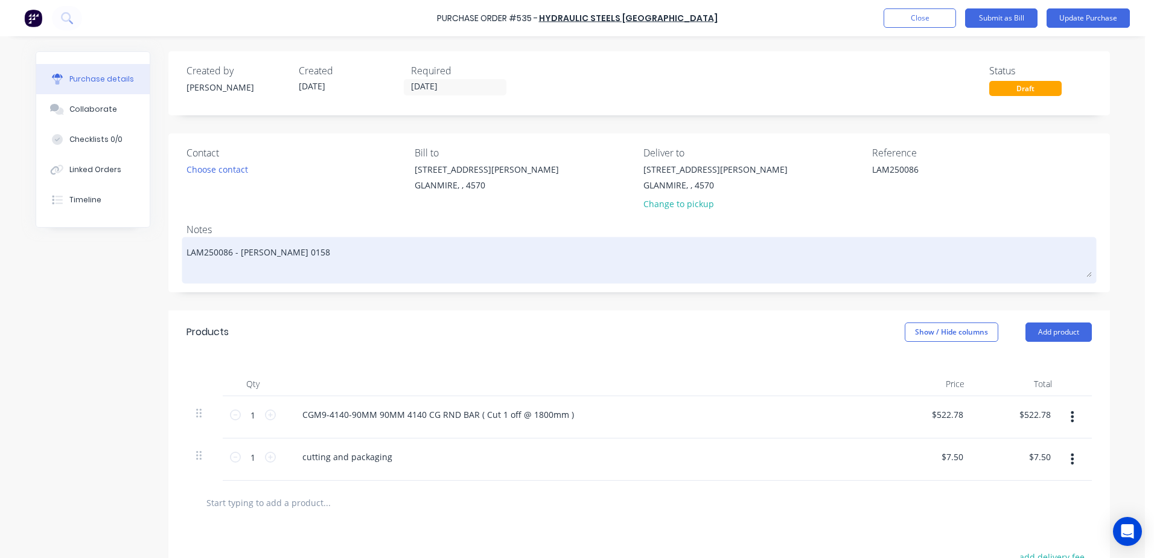
type textarea "x"
type textarea "LAM250086 - jason Quote 01588"
type textarea "x"
type textarea "LAM250086 - jason Quote 015880"
type textarea "x"
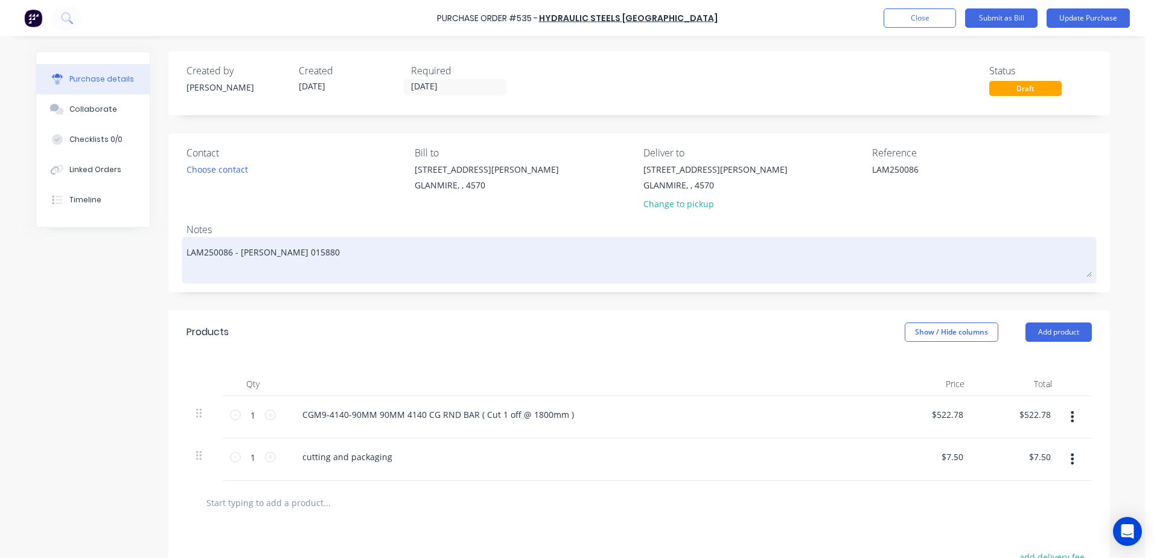
type textarea "LAM250086 - jason Quote 0158807"
type textarea "x"
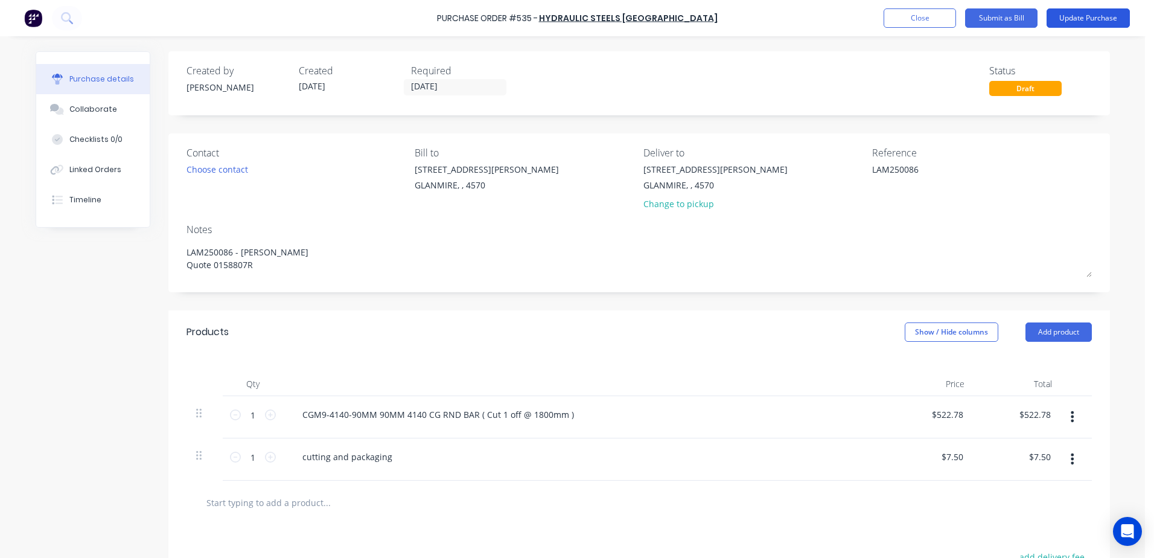
type textarea "LAM250086 - jason Quote 0158807R"
type textarea "x"
type textarea "LAM250086 - jason Quote 0158807R"
click at [1070, 21] on button "Update Purchase" at bounding box center [1088, 17] width 83 height 19
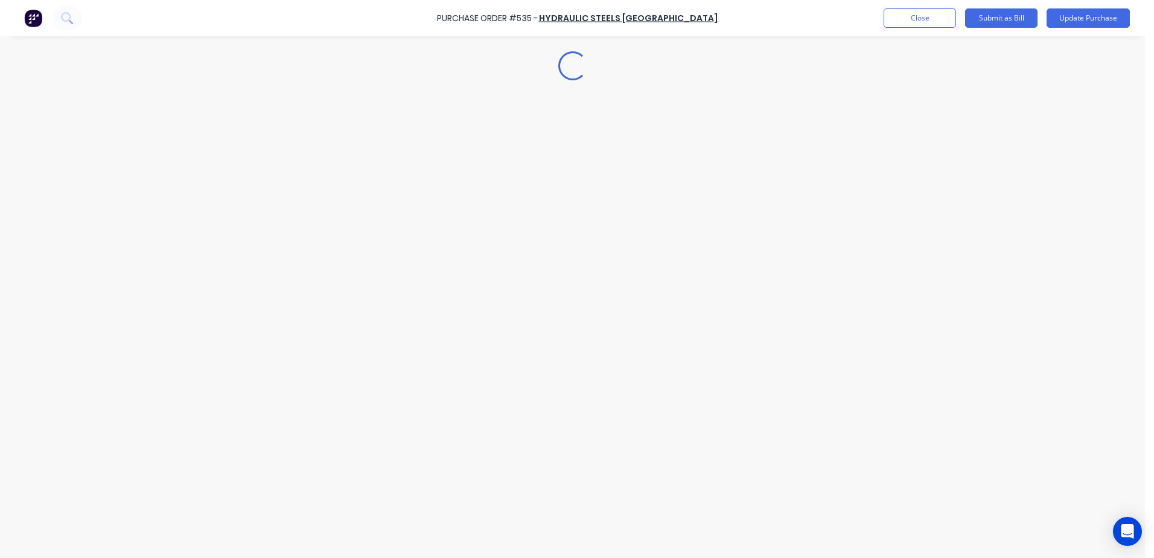
type textarea "x"
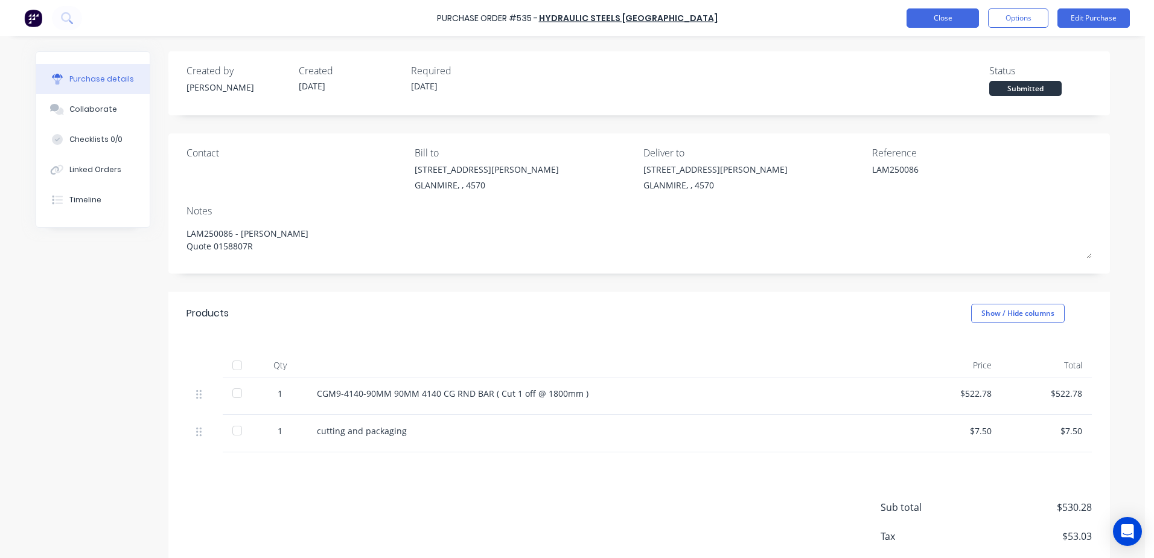
click at [936, 21] on button "Close" at bounding box center [943, 17] width 72 height 19
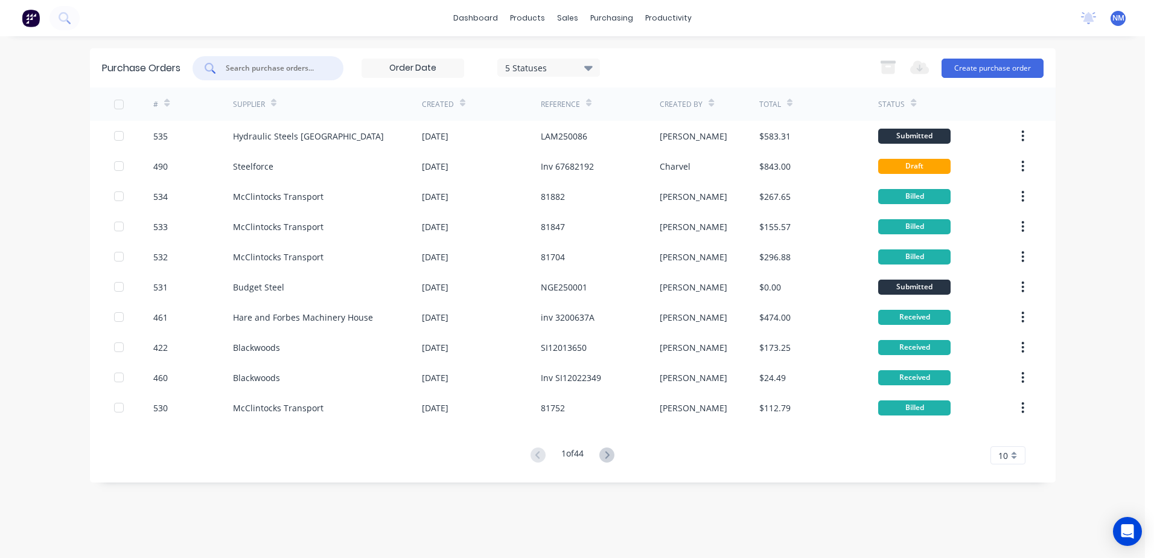
click at [281, 64] on input "text" at bounding box center [275, 68] width 100 height 12
click at [599, 54] on div "Sales Orders" at bounding box center [612, 58] width 49 height 11
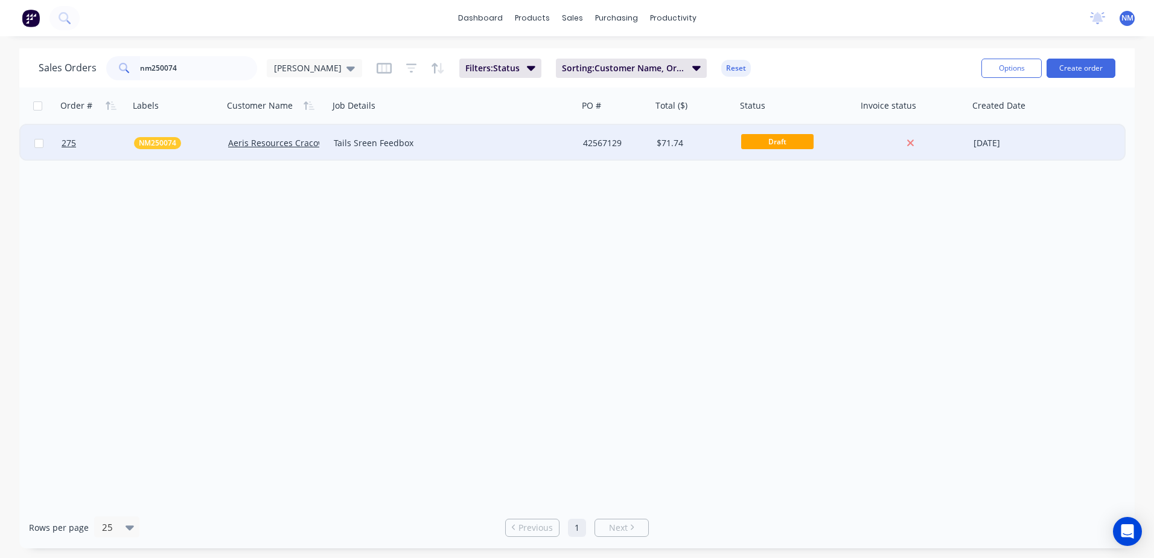
type input "nm250074"
click at [639, 145] on div "42567129" at bounding box center [613, 143] width 61 height 12
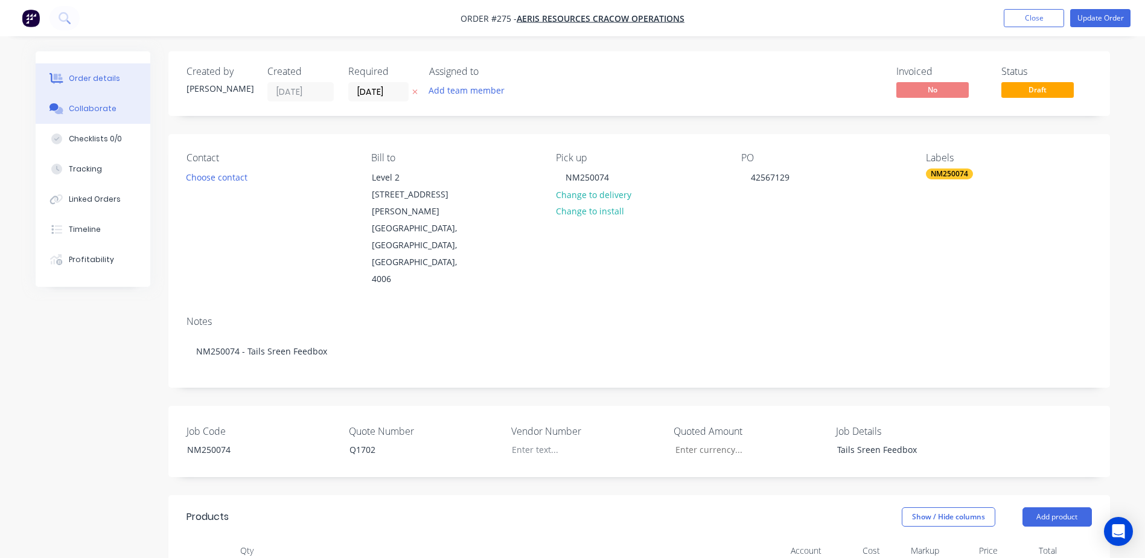
click at [101, 111] on div "Collaborate" at bounding box center [93, 108] width 48 height 11
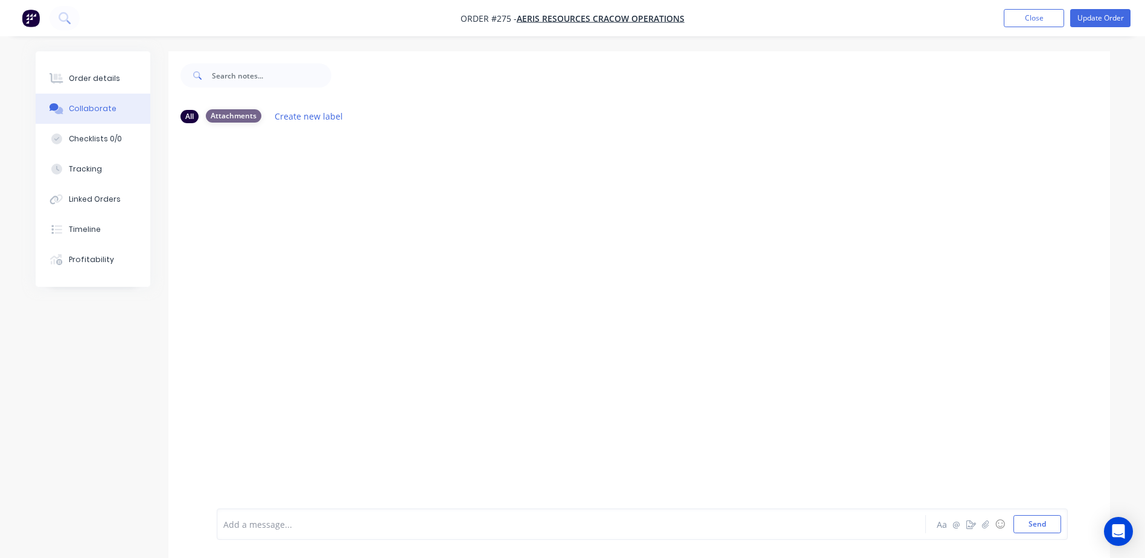
click at [235, 116] on div "Attachments" at bounding box center [234, 115] width 56 height 13
drag, startPoint x: 248, startPoint y: 217, endPoint x: 223, endPoint y: 275, distance: 63.0
click at [223, 275] on div at bounding box center [639, 320] width 942 height 375
drag, startPoint x: 246, startPoint y: 259, endPoint x: 236, endPoint y: 221, distance: 39.2
click at [236, 221] on div at bounding box center [639, 320] width 942 height 375
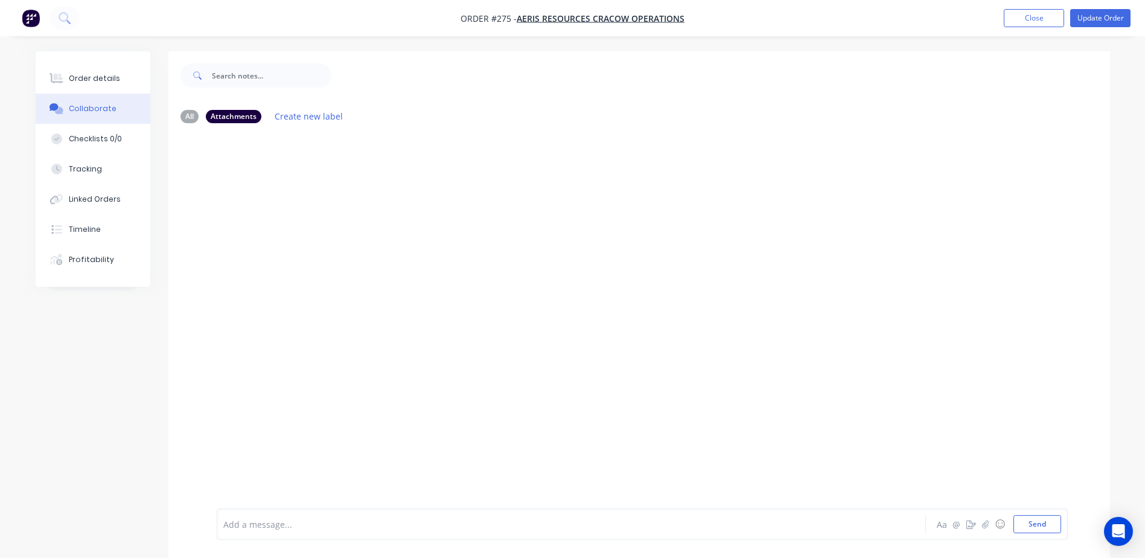
click at [296, 223] on div at bounding box center [639, 320] width 942 height 375
drag, startPoint x: 278, startPoint y: 267, endPoint x: 282, endPoint y: 328, distance: 60.5
click at [278, 269] on div at bounding box center [639, 320] width 942 height 375
click at [249, 531] on div "Add a message..." at bounding box center [537, 524] width 628 height 18
drag, startPoint x: 249, startPoint y: 531, endPoint x: 311, endPoint y: 220, distance: 317.7
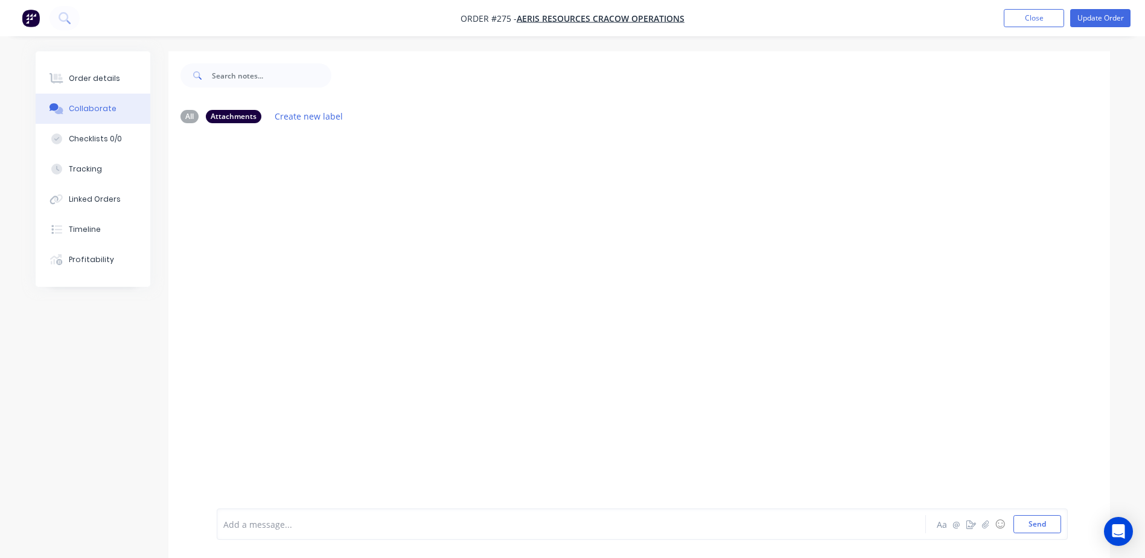
click at [311, 220] on div at bounding box center [639, 320] width 942 height 375
click at [187, 121] on div "All" at bounding box center [189, 115] width 18 height 13
click at [985, 526] on icon "button" at bounding box center [985, 524] width 7 height 8
click at [1029, 13] on button "Close" at bounding box center [1034, 18] width 60 height 18
